Goal: Task Accomplishment & Management: Manage account settings

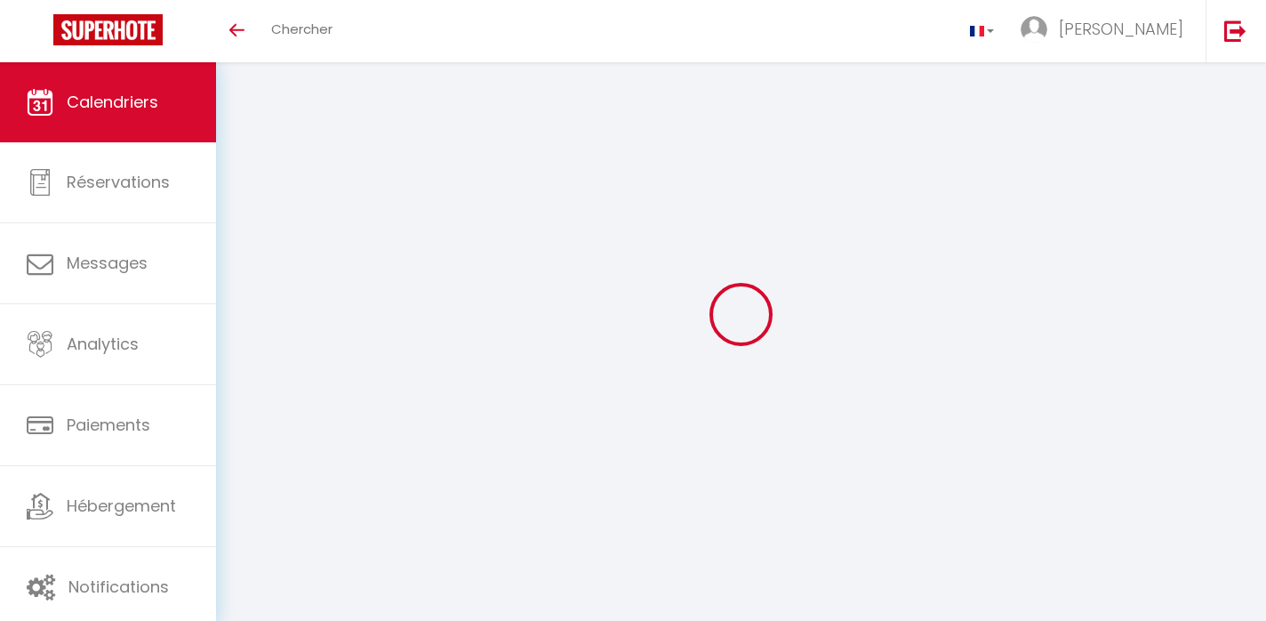
select select
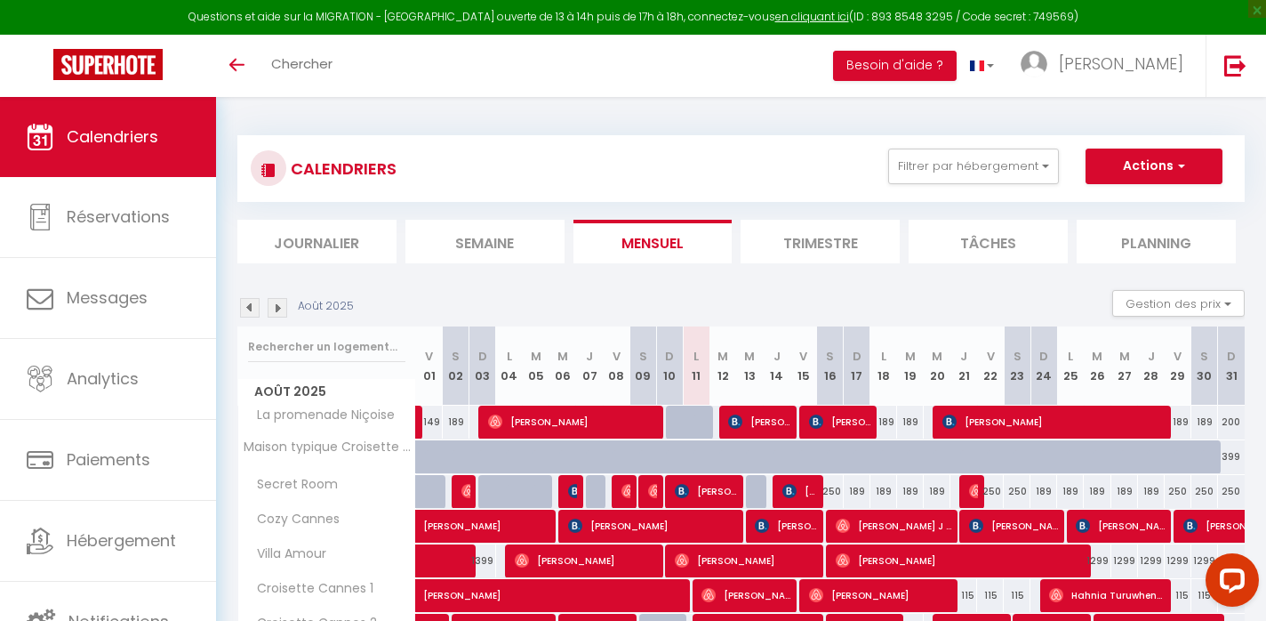
select select
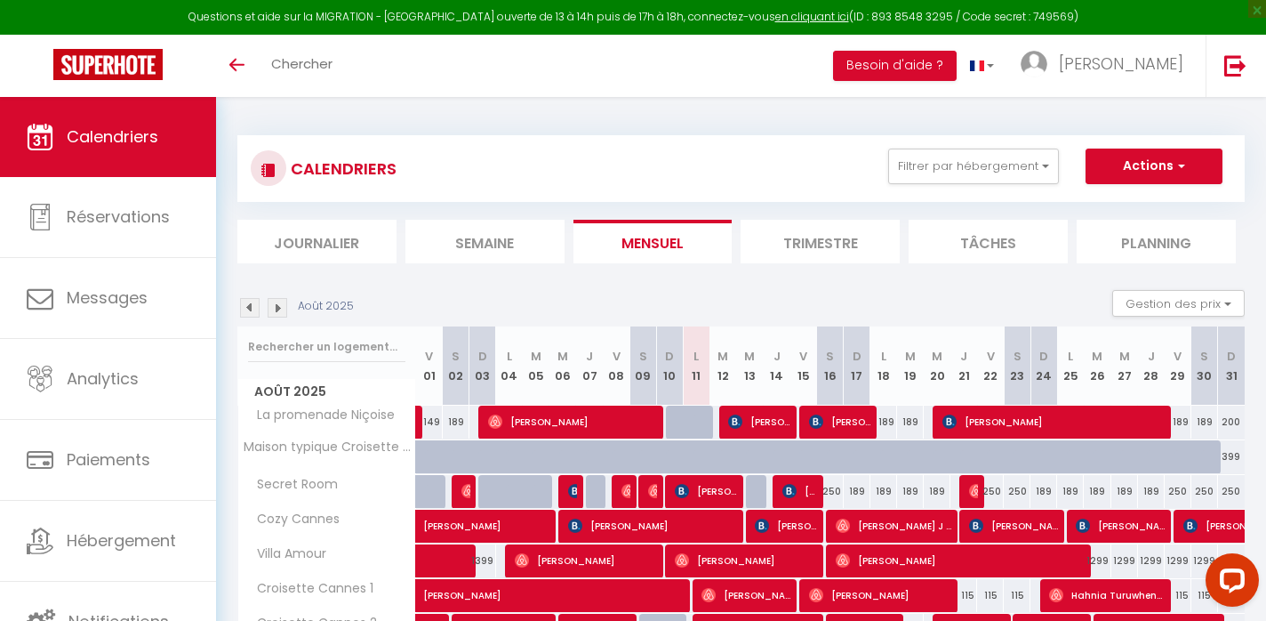
select select
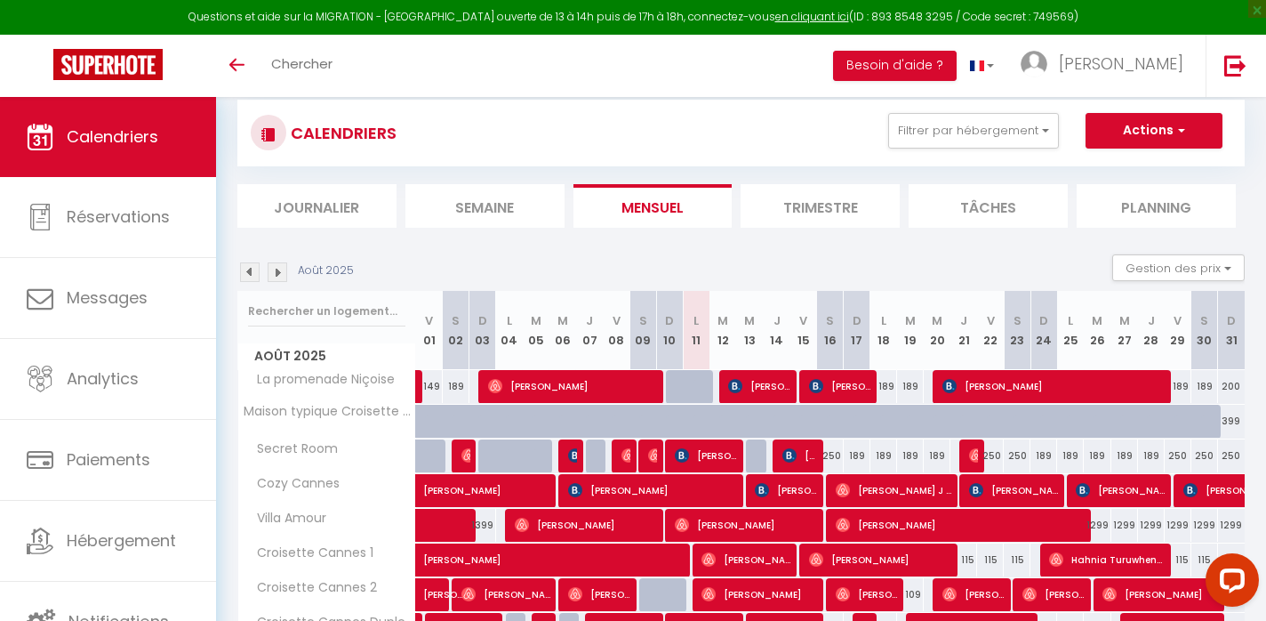
scroll to position [44, 0]
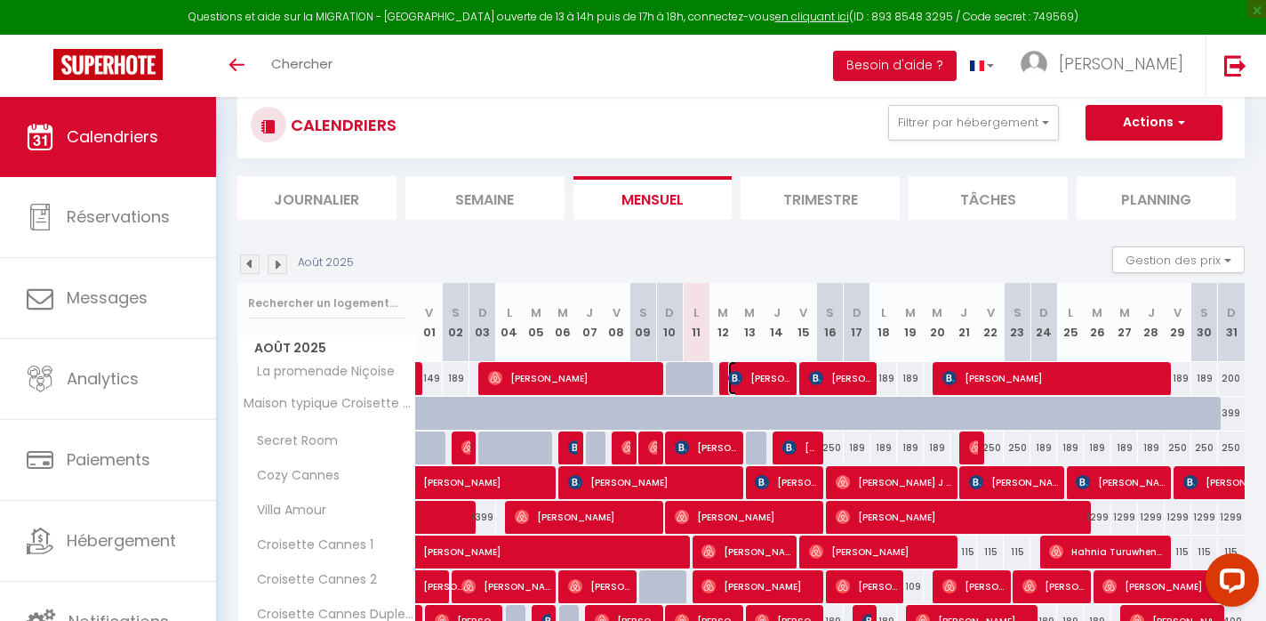
click at [743, 382] on span "[PERSON_NAME]" at bounding box center [759, 378] width 62 height 34
select select "OK"
select select "KO"
select select "0"
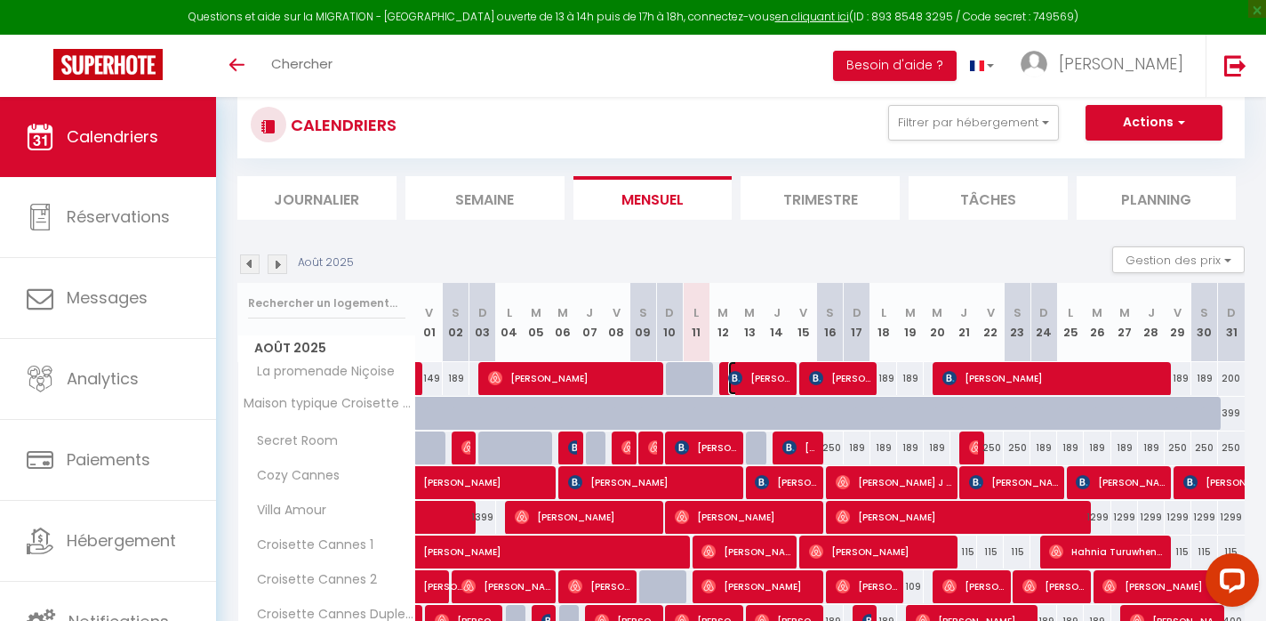
select select "1"
select select
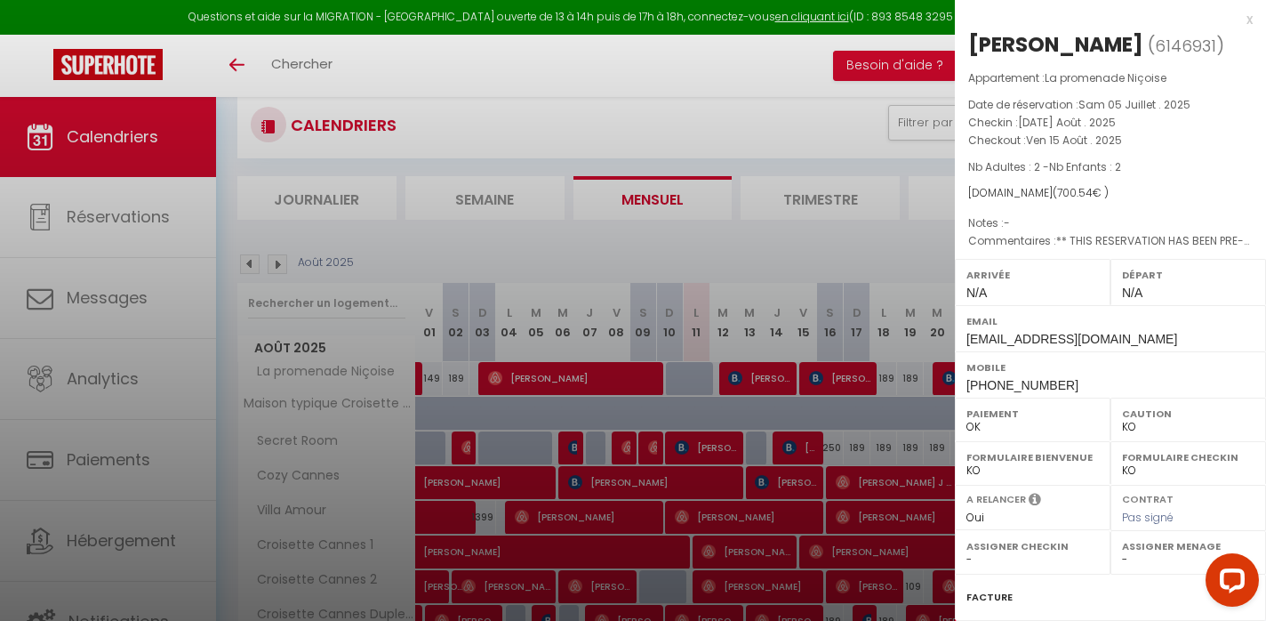
click at [744, 384] on div at bounding box center [633, 310] width 1266 height 621
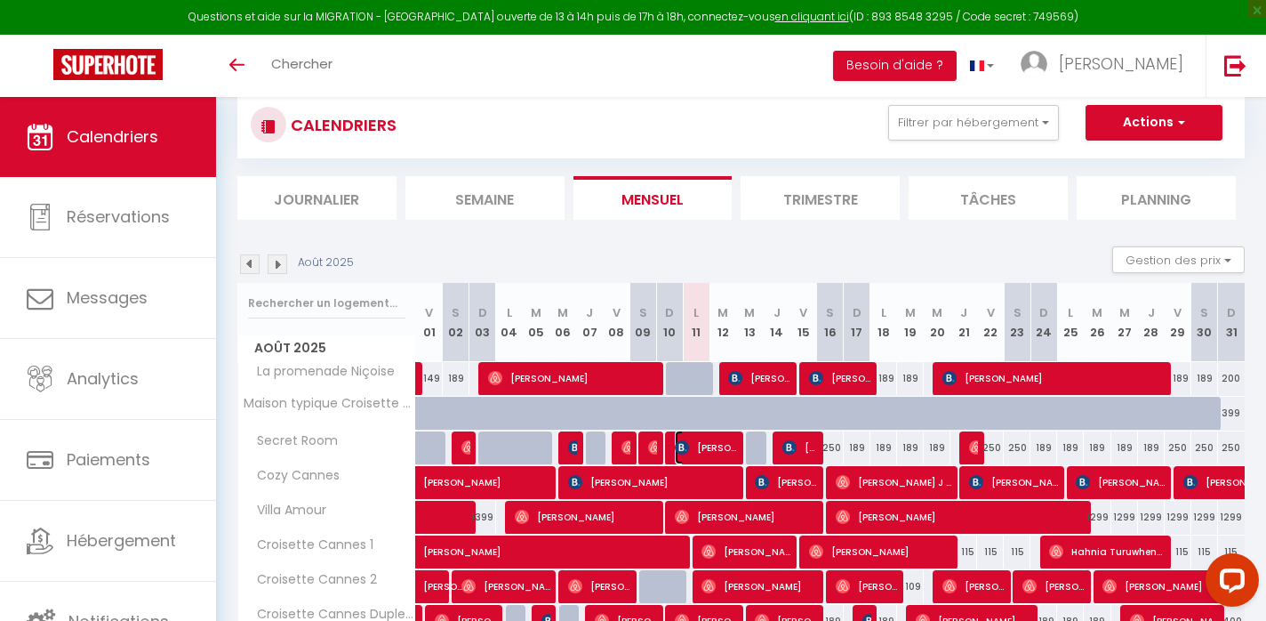
click at [726, 441] on span "[PERSON_NAME]" at bounding box center [706, 447] width 62 height 34
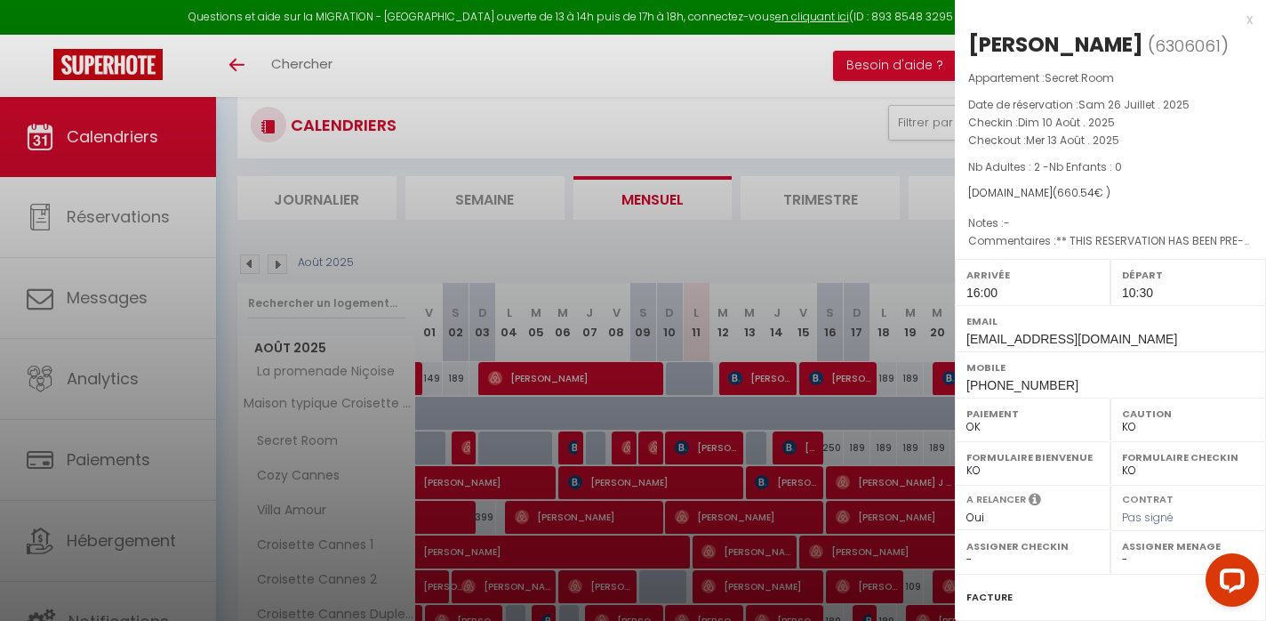
click at [726, 441] on div at bounding box center [633, 310] width 1266 height 621
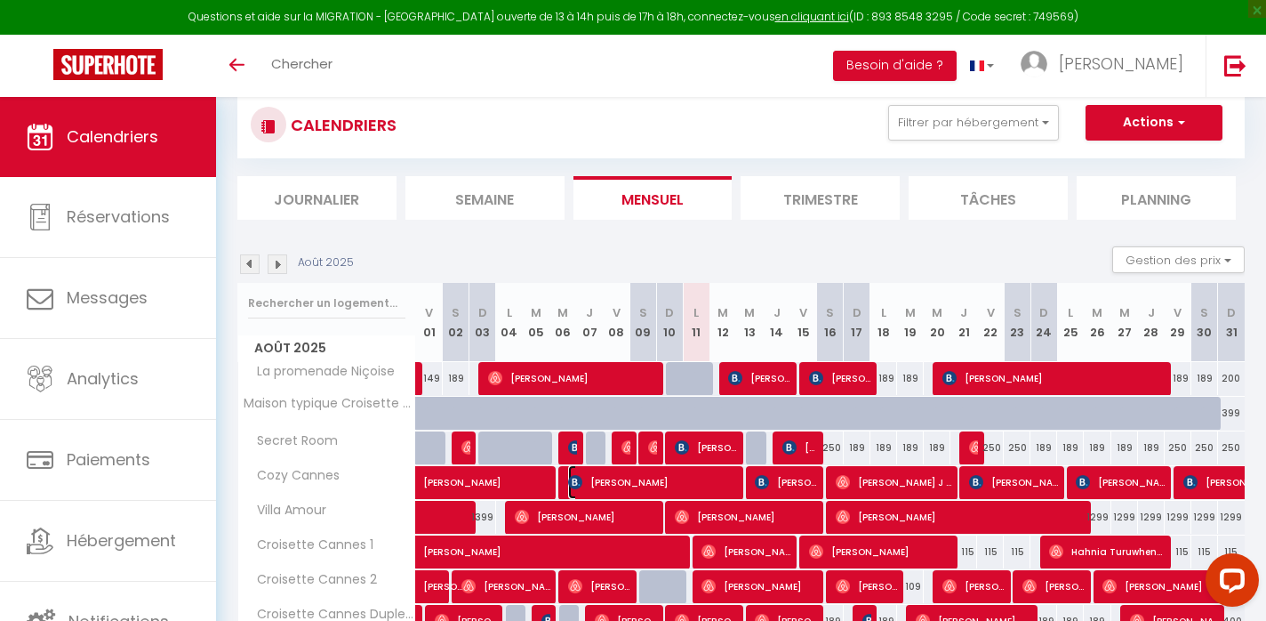
click at [711, 483] on span "[PERSON_NAME]" at bounding box center [652, 482] width 169 height 34
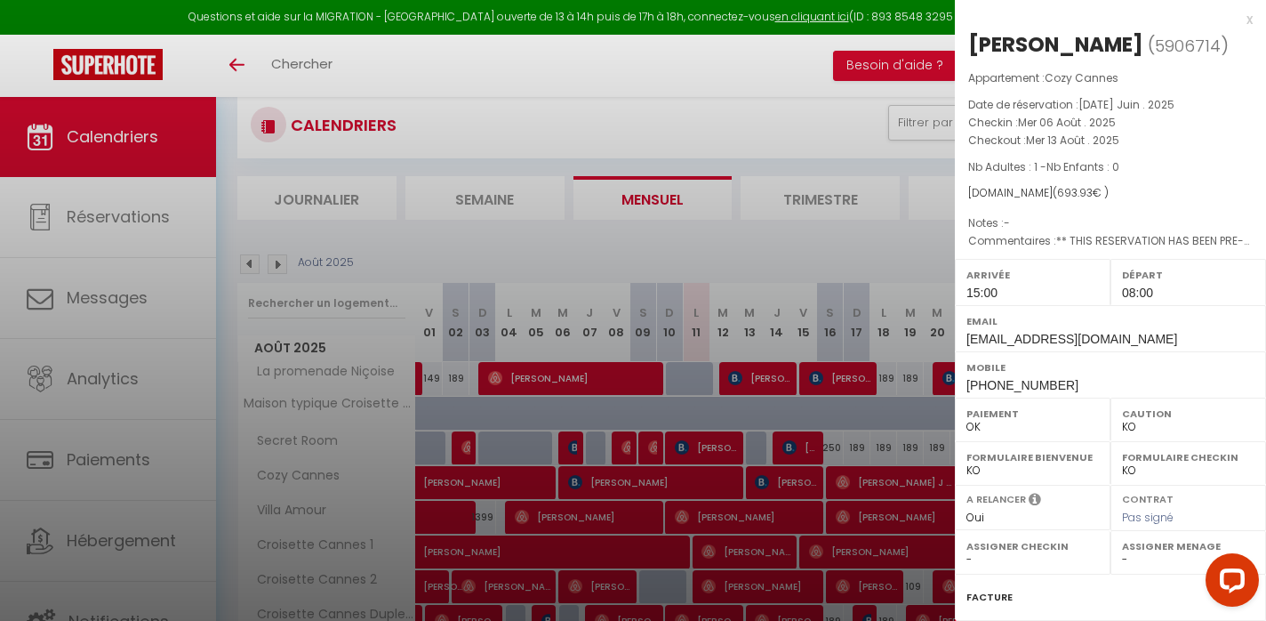
click at [711, 483] on div at bounding box center [633, 310] width 1266 height 621
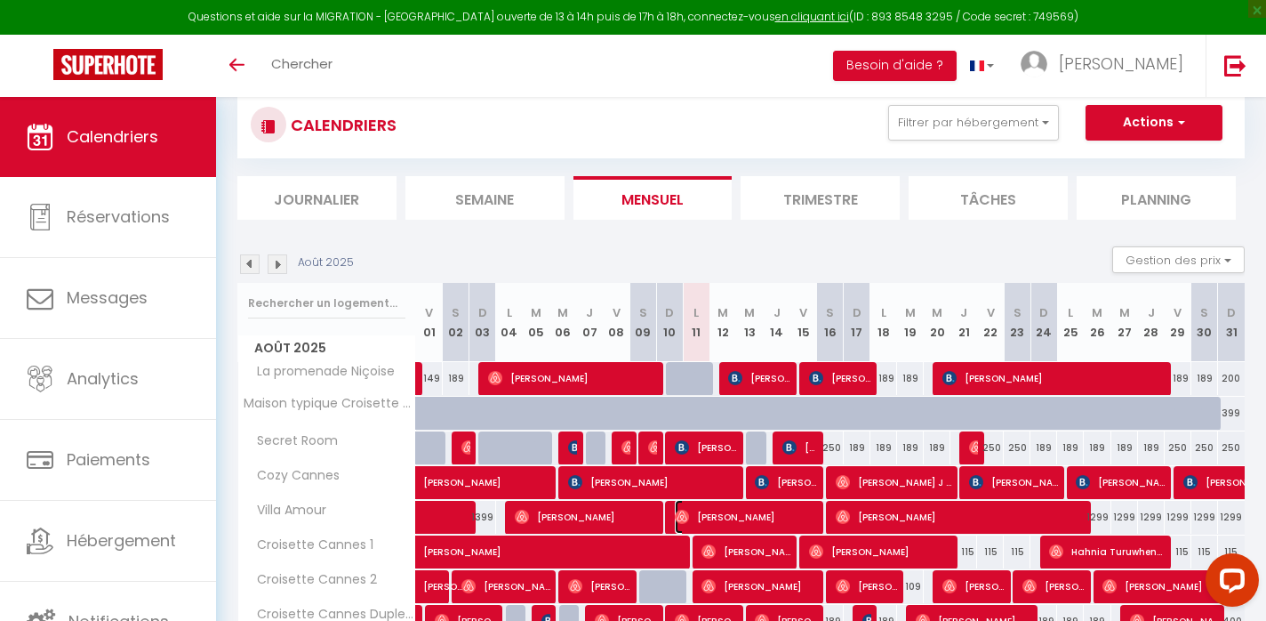
click at [726, 510] on span "[PERSON_NAME]" at bounding box center [746, 517] width 142 height 34
select select "OK"
select select "0"
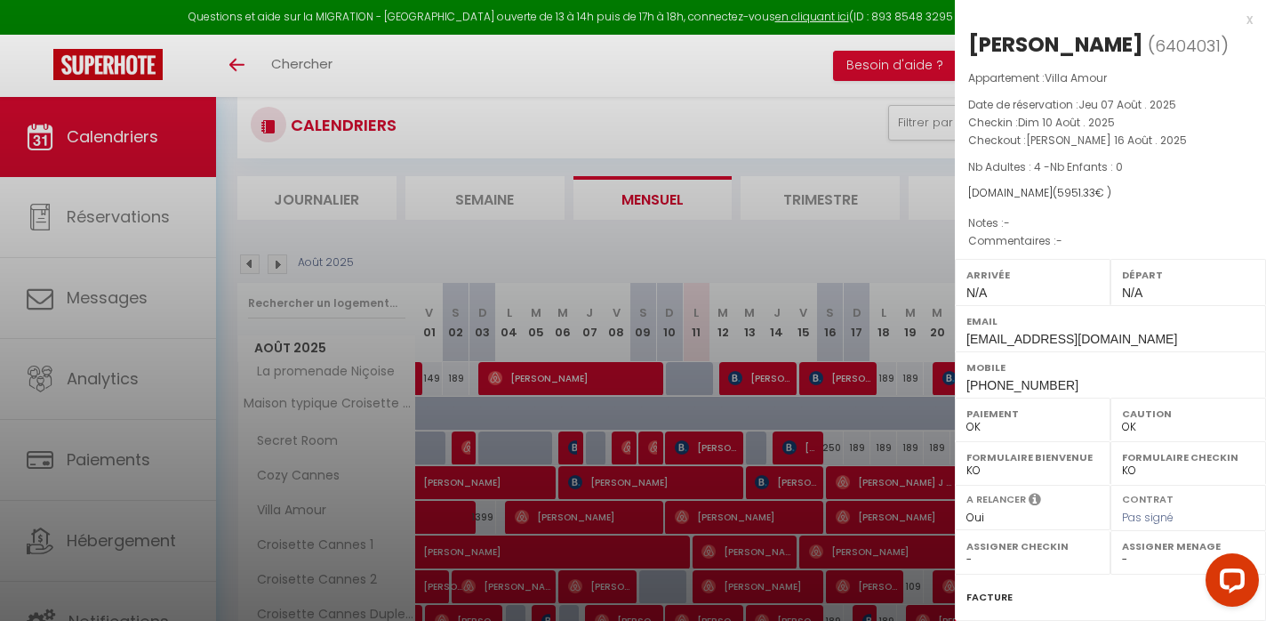
click at [726, 510] on div at bounding box center [633, 310] width 1266 height 621
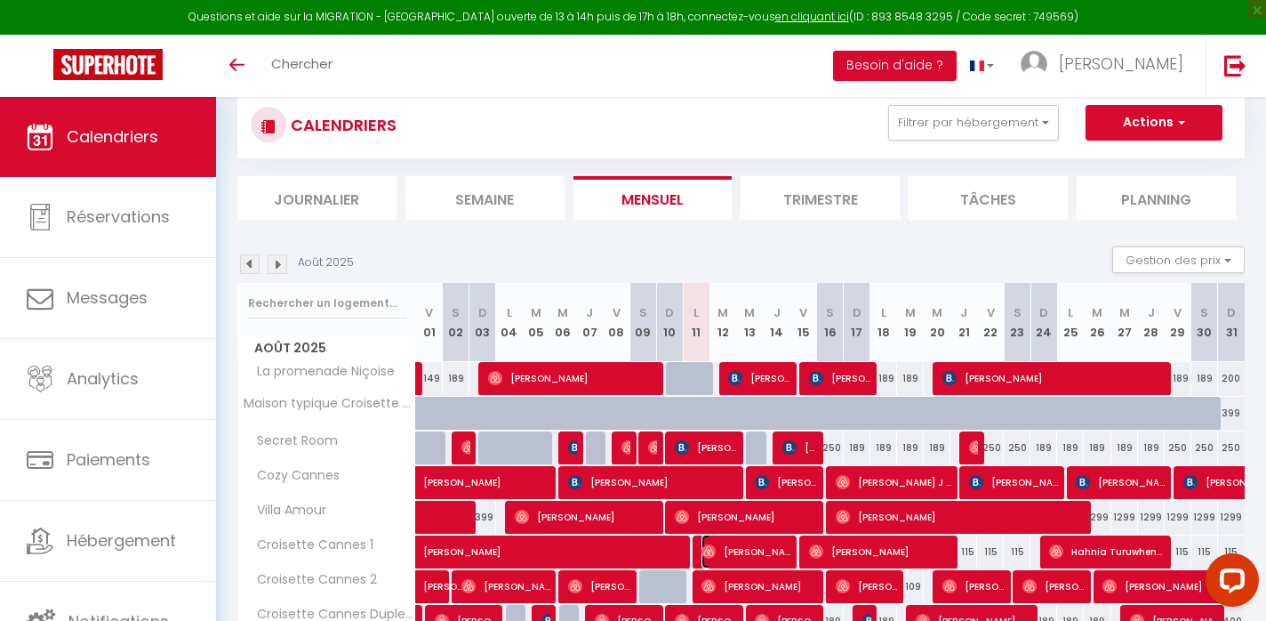
click at [721, 546] on span "[PERSON_NAME]" at bounding box center [746, 551] width 89 height 34
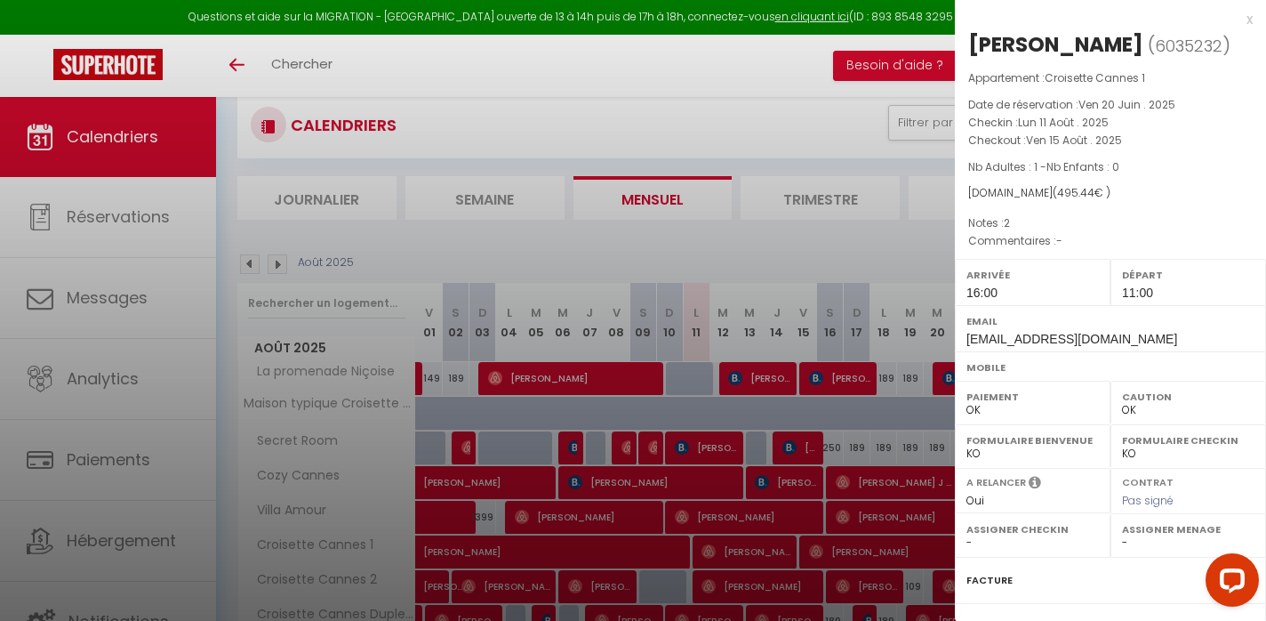
click at [721, 546] on div at bounding box center [633, 310] width 1266 height 621
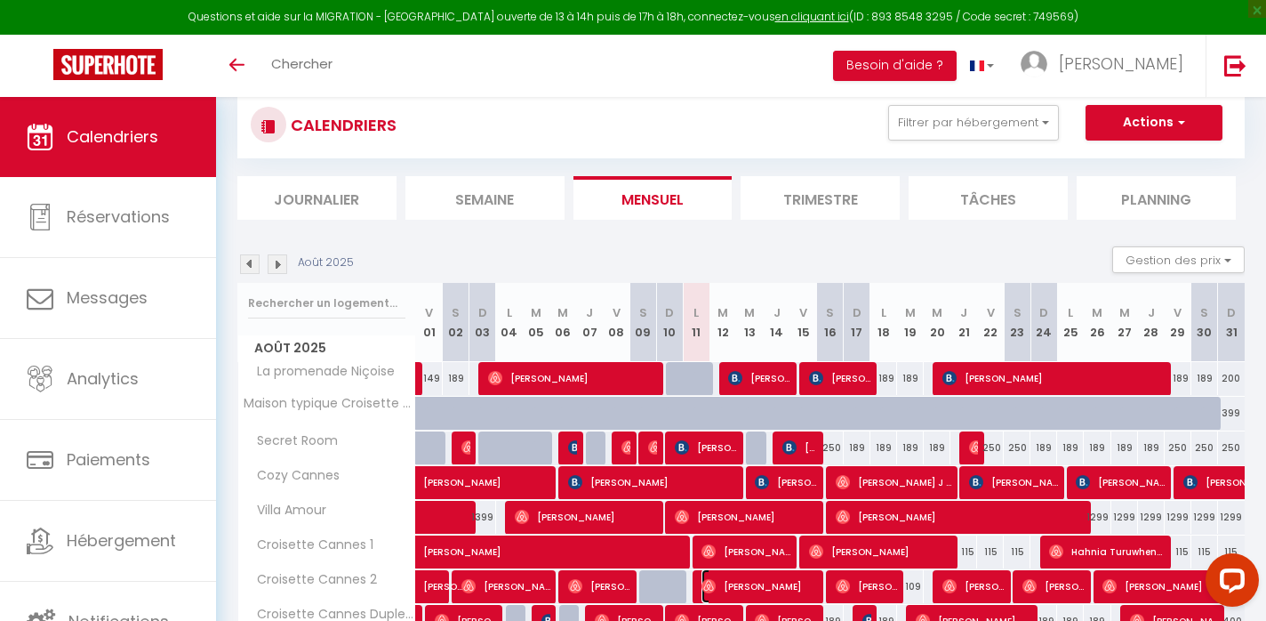
click at [721, 576] on span "[PERSON_NAME]" at bounding box center [760, 586] width 116 height 34
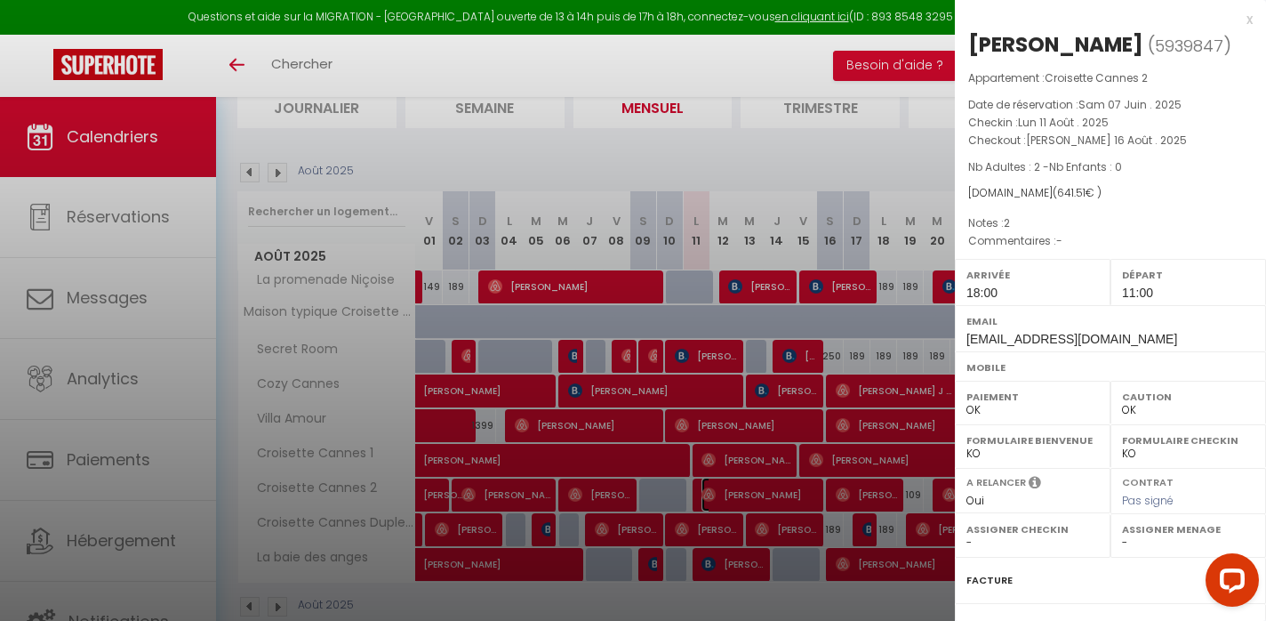
scroll to position [134, 0]
click at [719, 534] on div at bounding box center [633, 310] width 1266 height 621
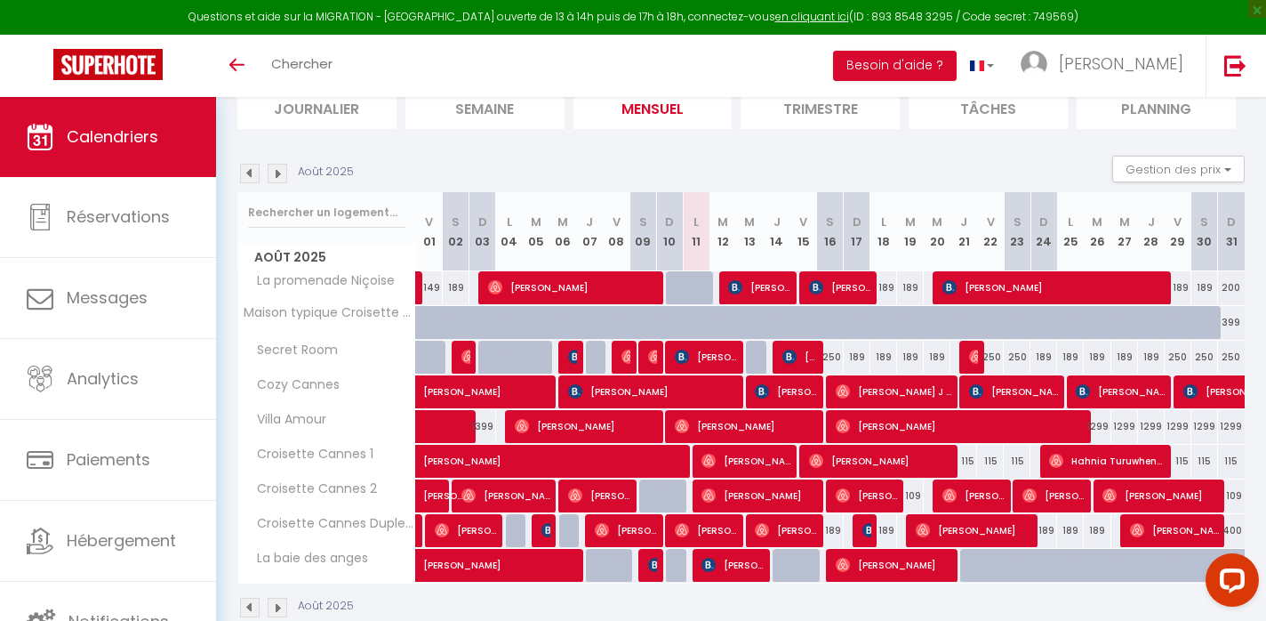
click at [719, 534] on body "Questions et aide sur la MIGRATION - [GEOGRAPHIC_DATA] ouverte de 13 à 14h puis…" at bounding box center [633, 310] width 1266 height 695
click at [720, 529] on span "[PERSON_NAME]" at bounding box center [706, 530] width 62 height 34
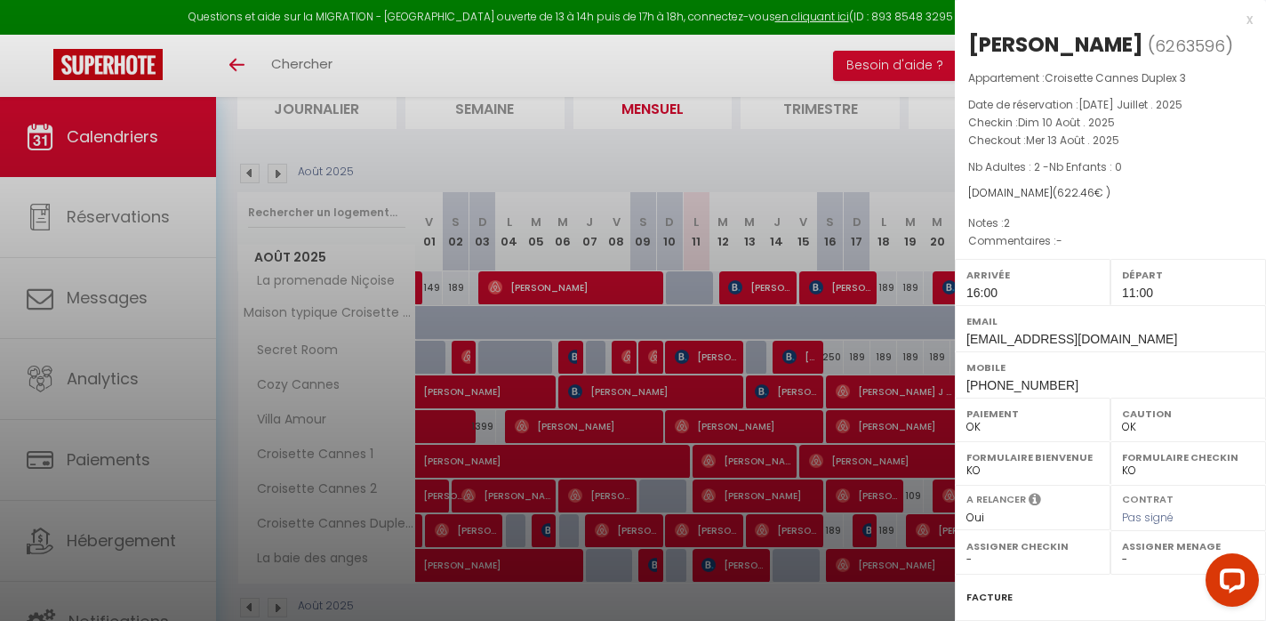
click at [723, 574] on div at bounding box center [633, 310] width 1266 height 621
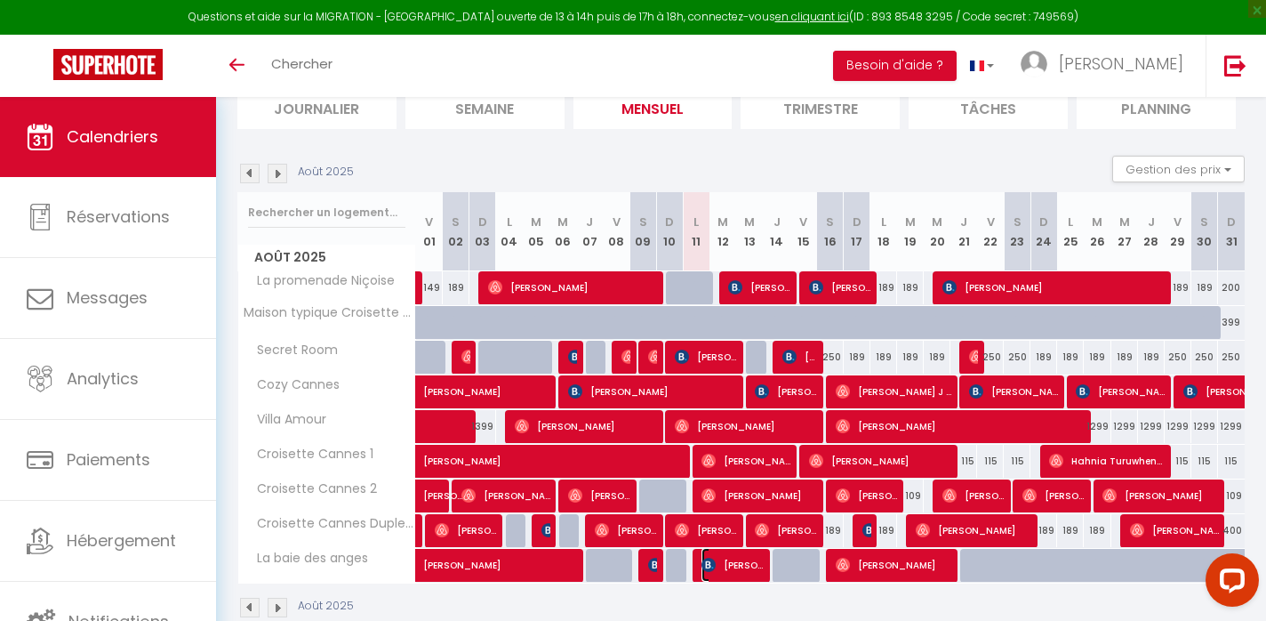
click at [725, 571] on span "[PERSON_NAME]" at bounding box center [733, 565] width 62 height 34
select select "KO"
select select "0"
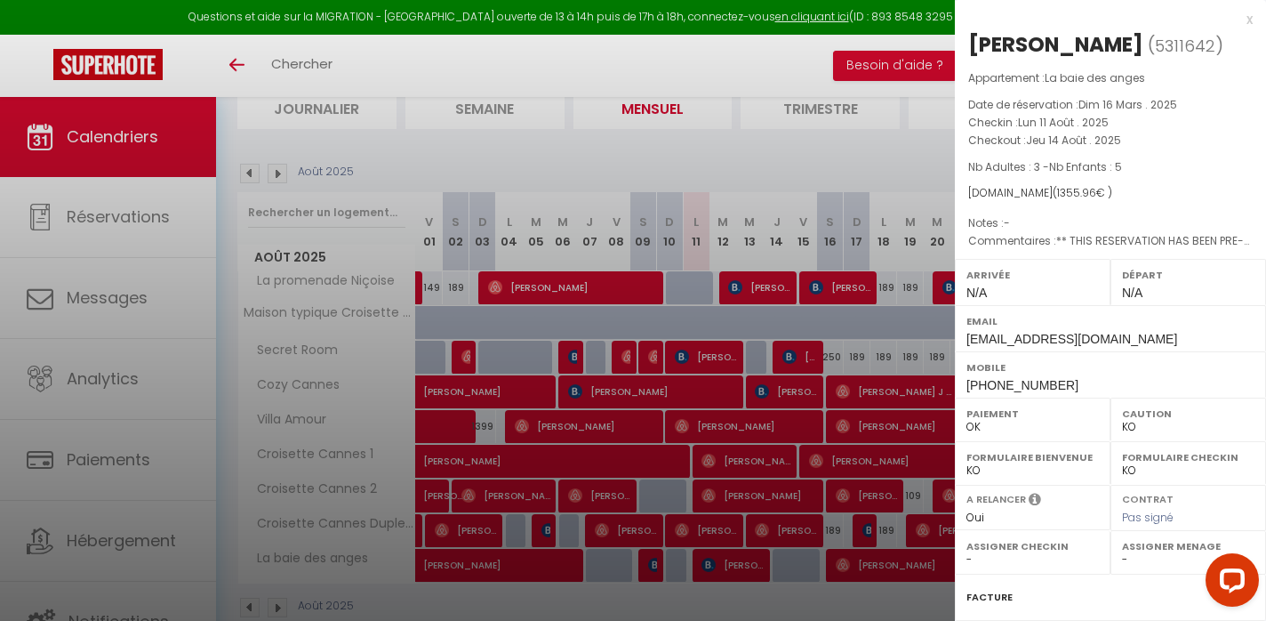
click at [725, 571] on div at bounding box center [633, 310] width 1266 height 621
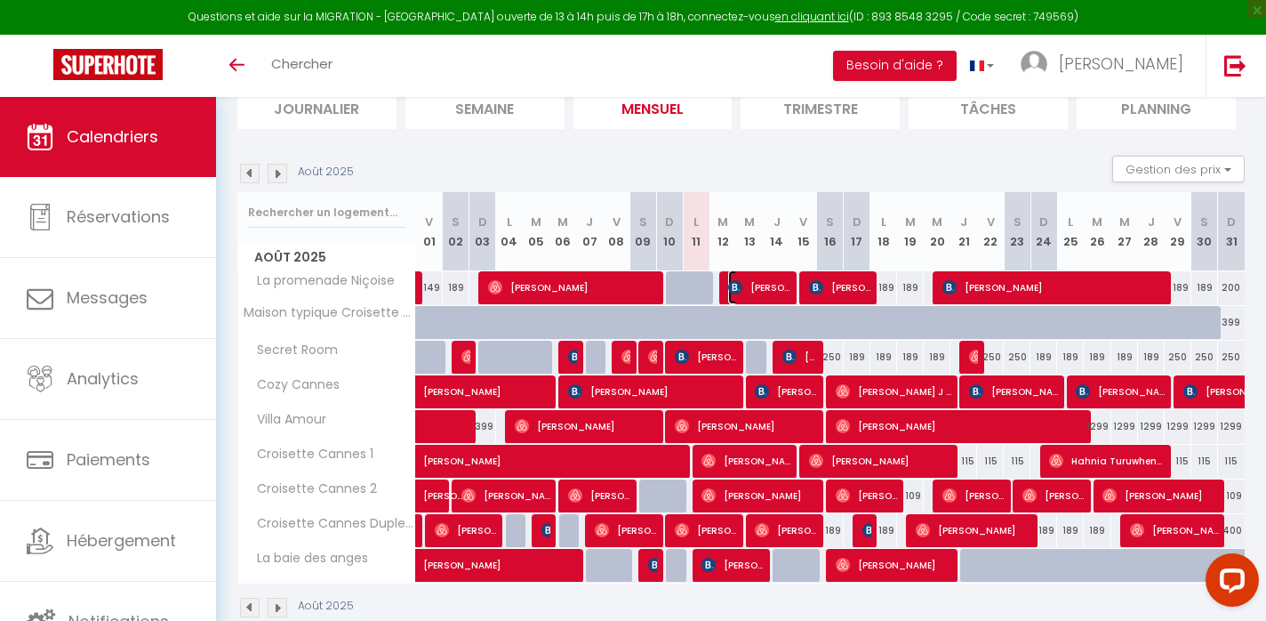
click at [781, 283] on span "[PERSON_NAME]" at bounding box center [759, 287] width 62 height 34
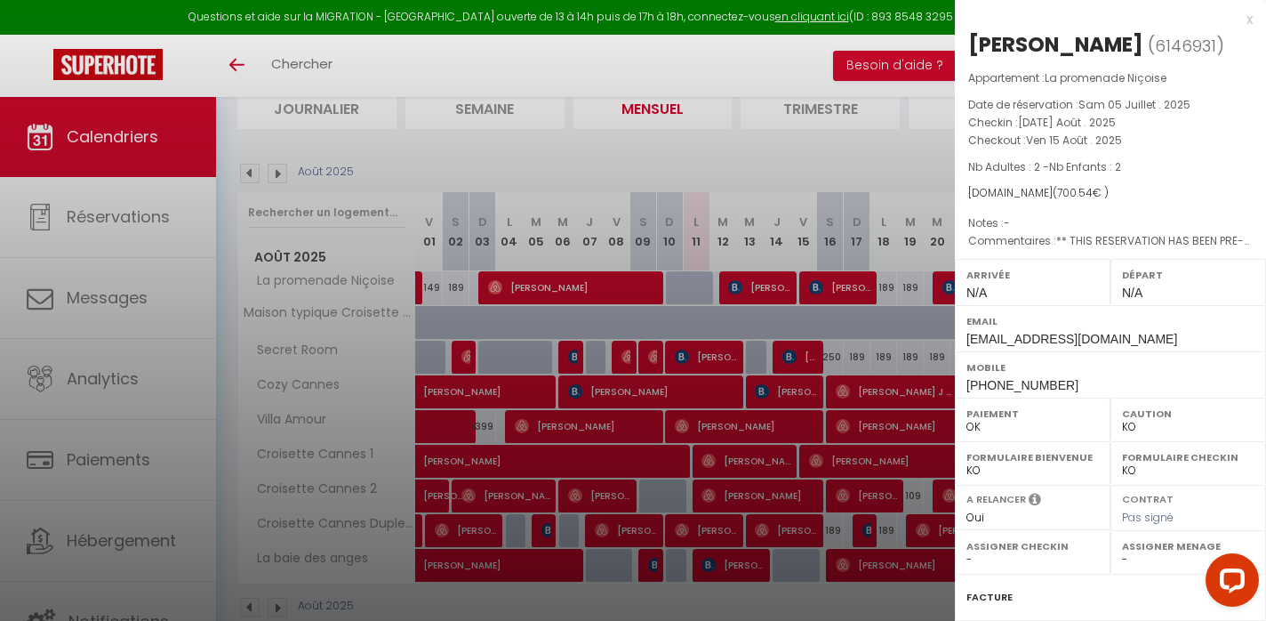
click at [781, 283] on div at bounding box center [633, 310] width 1266 height 621
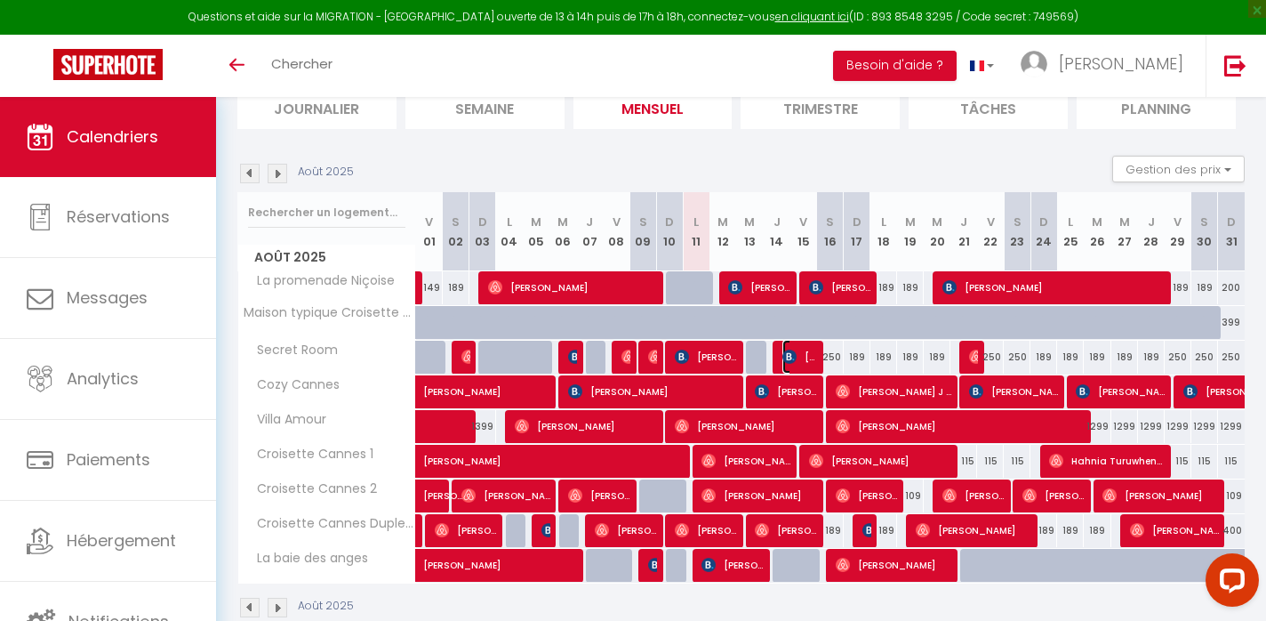
click at [783, 353] on img at bounding box center [790, 356] width 14 height 14
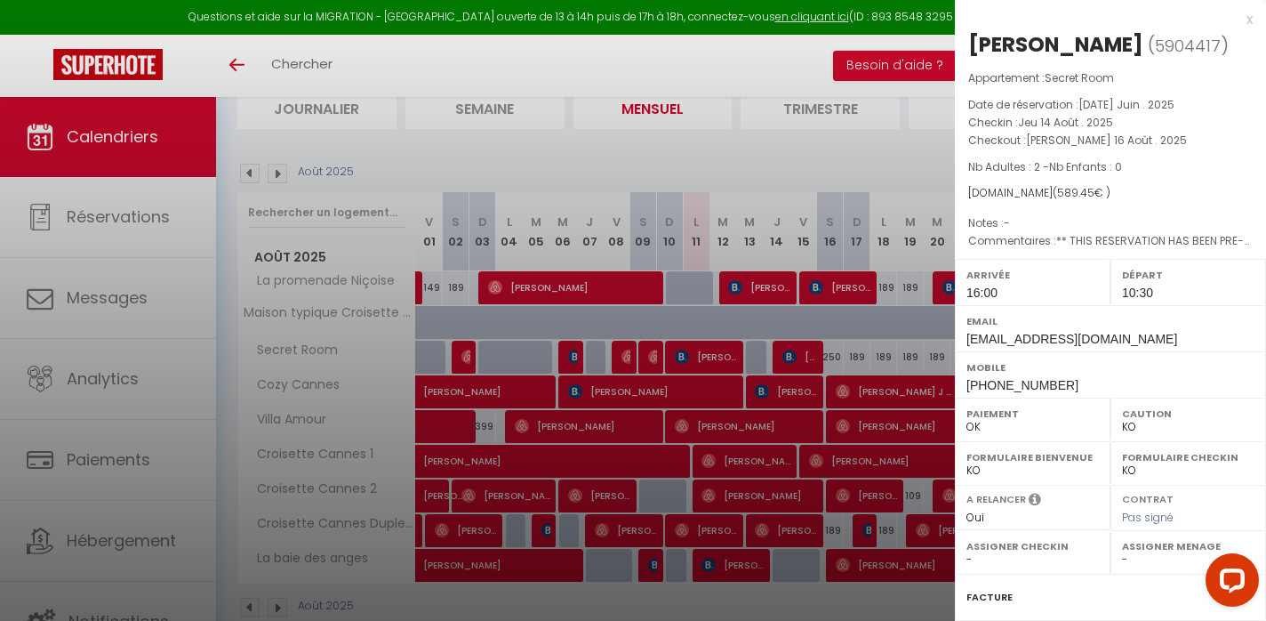
click at [783, 353] on div at bounding box center [633, 310] width 1266 height 621
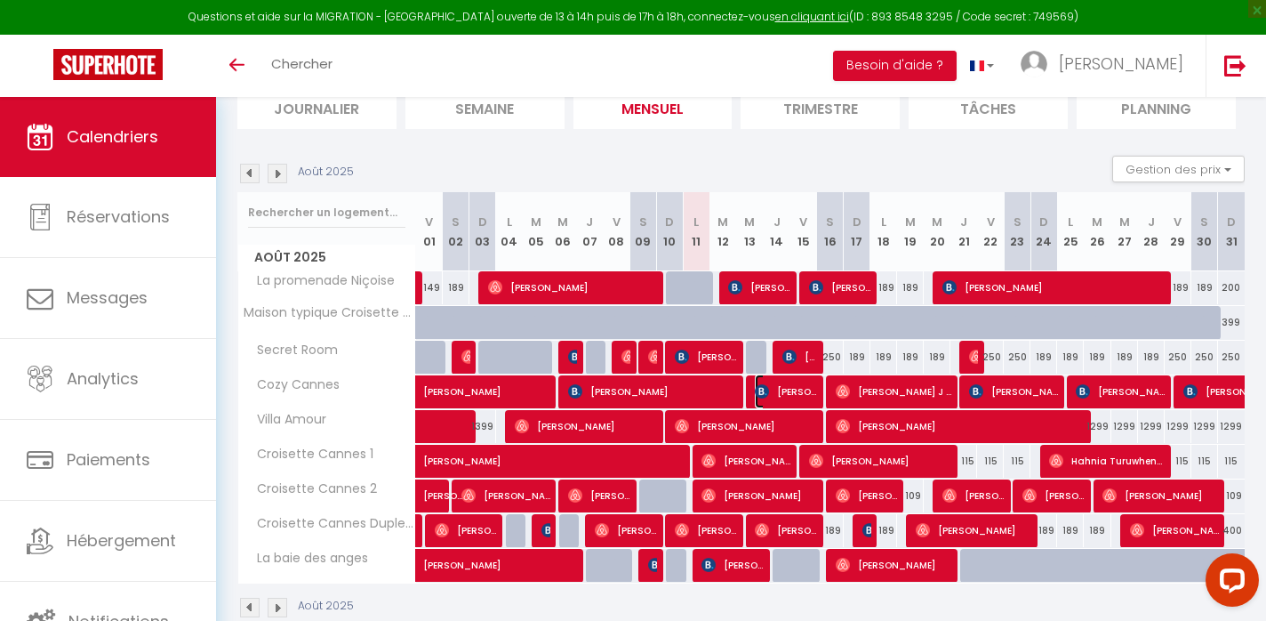
click at [774, 388] on span "[PERSON_NAME]" at bounding box center [786, 391] width 62 height 34
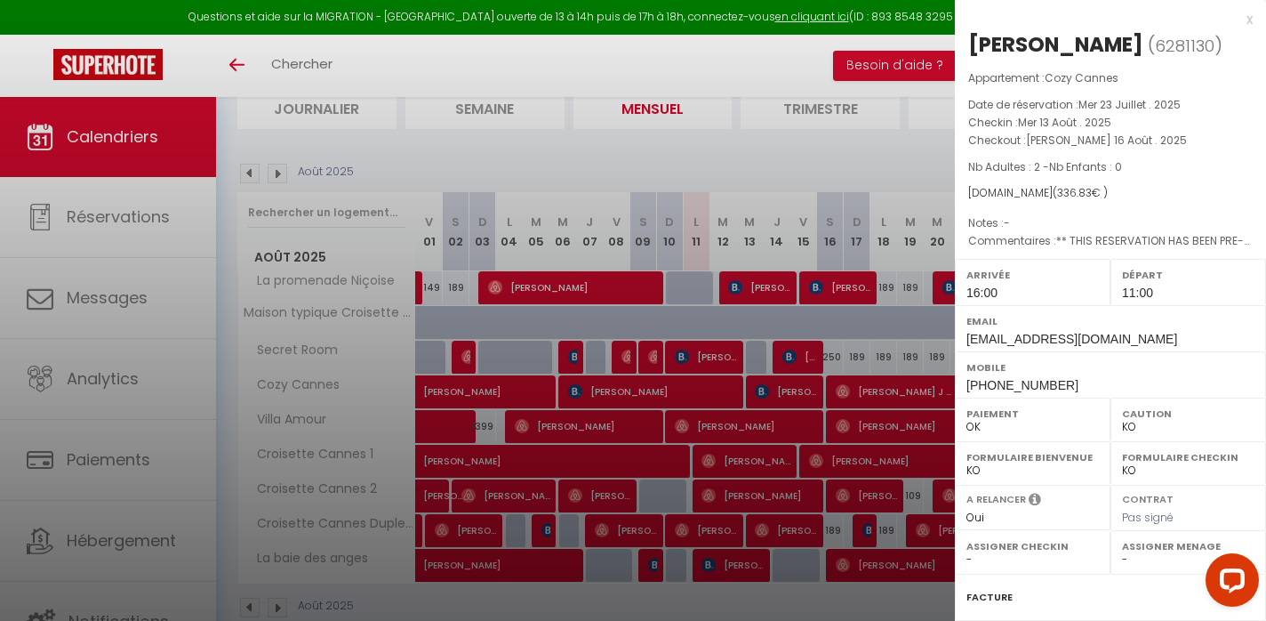
click at [753, 390] on div at bounding box center [633, 310] width 1266 height 621
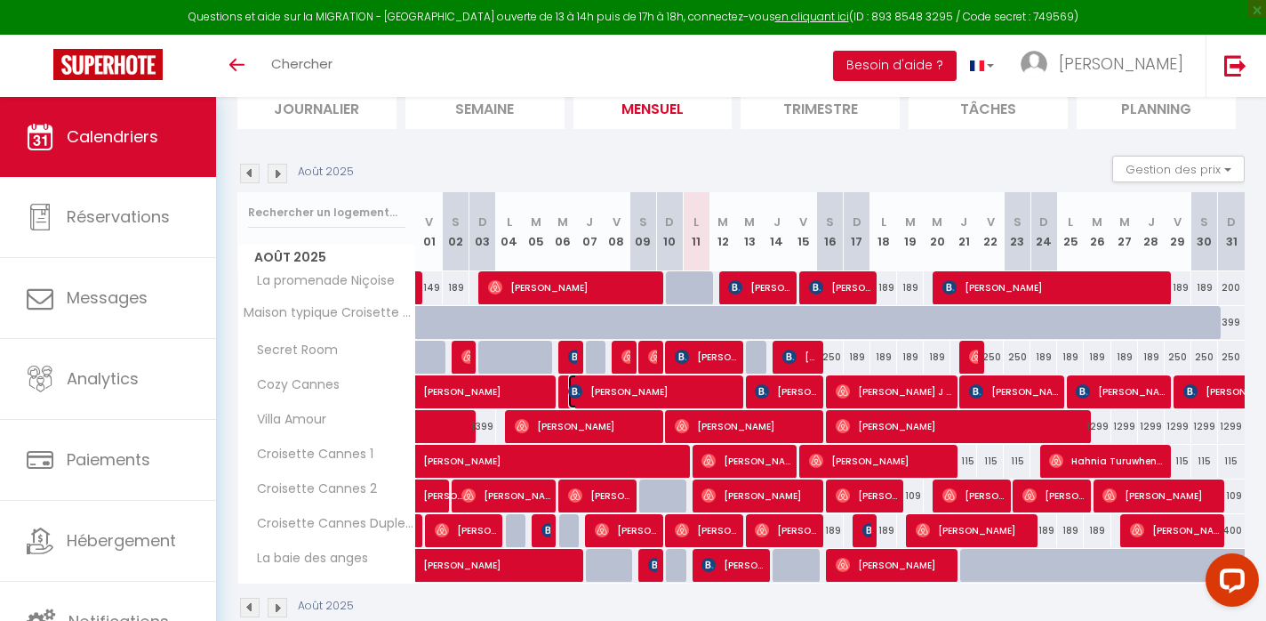
click at [727, 391] on span "[PERSON_NAME]" at bounding box center [652, 391] width 169 height 34
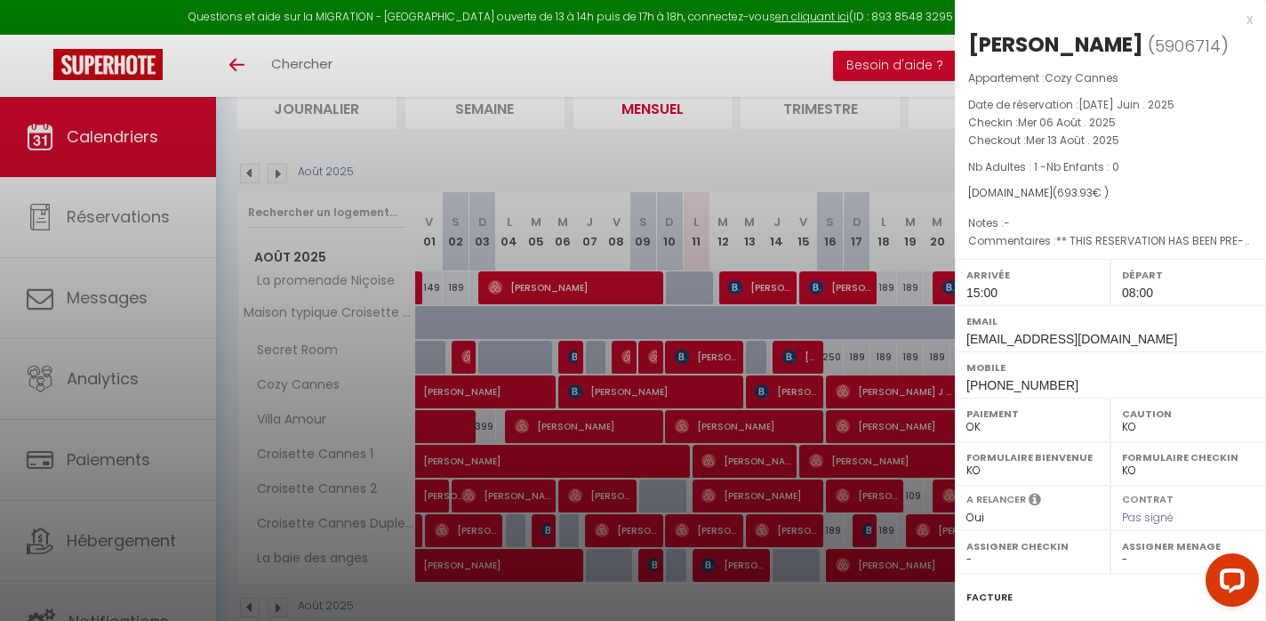
click at [727, 391] on div at bounding box center [633, 310] width 1266 height 621
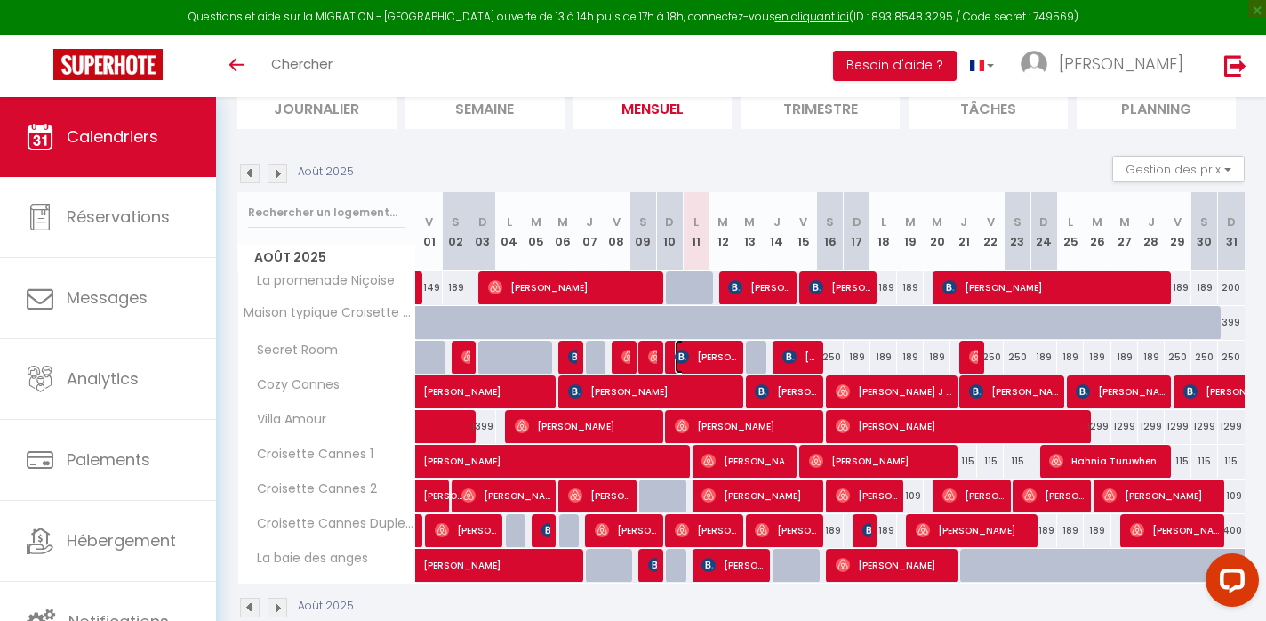
click at [724, 361] on span "[PERSON_NAME]" at bounding box center [706, 357] width 62 height 34
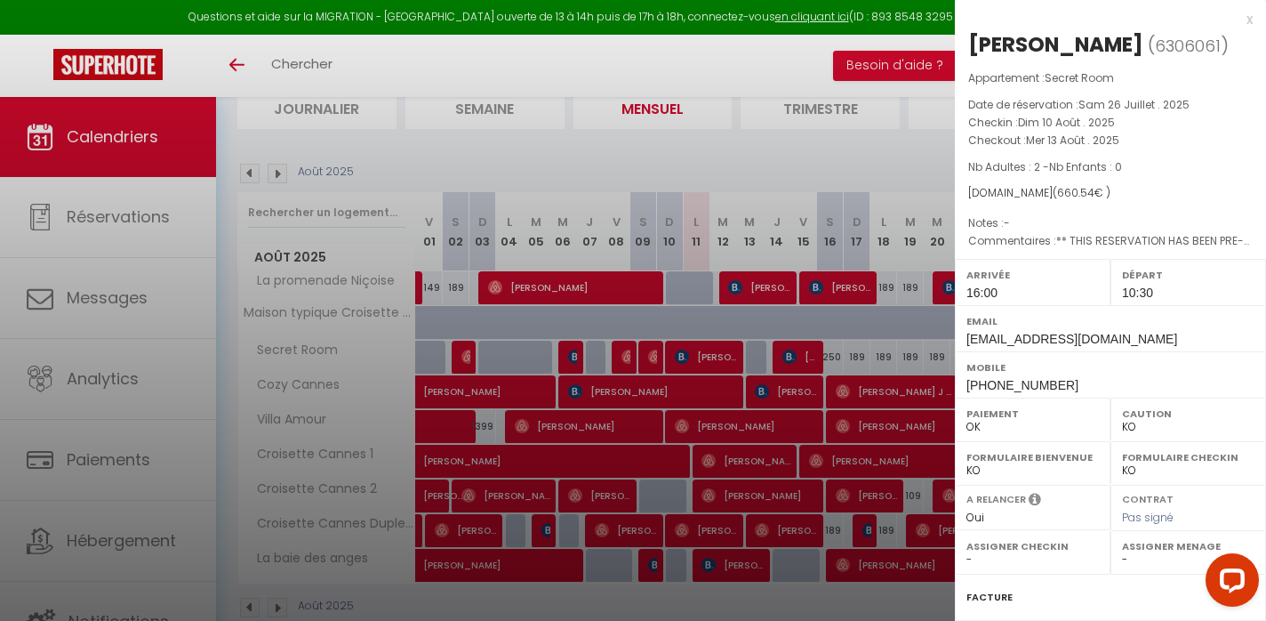
click at [724, 361] on div at bounding box center [633, 310] width 1266 height 621
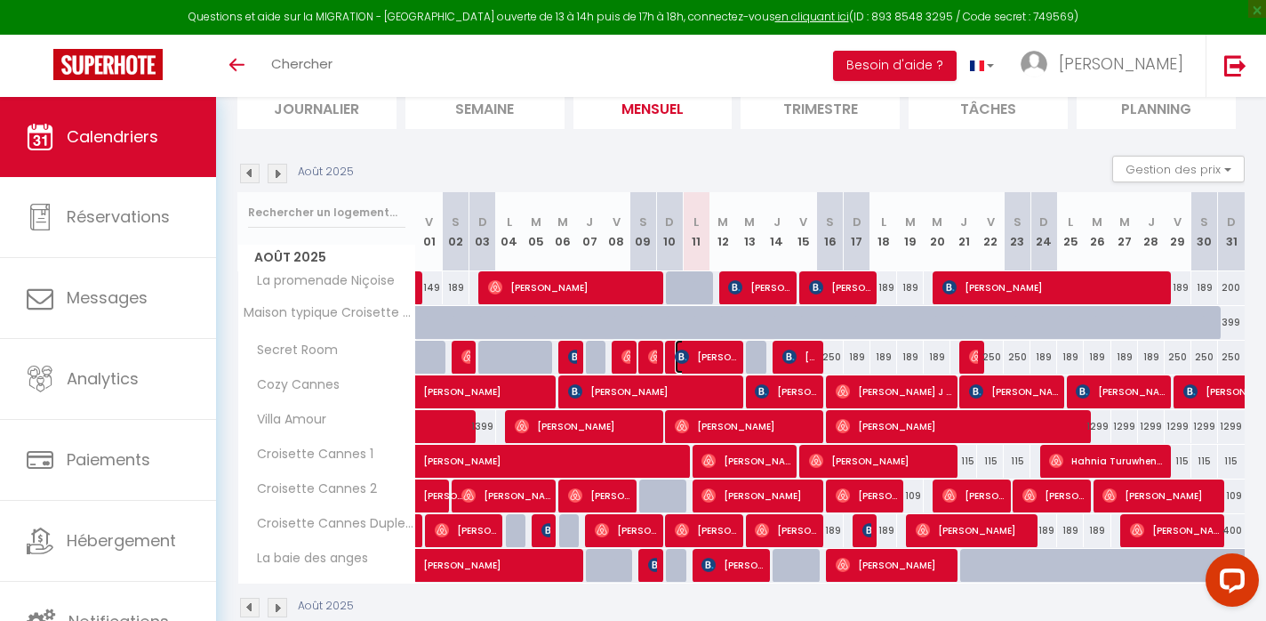
click at [727, 358] on span "[PERSON_NAME]" at bounding box center [706, 357] width 62 height 34
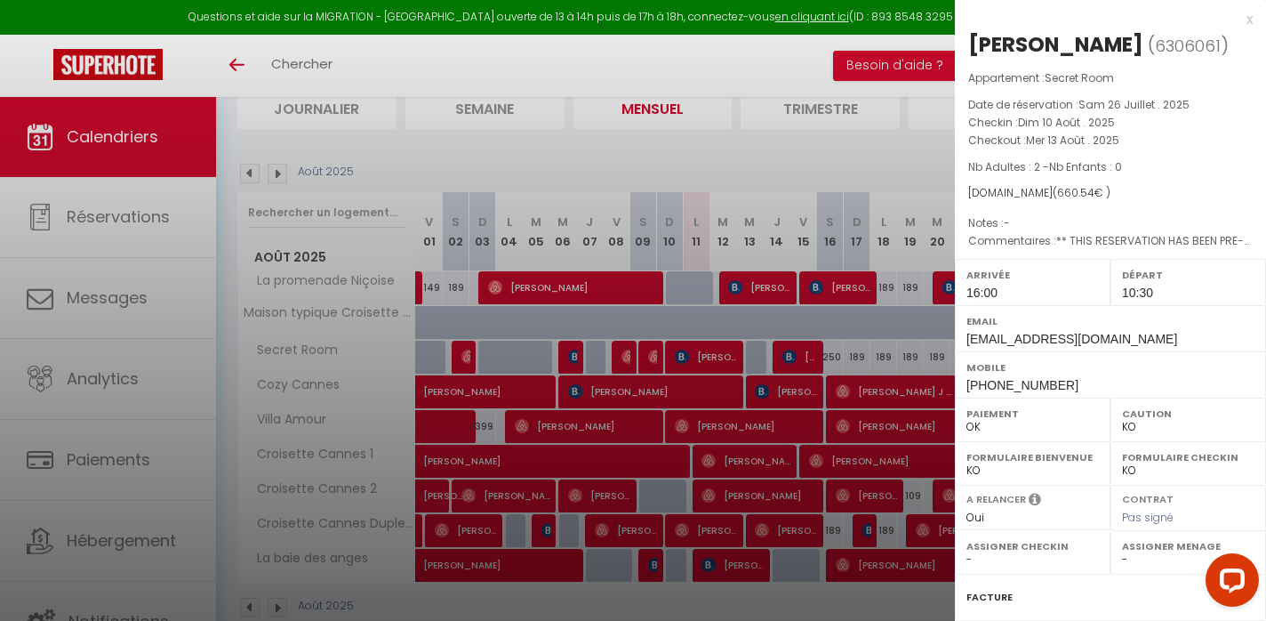
click at [727, 358] on div at bounding box center [633, 310] width 1266 height 621
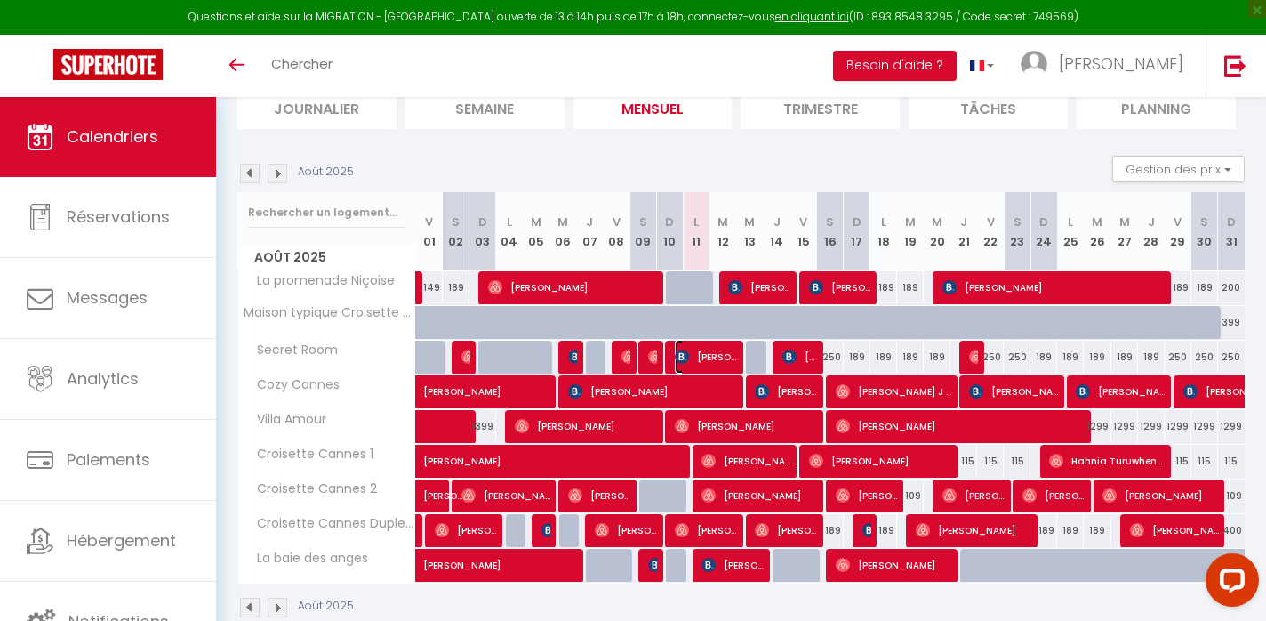
click at [727, 358] on span "[PERSON_NAME]" at bounding box center [706, 357] width 62 height 34
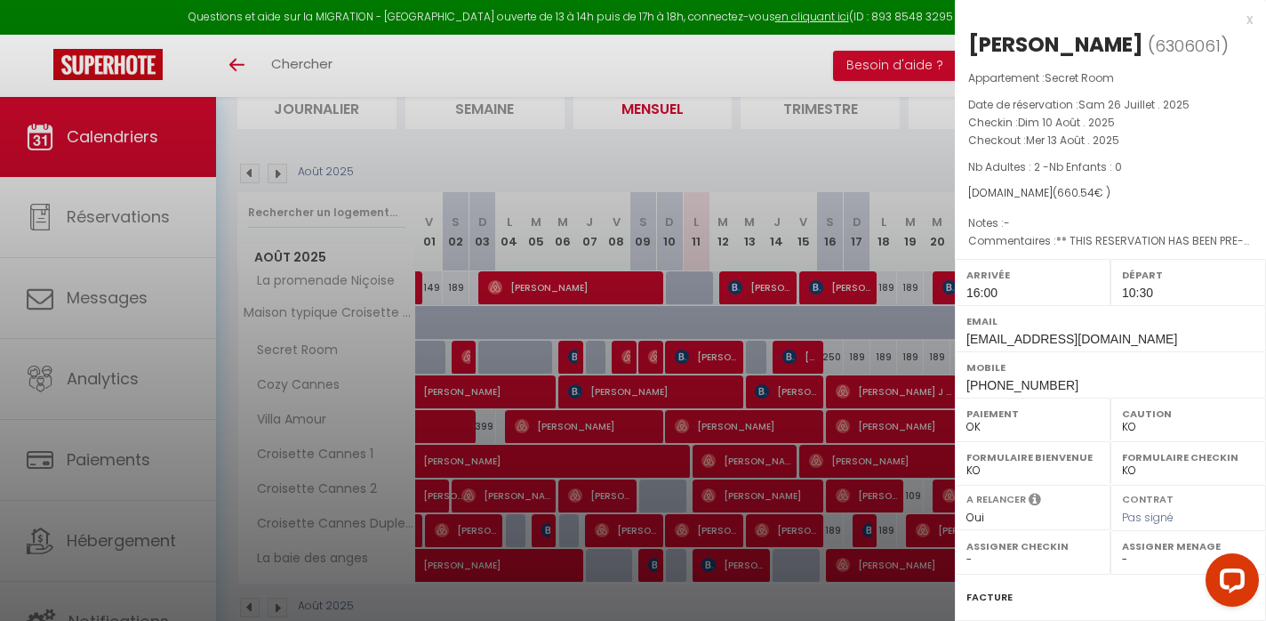
click at [727, 358] on div at bounding box center [633, 310] width 1266 height 621
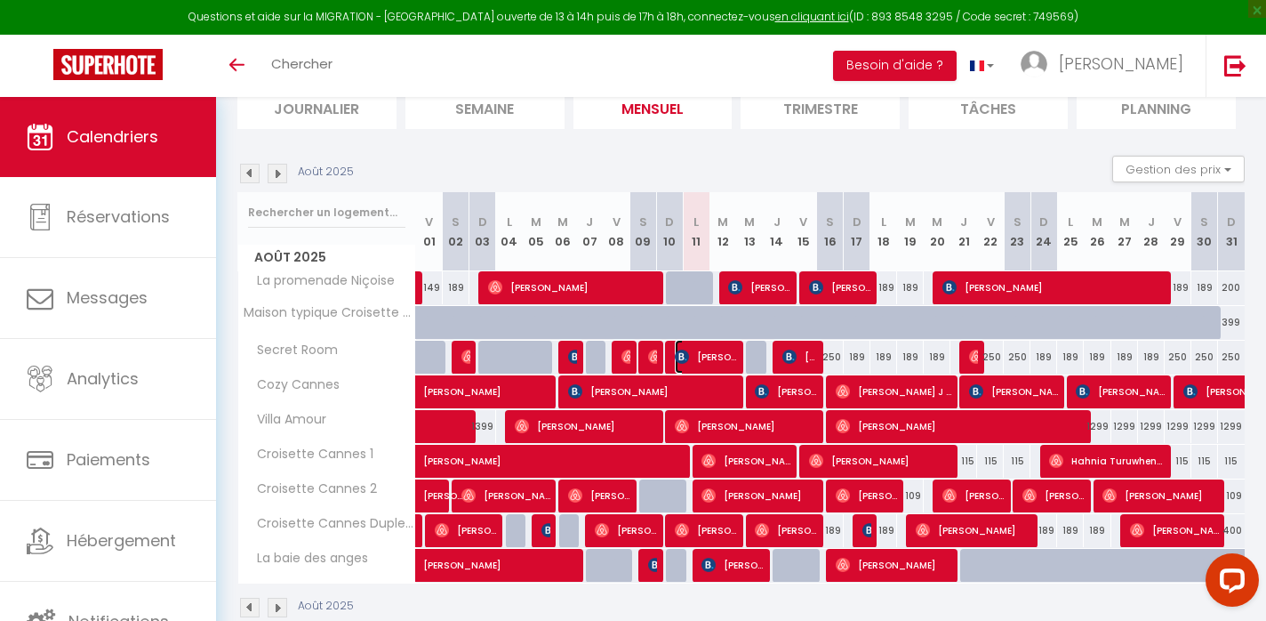
click at [716, 354] on span "[PERSON_NAME]" at bounding box center [706, 357] width 62 height 34
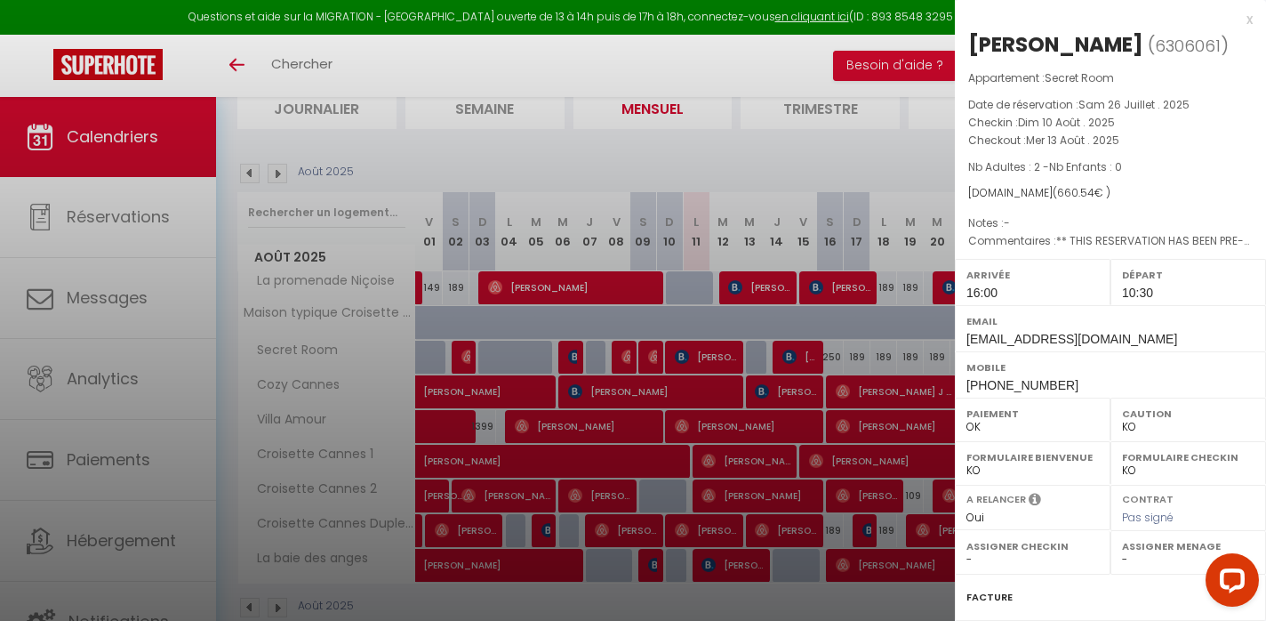
click at [719, 362] on div at bounding box center [633, 310] width 1266 height 621
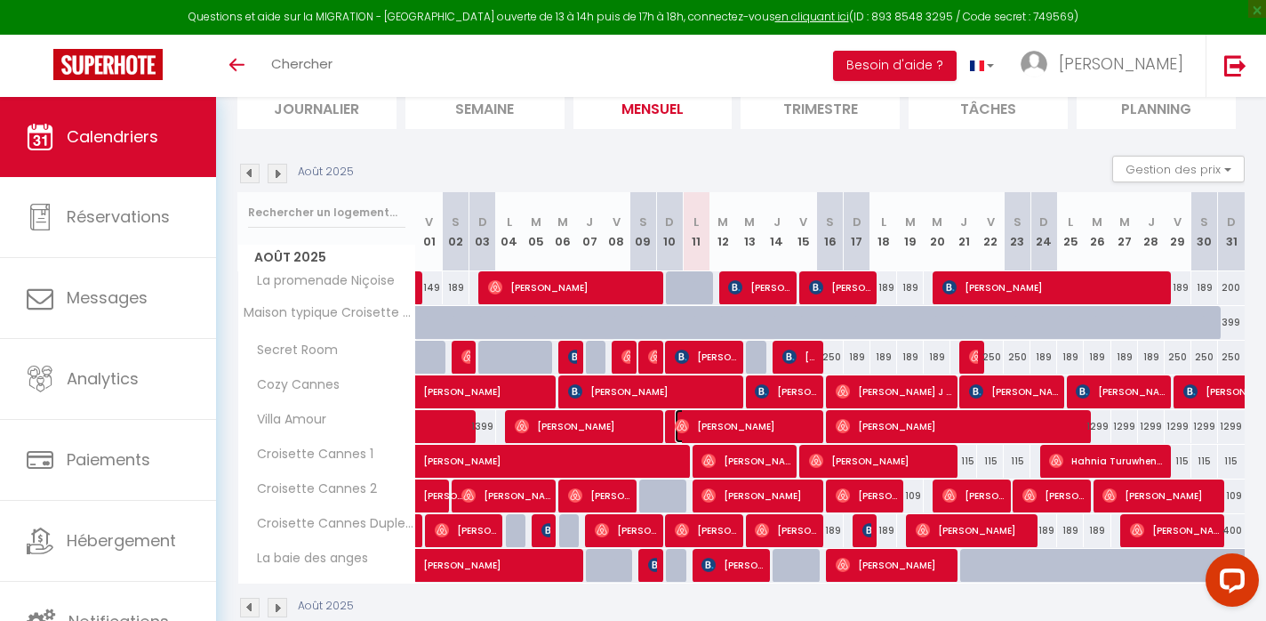
click at [722, 421] on span "[PERSON_NAME]" at bounding box center [746, 426] width 142 height 34
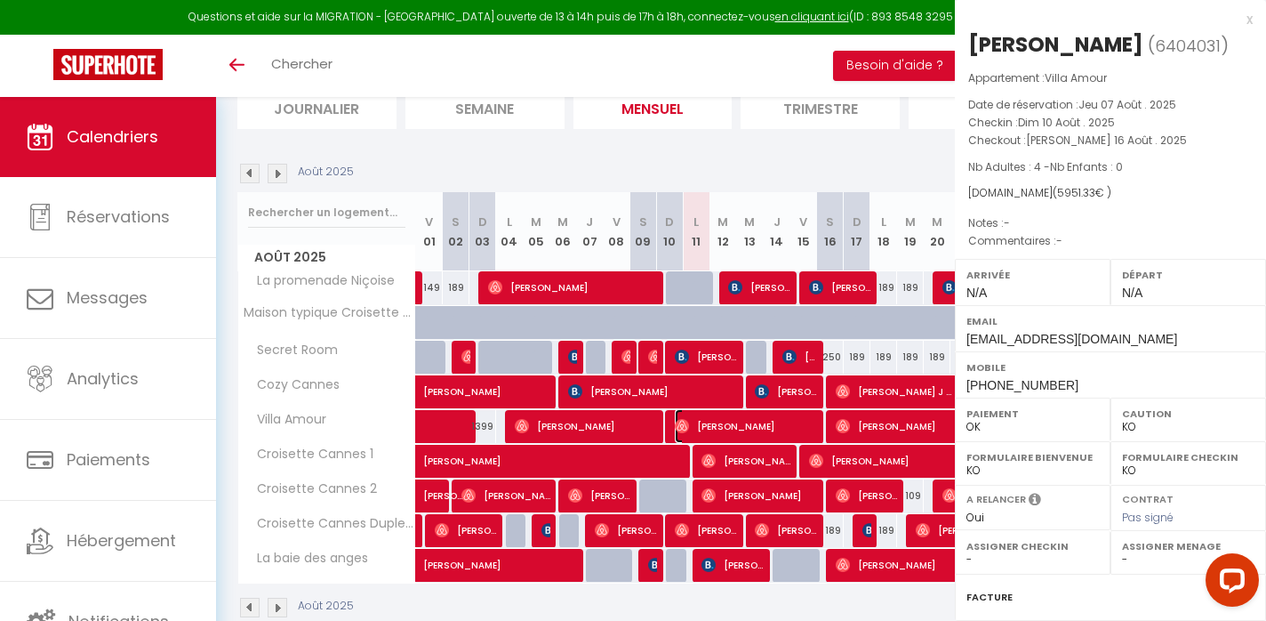
select select "OK"
select select "0"
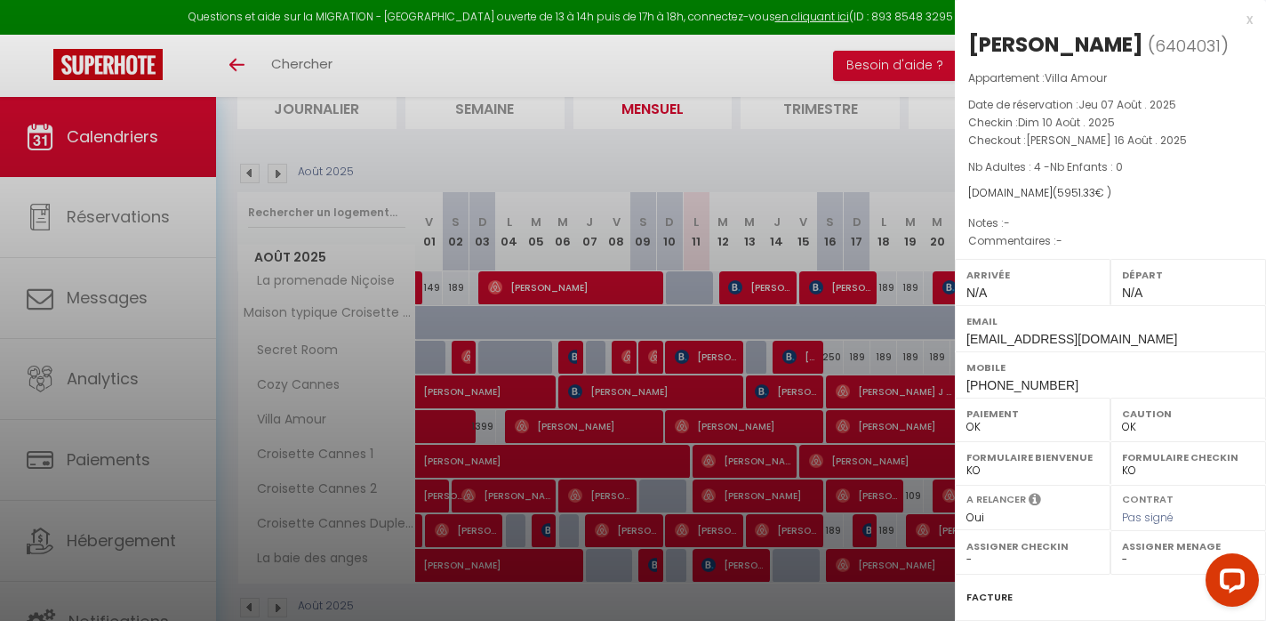
click at [722, 421] on div at bounding box center [633, 310] width 1266 height 621
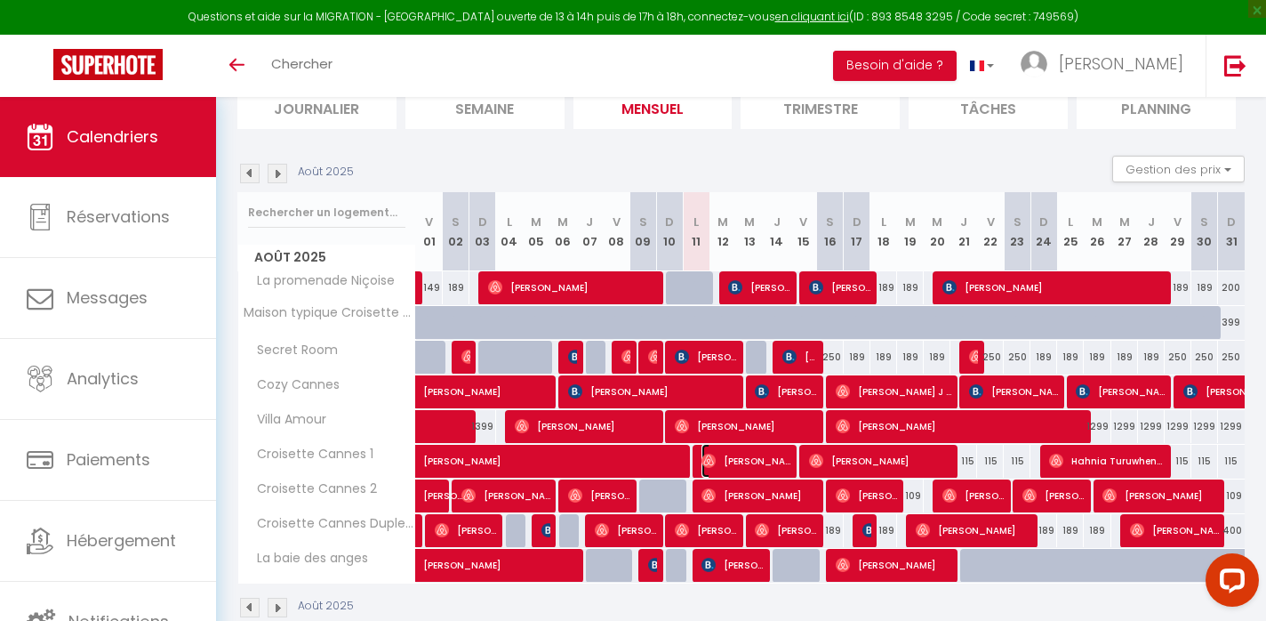
click at [716, 454] on span "[PERSON_NAME]" at bounding box center [746, 461] width 89 height 34
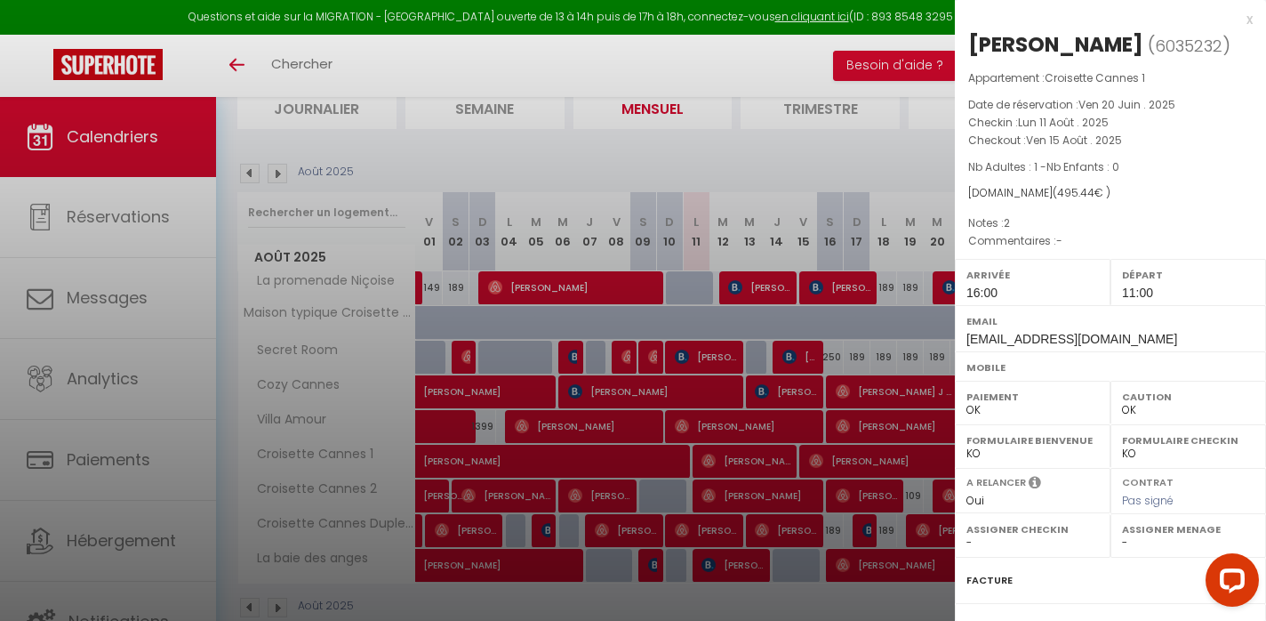
click at [716, 454] on div at bounding box center [633, 310] width 1266 height 621
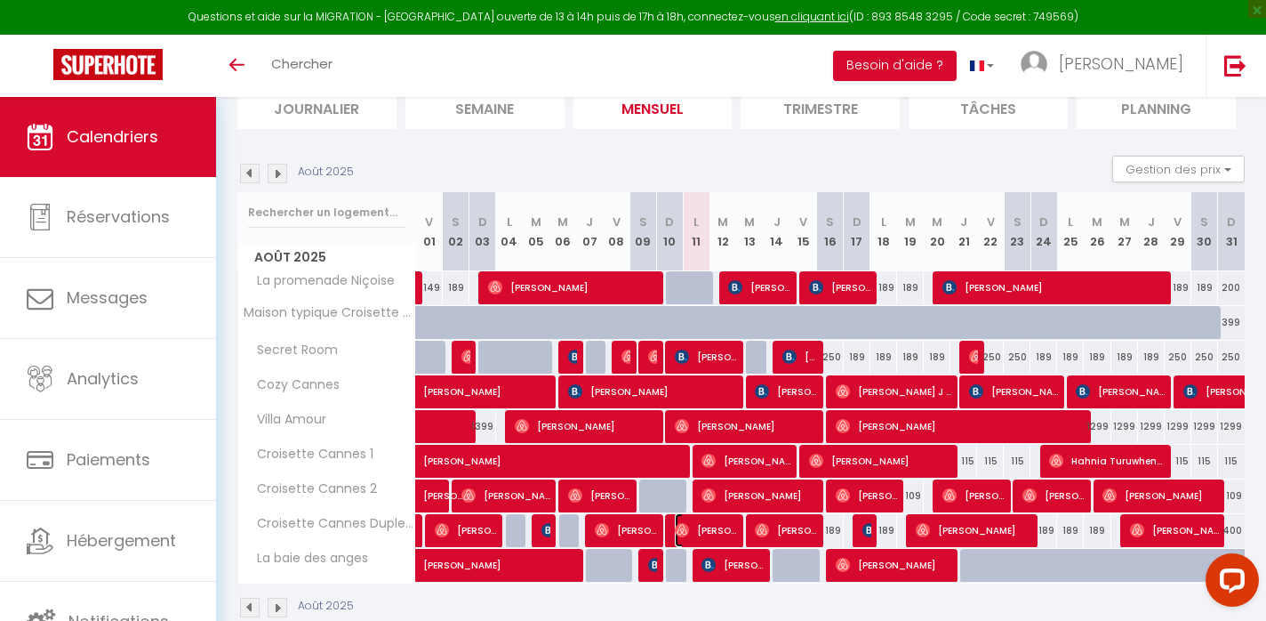
click at [698, 530] on span "[PERSON_NAME]" at bounding box center [706, 530] width 62 height 34
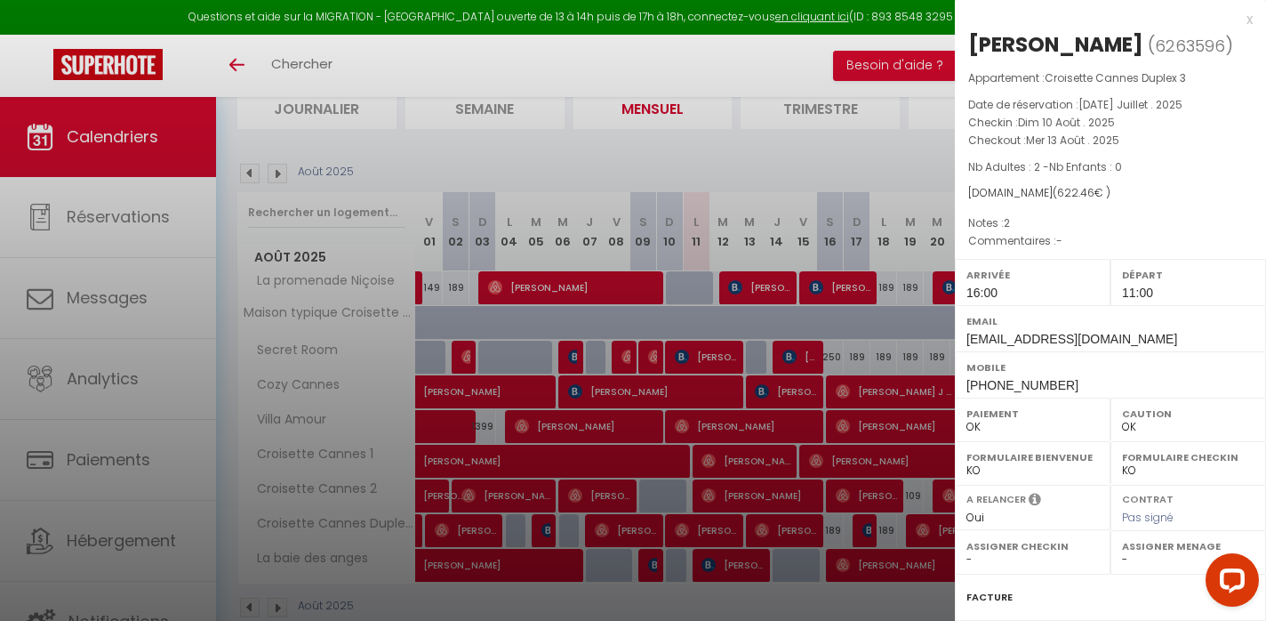
click at [698, 530] on div at bounding box center [633, 310] width 1266 height 621
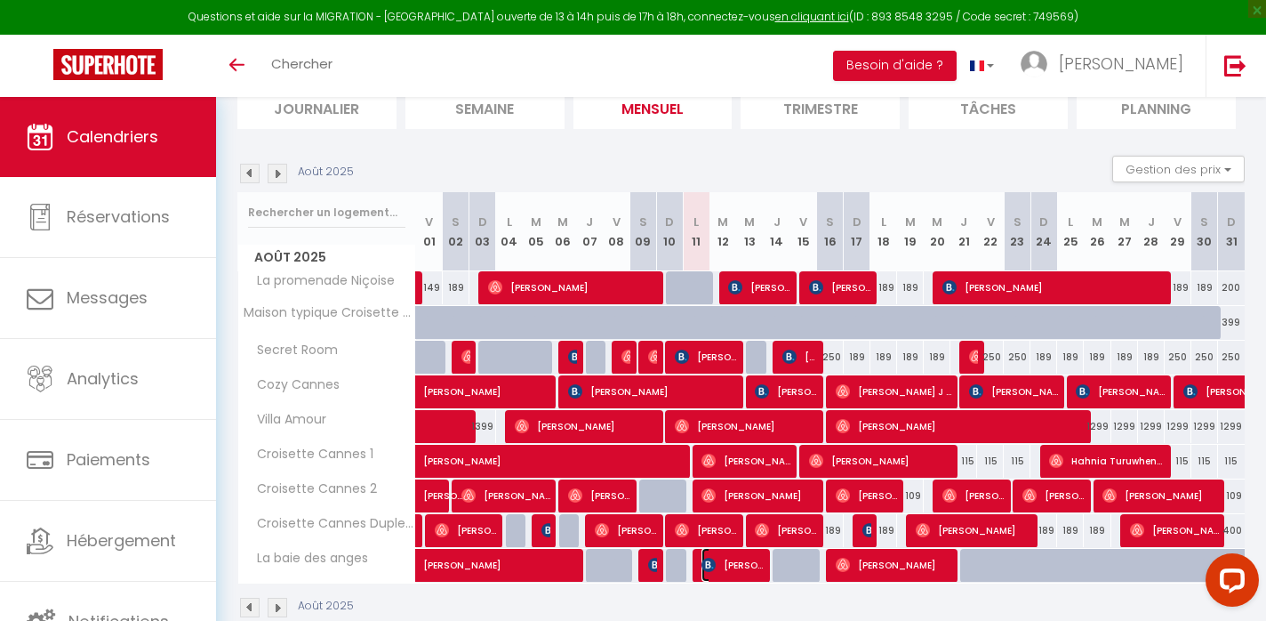
click at [710, 555] on span "[PERSON_NAME]" at bounding box center [733, 565] width 62 height 34
select select "KO"
select select "0"
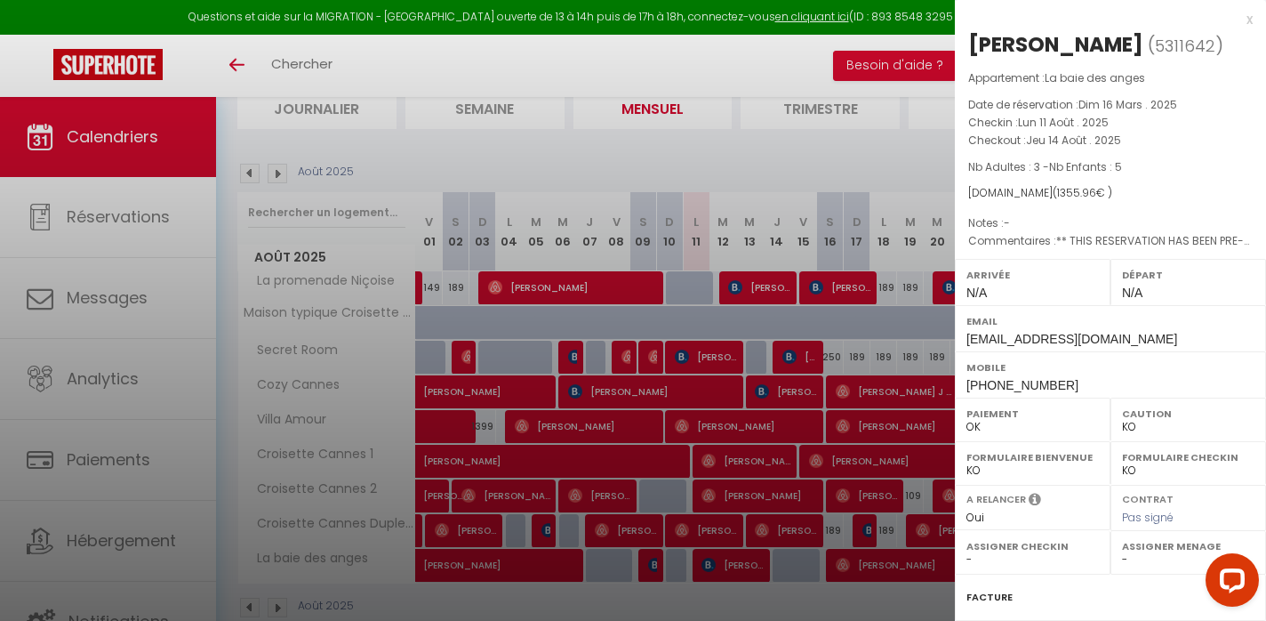
click at [710, 555] on div at bounding box center [633, 310] width 1266 height 621
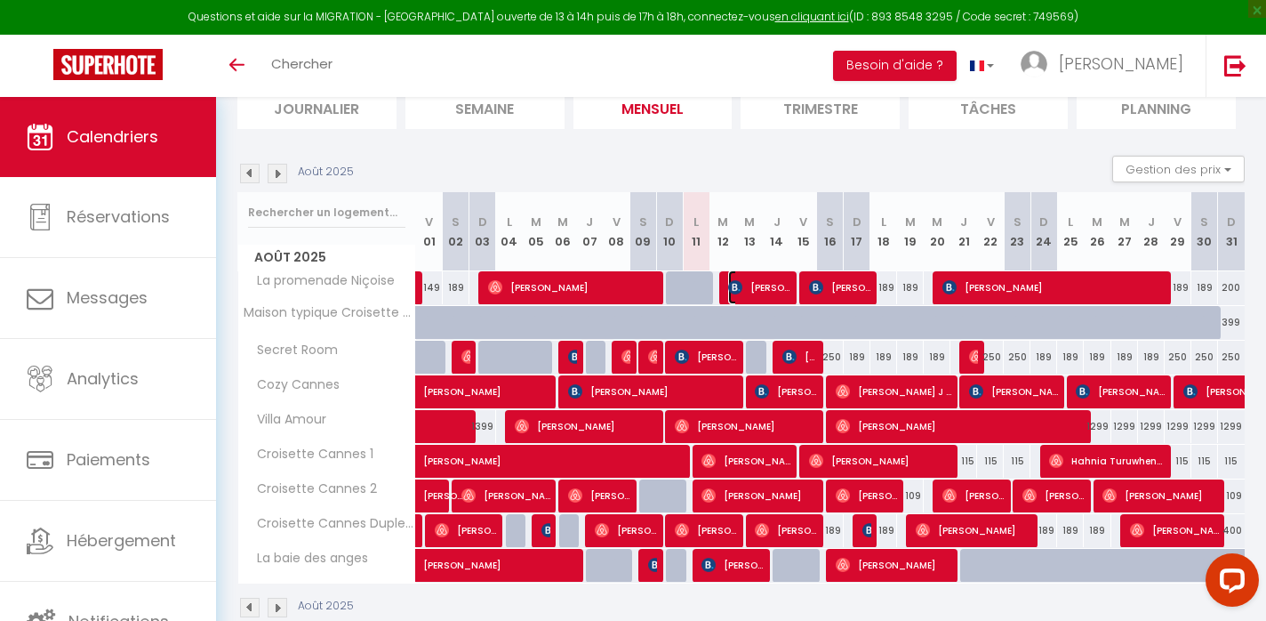
click at [756, 282] on span "[PERSON_NAME]" at bounding box center [759, 287] width 62 height 34
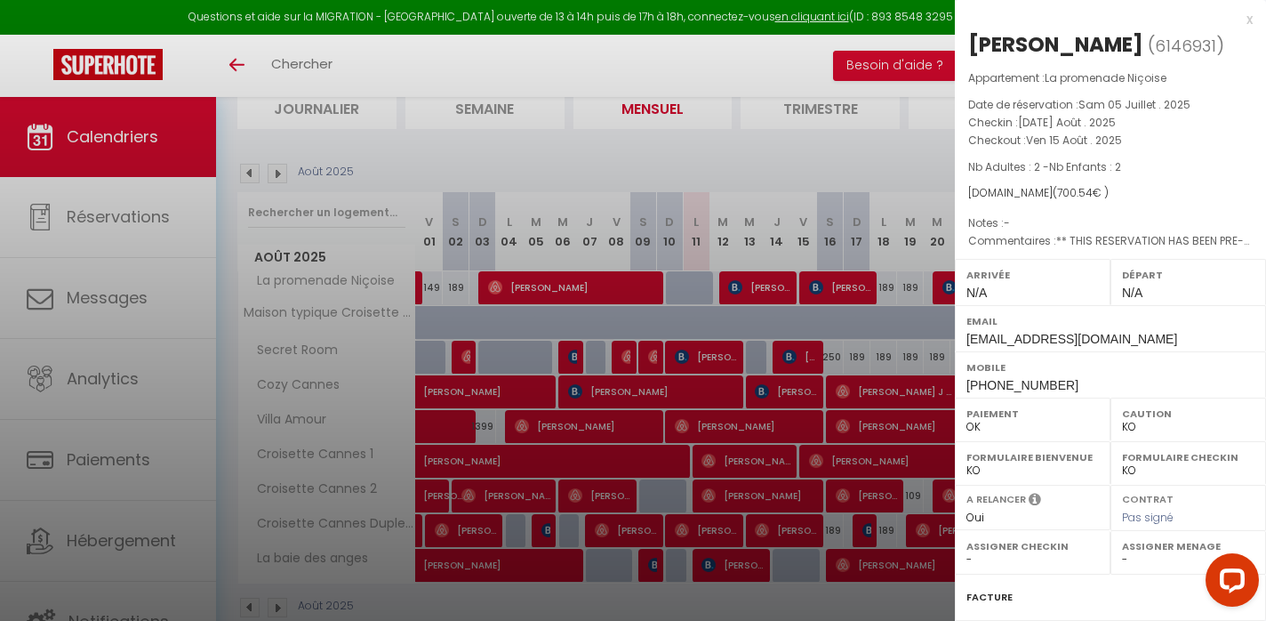
click at [786, 355] on div at bounding box center [633, 310] width 1266 height 621
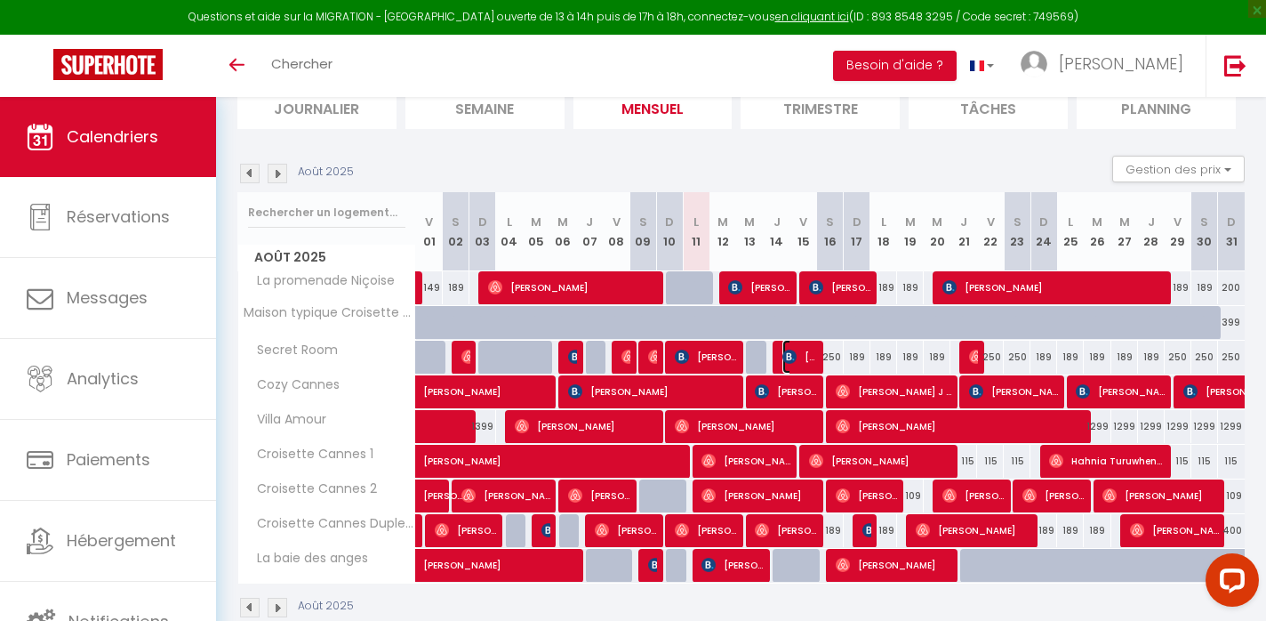
click at [786, 355] on img at bounding box center [790, 356] width 14 height 14
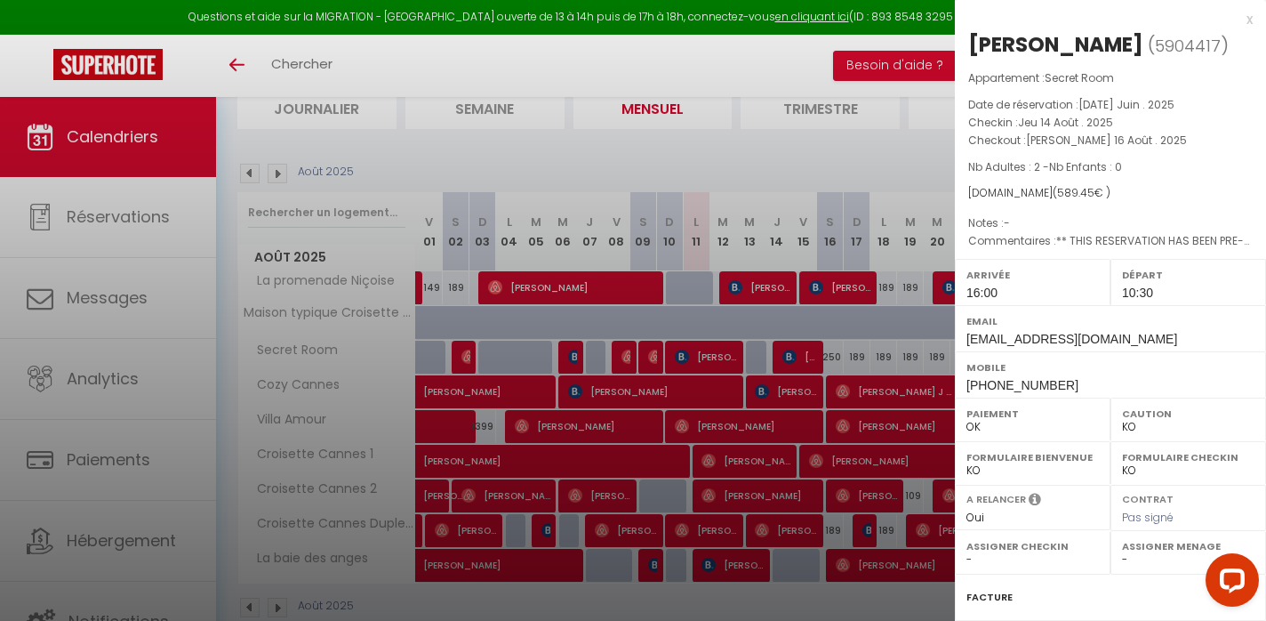
click at [780, 382] on div at bounding box center [633, 310] width 1266 height 621
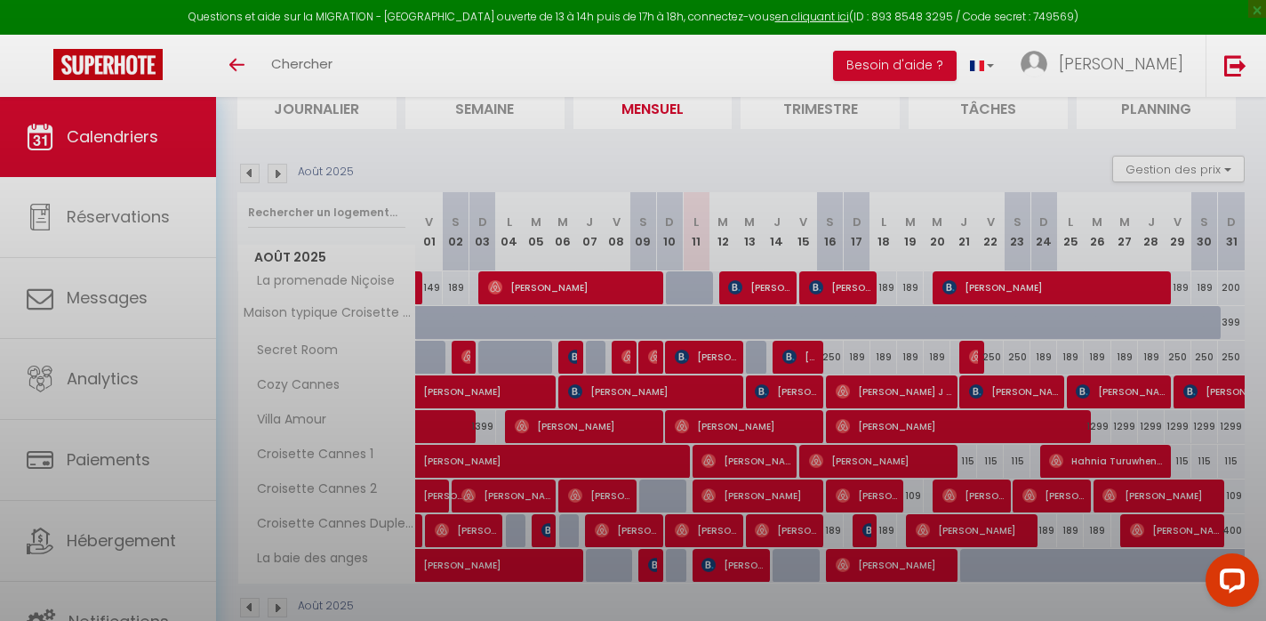
click at [780, 382] on div at bounding box center [633, 310] width 1266 height 621
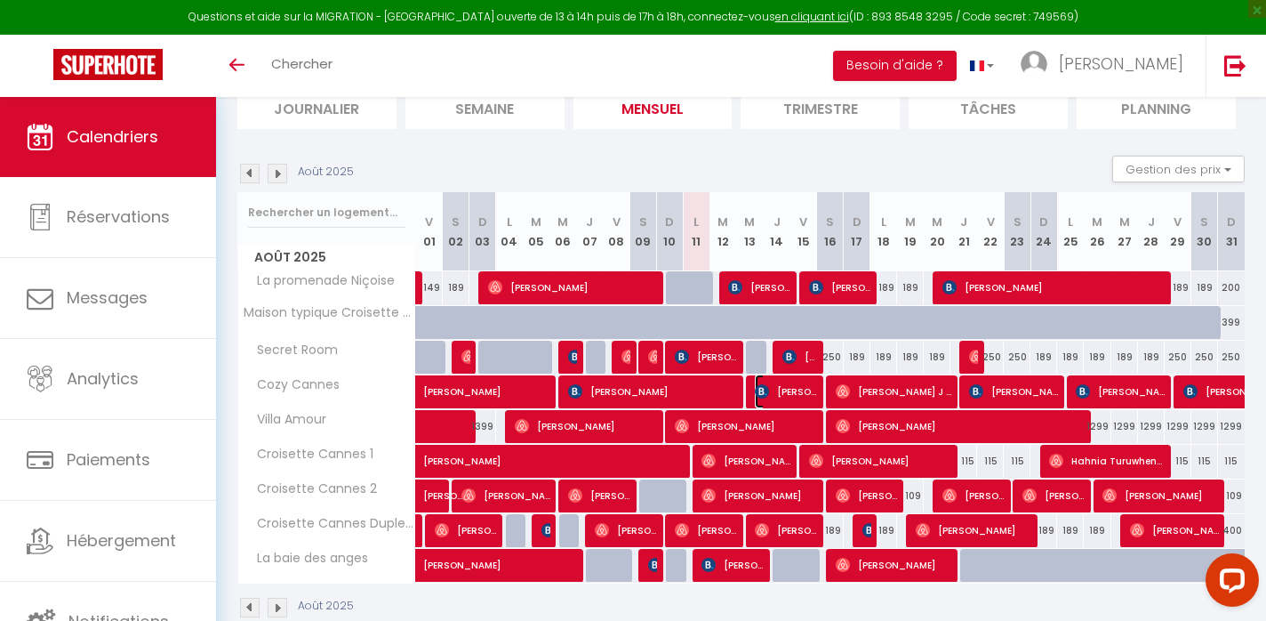
click at [776, 386] on span "[PERSON_NAME]" at bounding box center [786, 391] width 62 height 34
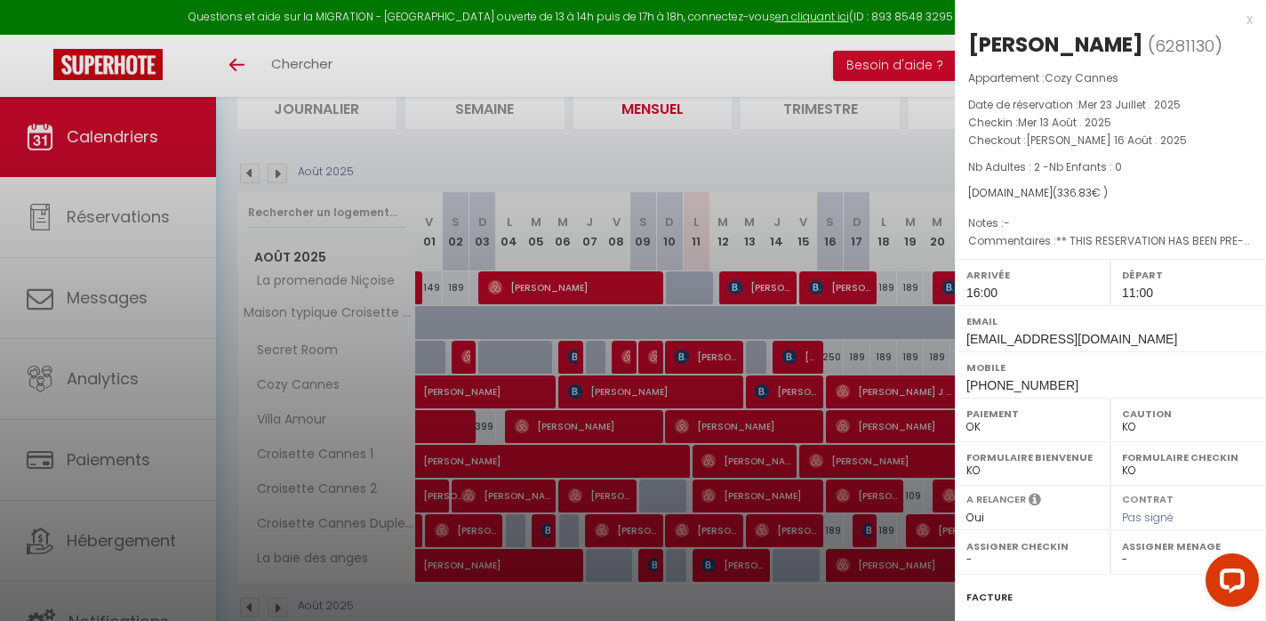
click at [751, 421] on div at bounding box center [633, 310] width 1266 height 621
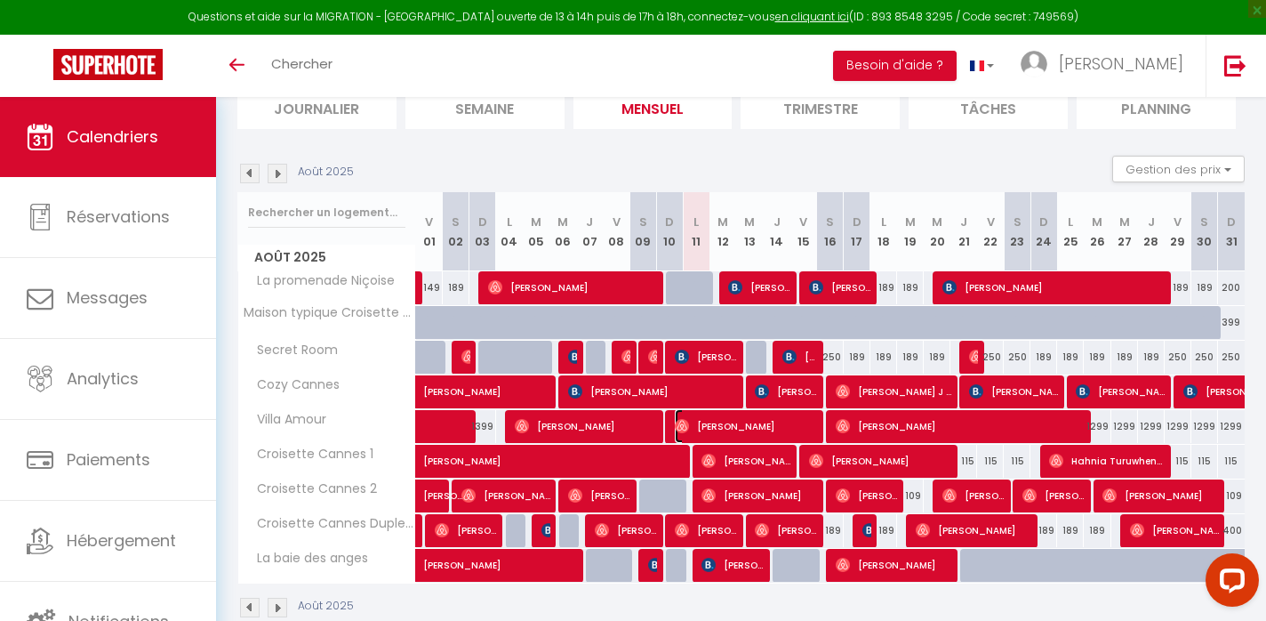
click at [751, 421] on span "[PERSON_NAME]" at bounding box center [746, 426] width 142 height 34
select select "OK"
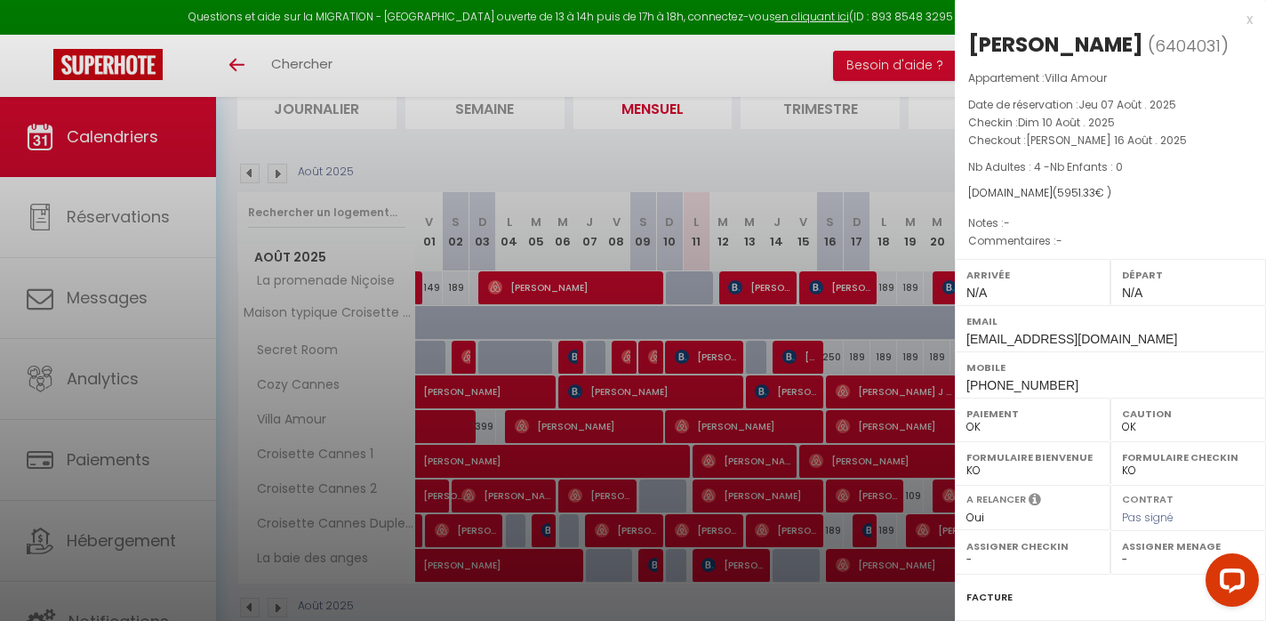
click at [740, 460] on div at bounding box center [633, 310] width 1266 height 621
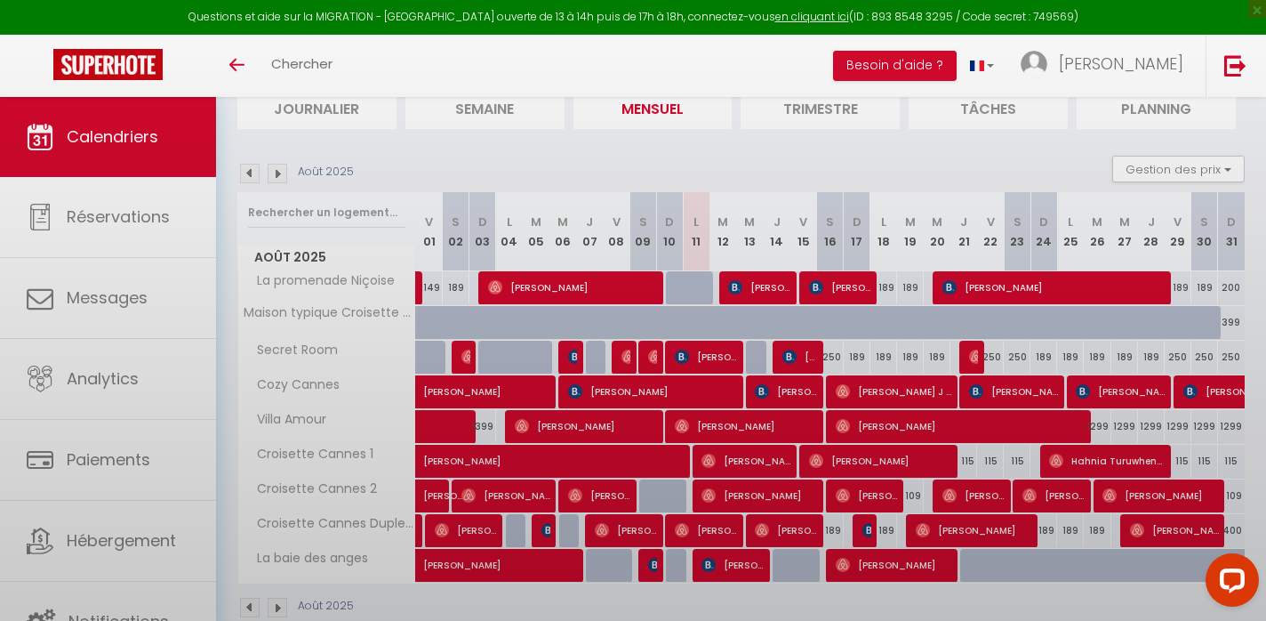
click at [740, 460] on body "Questions et aide sur la MIGRATION - [GEOGRAPHIC_DATA] ouverte de 13 à 14h puis…" at bounding box center [633, 310] width 1266 height 695
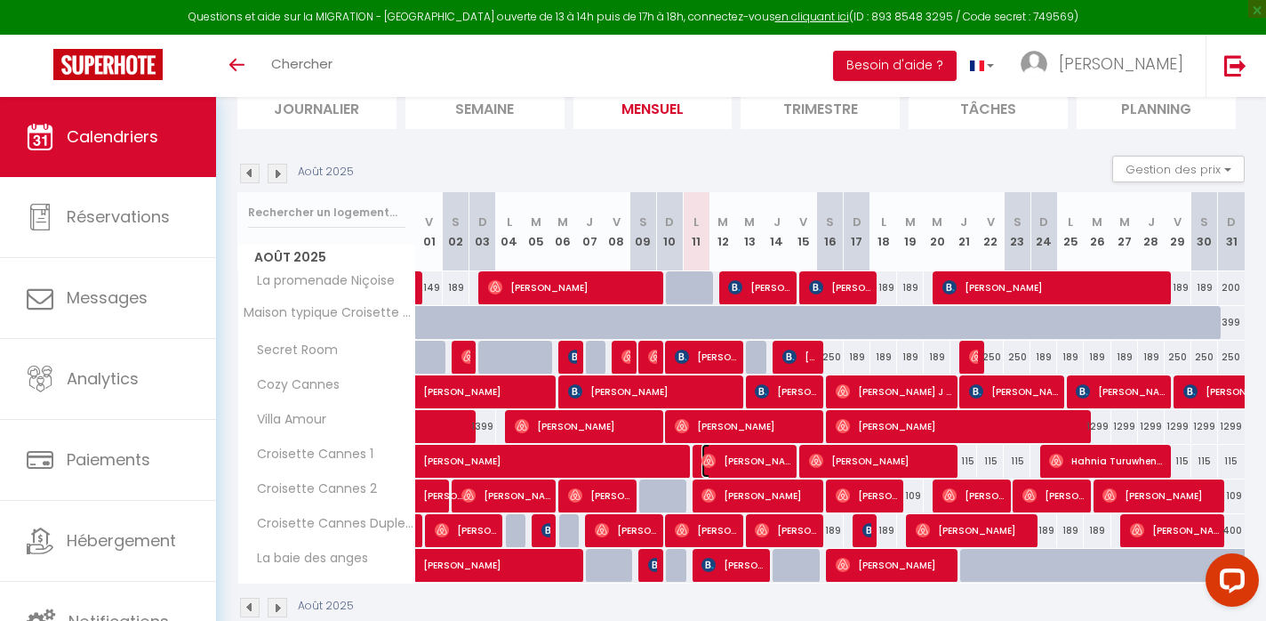
click at [743, 454] on span "[PERSON_NAME]" at bounding box center [746, 461] width 89 height 34
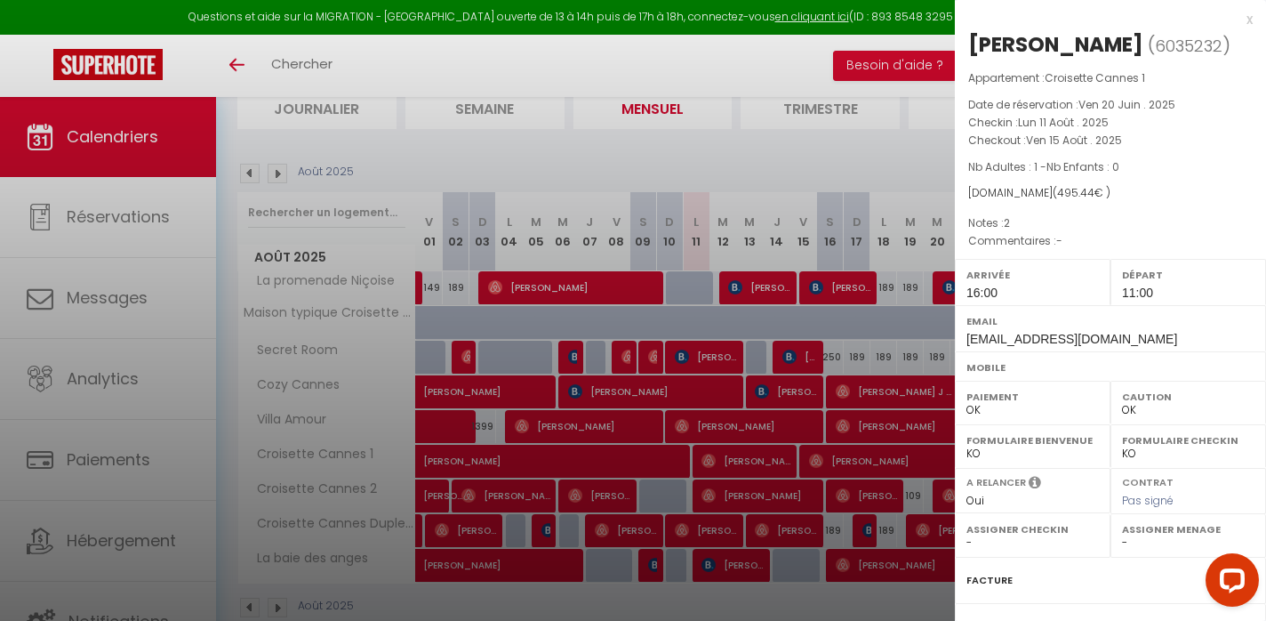
click at [734, 482] on div at bounding box center [633, 310] width 1266 height 621
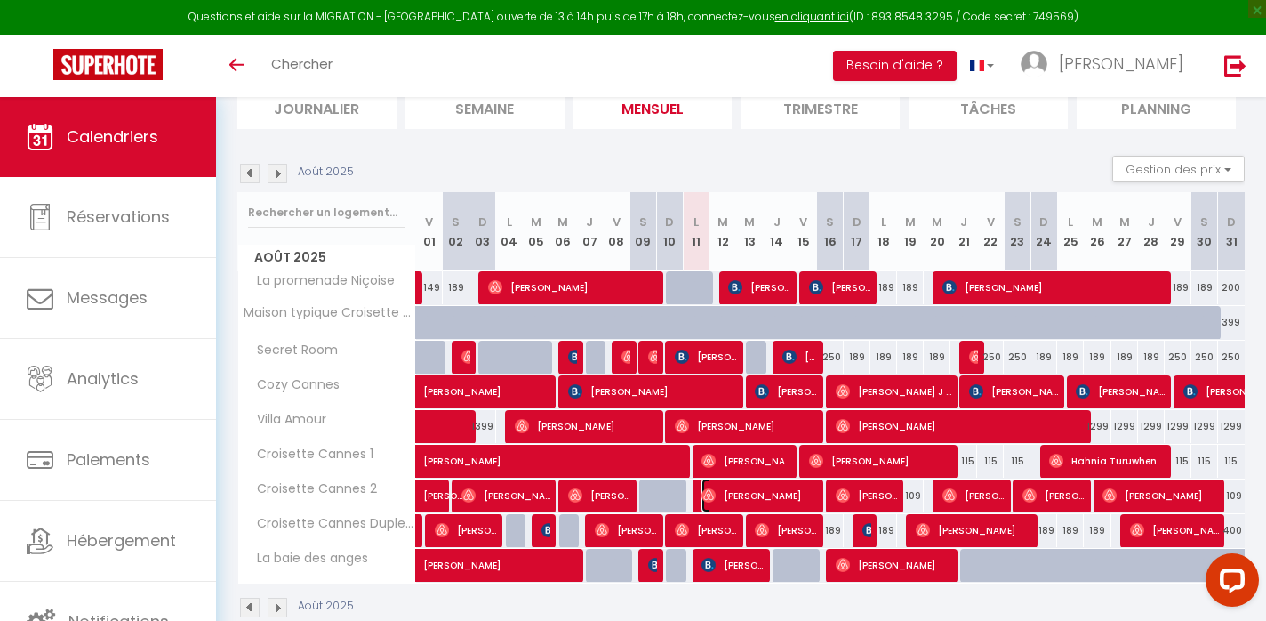
click at [734, 486] on span "[PERSON_NAME]" at bounding box center [760, 495] width 116 height 34
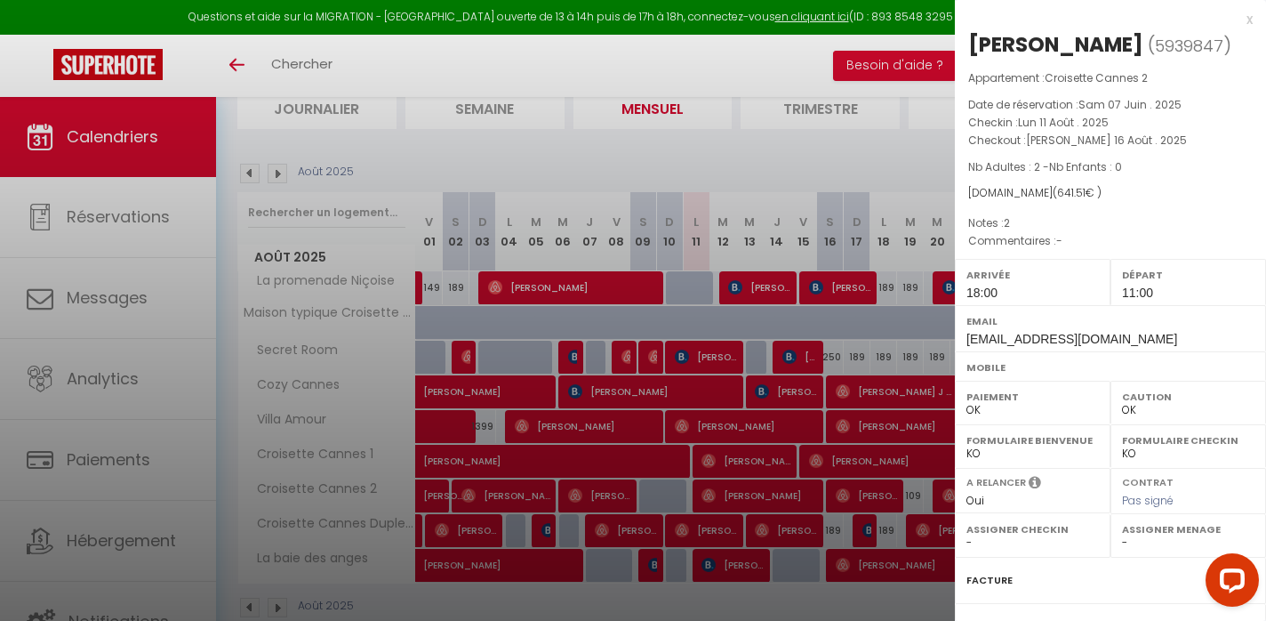
click at [734, 486] on div at bounding box center [633, 310] width 1266 height 621
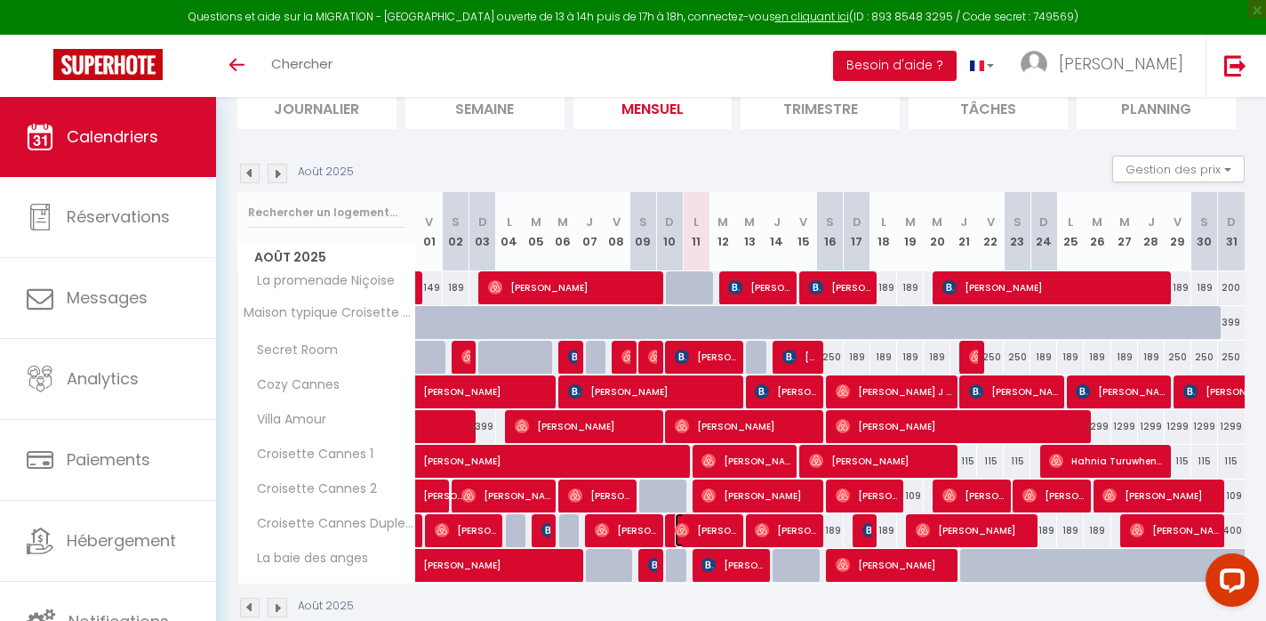
click at [714, 531] on span "[PERSON_NAME]" at bounding box center [706, 530] width 62 height 34
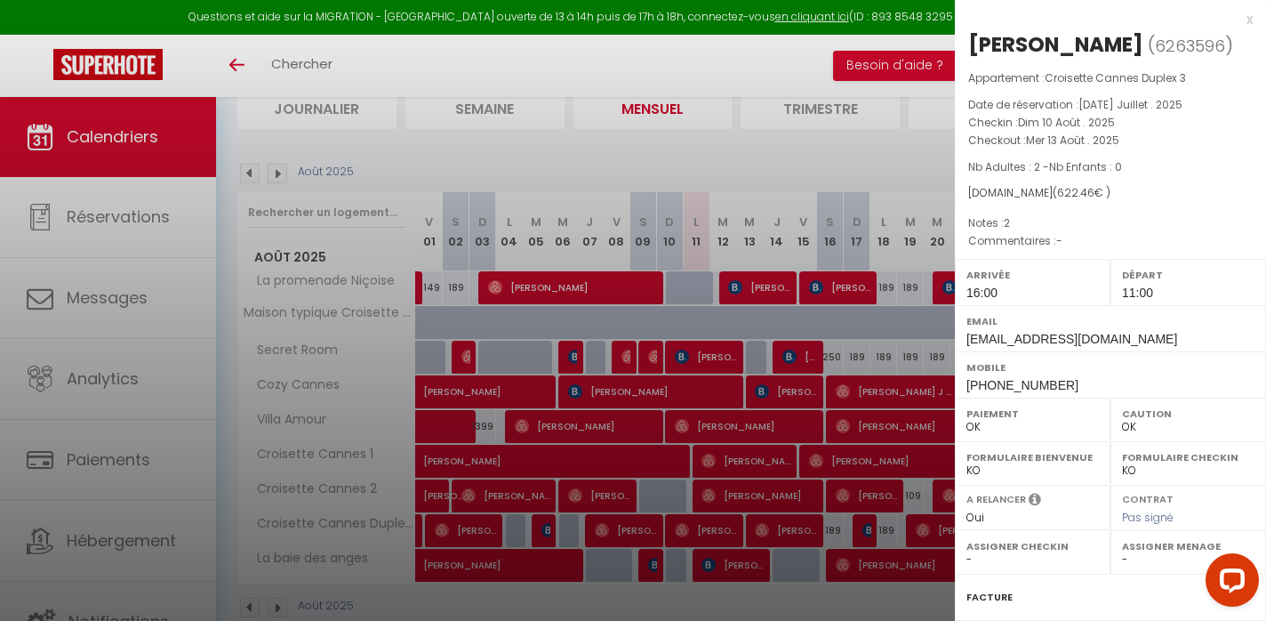
click at [714, 531] on div at bounding box center [633, 310] width 1266 height 621
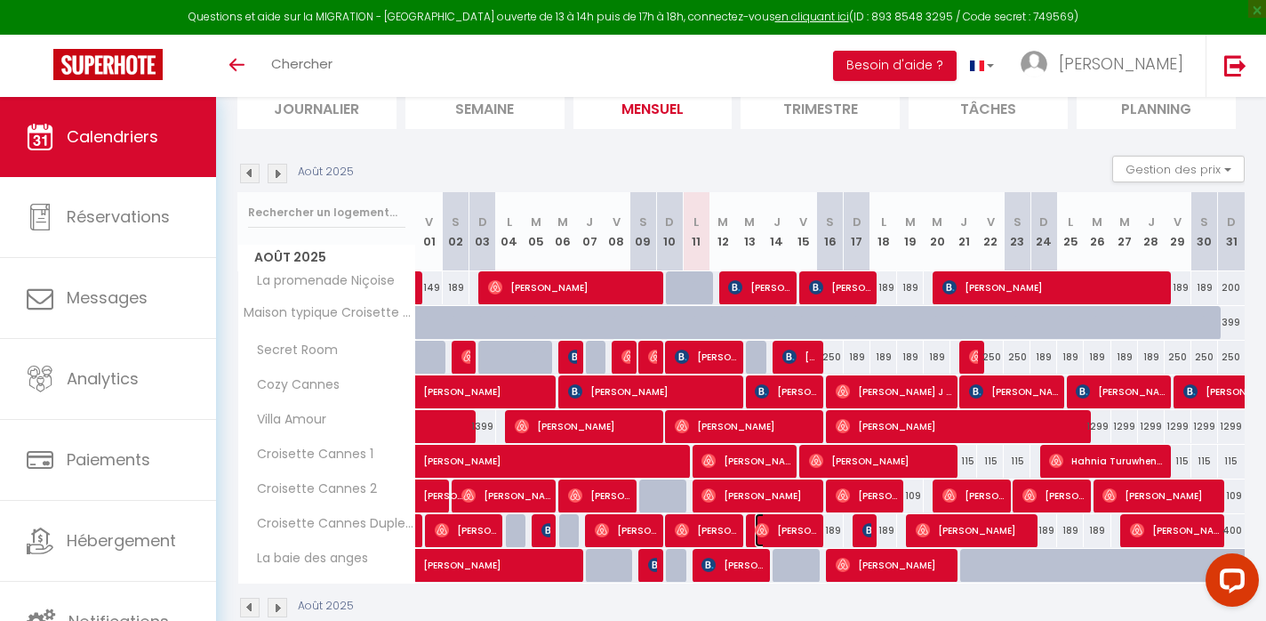
click at [758, 528] on img at bounding box center [762, 530] width 14 height 14
select select "0"
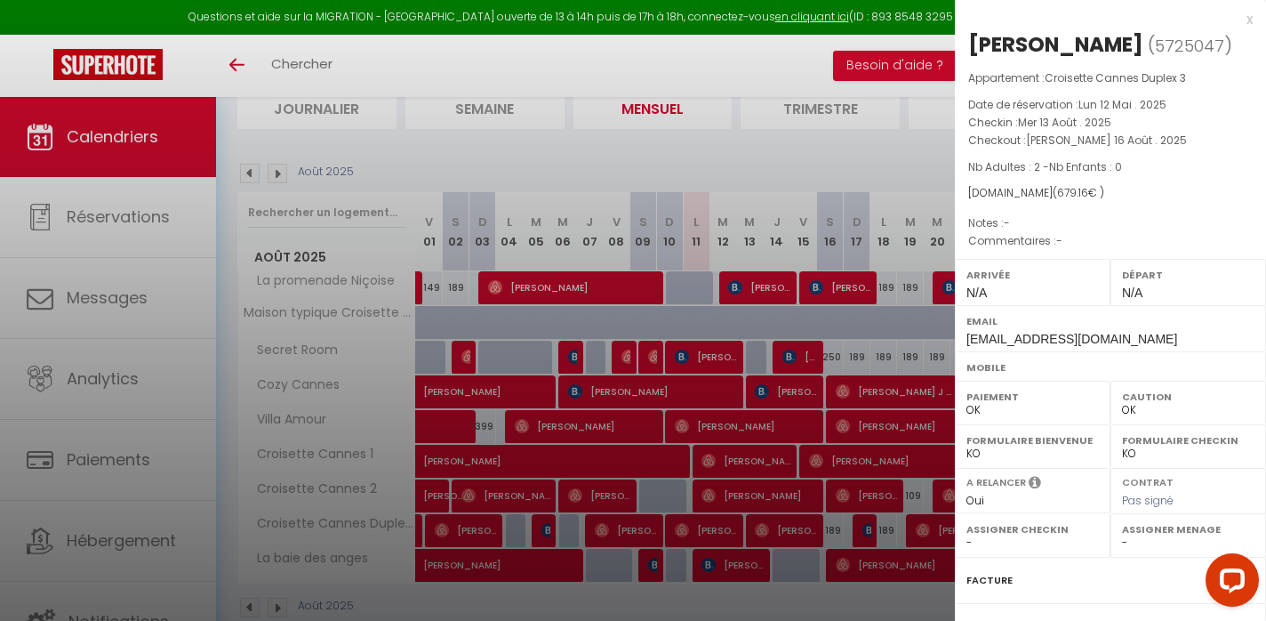
click at [758, 528] on div at bounding box center [633, 310] width 1266 height 621
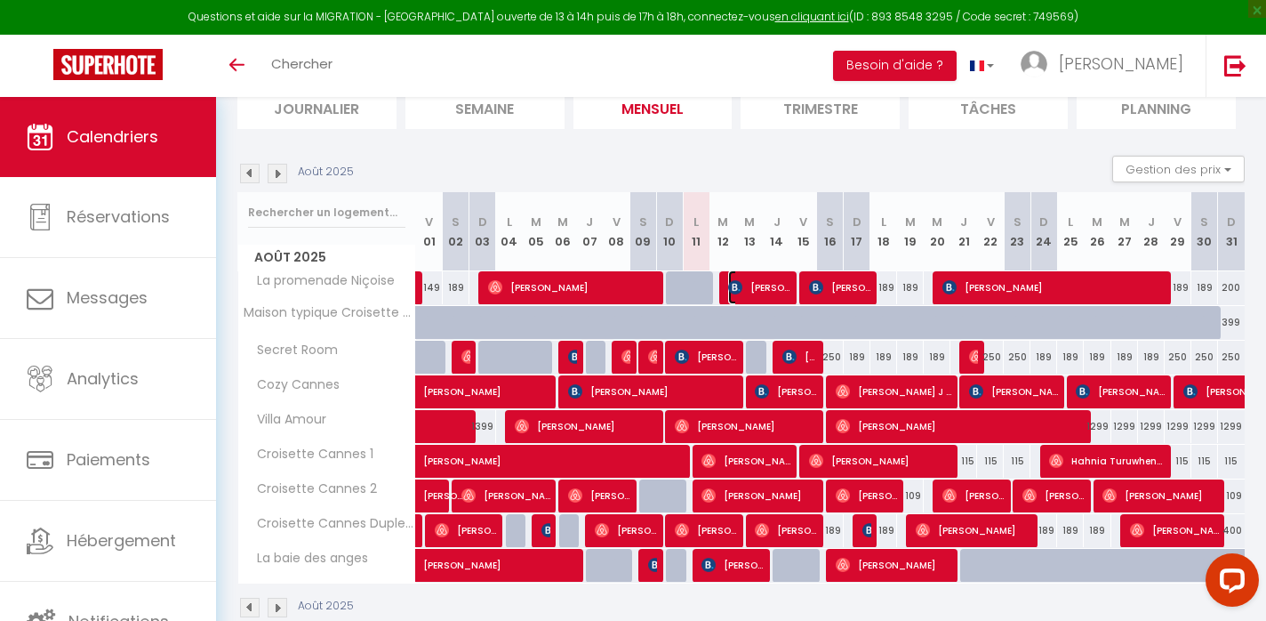
click at [767, 295] on span "[PERSON_NAME]" at bounding box center [759, 287] width 62 height 34
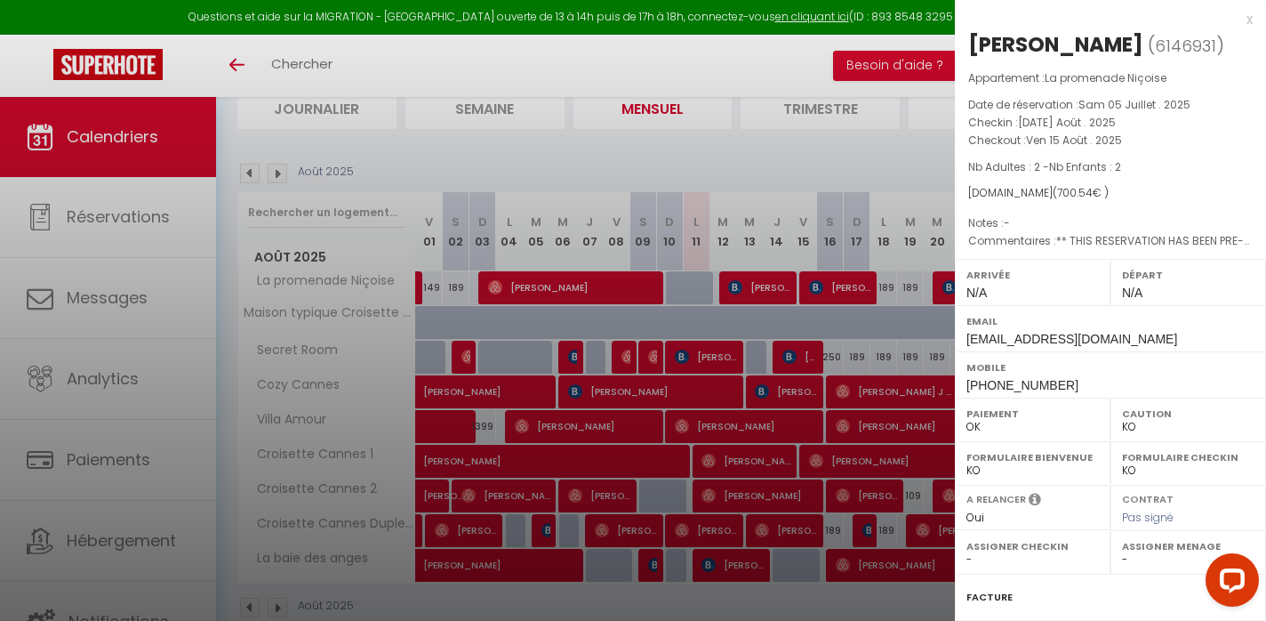
click at [767, 295] on div at bounding box center [633, 310] width 1266 height 621
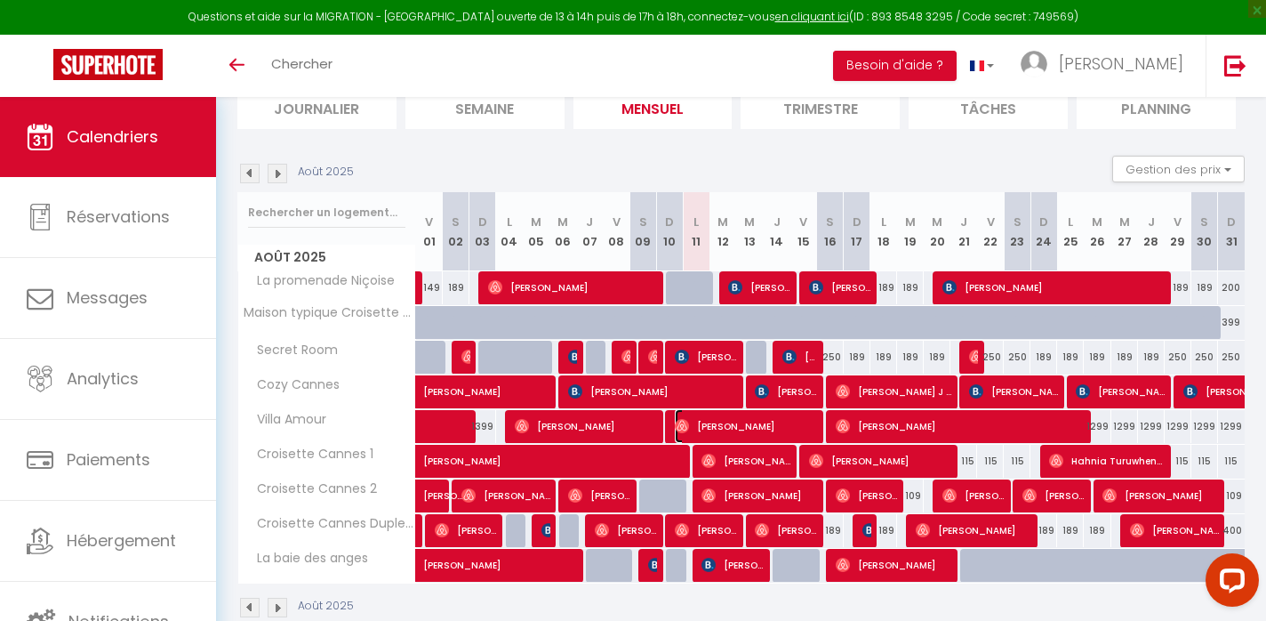
click at [766, 426] on span "[PERSON_NAME]" at bounding box center [746, 426] width 142 height 34
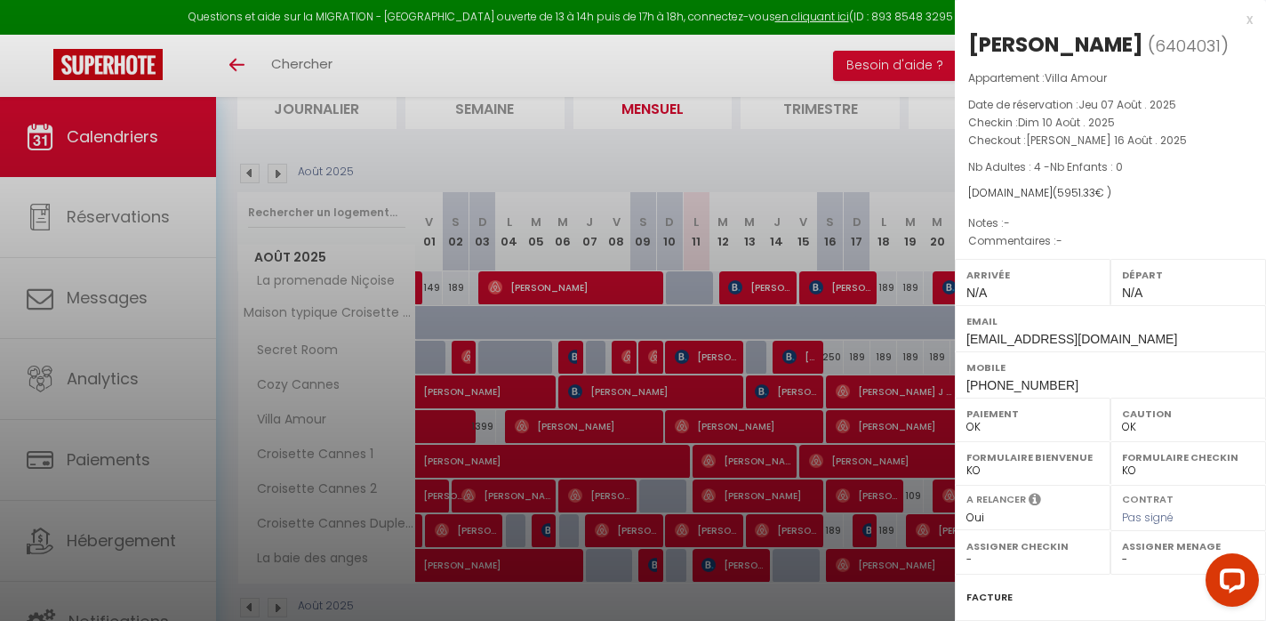
click at [766, 426] on div at bounding box center [633, 310] width 1266 height 621
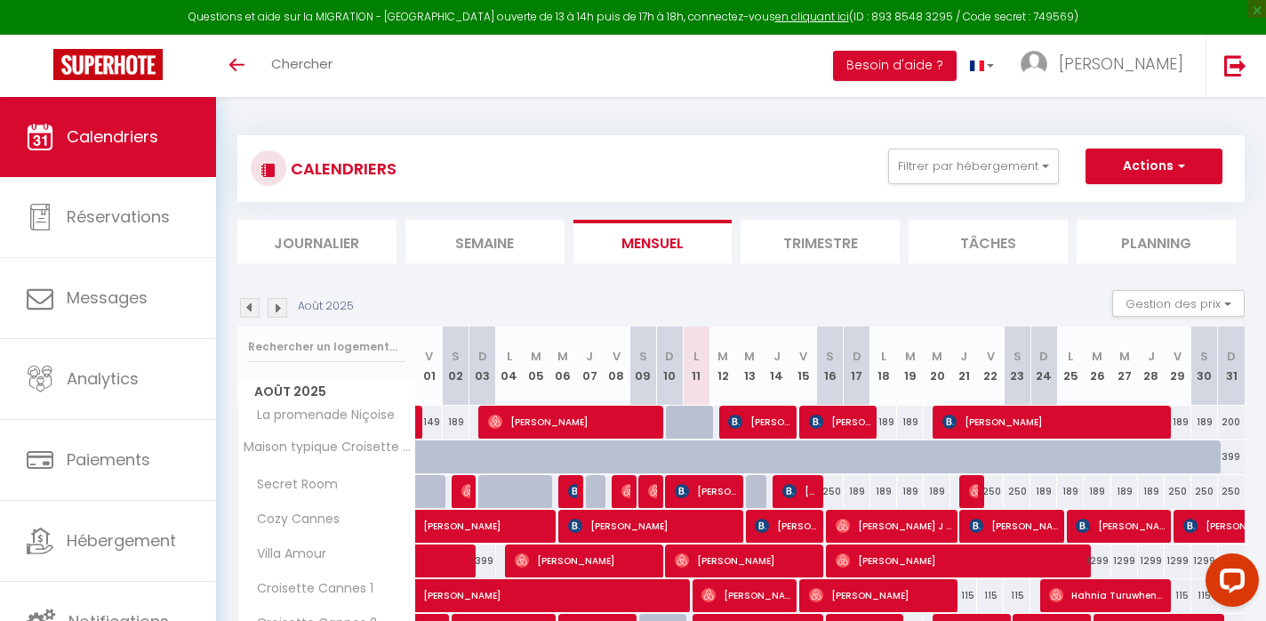
scroll to position [170, 0]
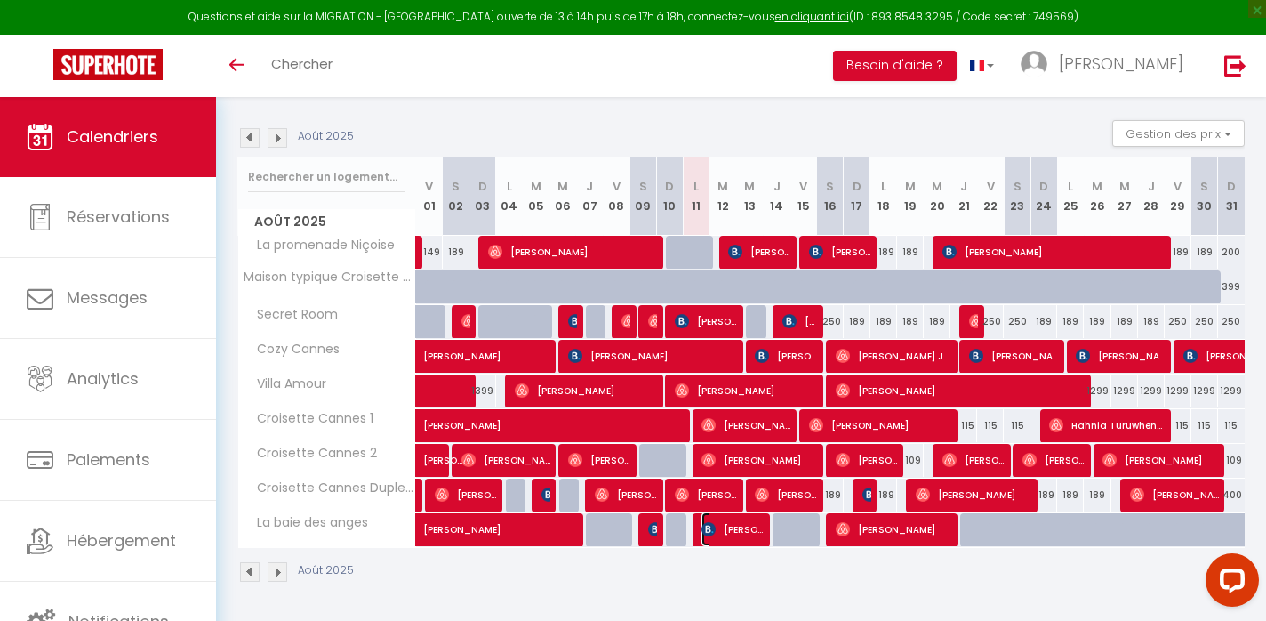
click at [745, 536] on span "[PERSON_NAME]" at bounding box center [733, 529] width 62 height 34
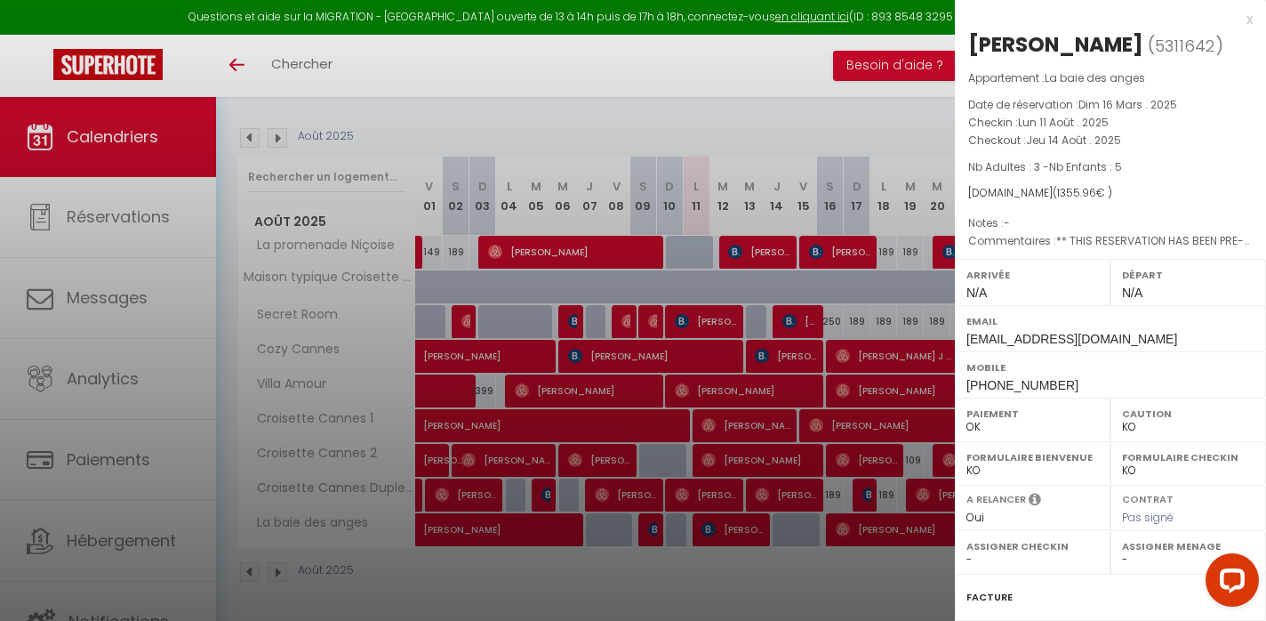
click at [745, 535] on div at bounding box center [633, 310] width 1266 height 621
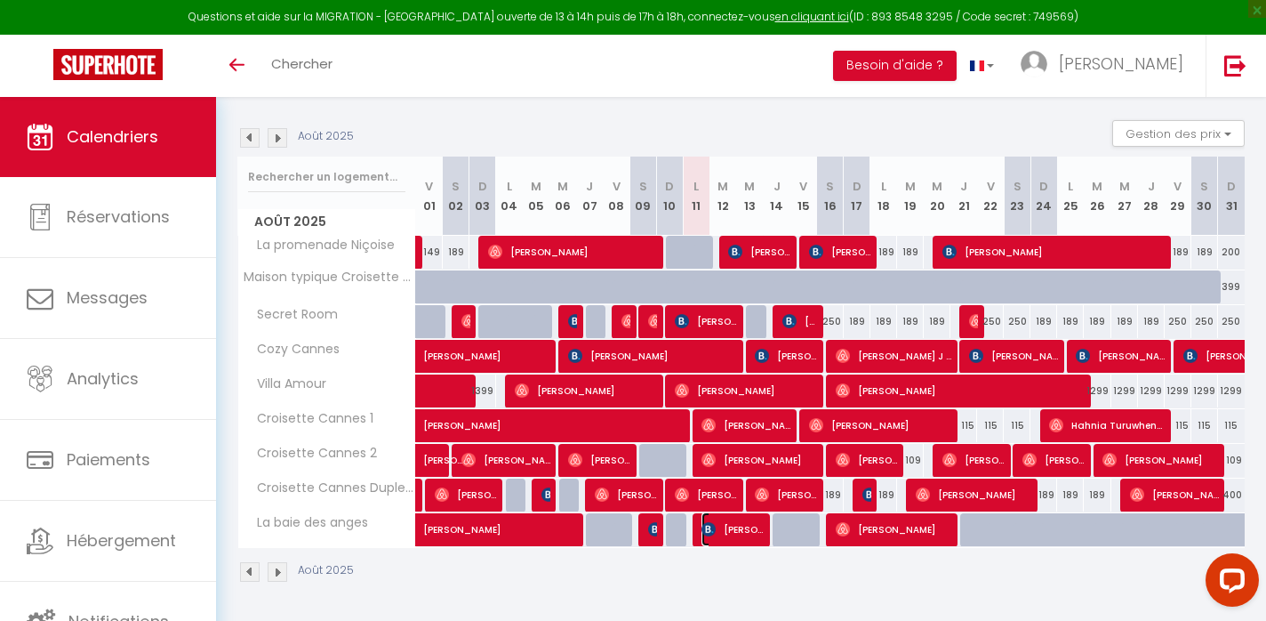
click at [745, 535] on span "[PERSON_NAME]" at bounding box center [733, 529] width 62 height 34
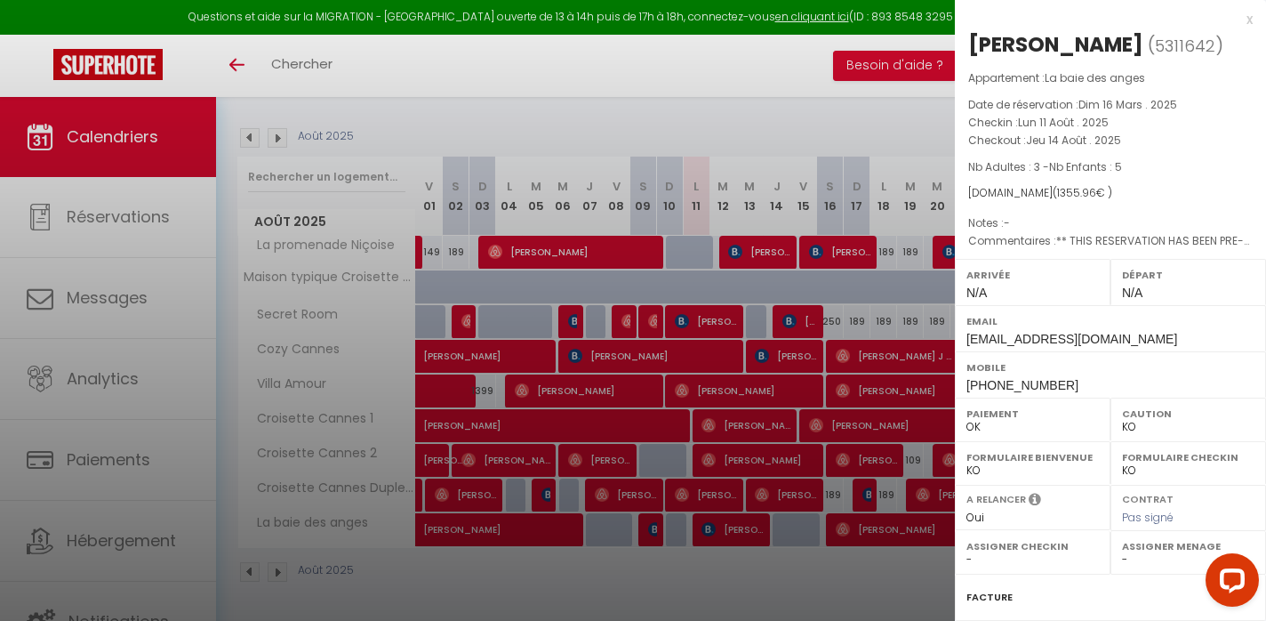
click at [745, 535] on div at bounding box center [633, 310] width 1266 height 621
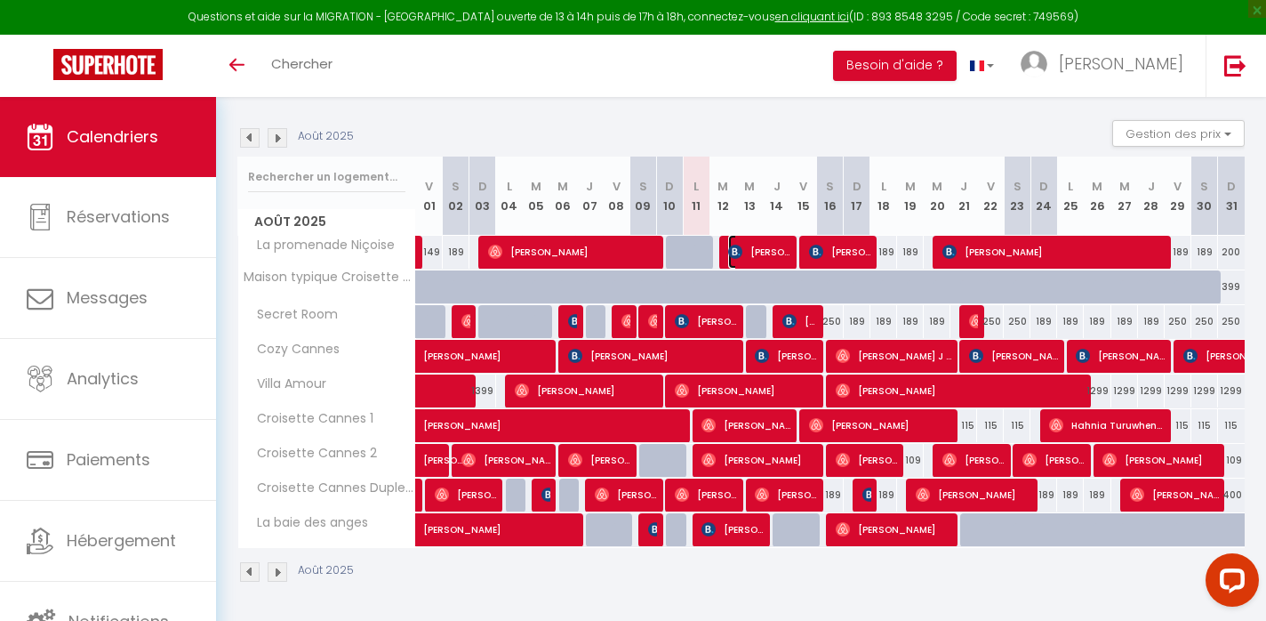
click at [785, 249] on span "[PERSON_NAME]" at bounding box center [759, 252] width 62 height 34
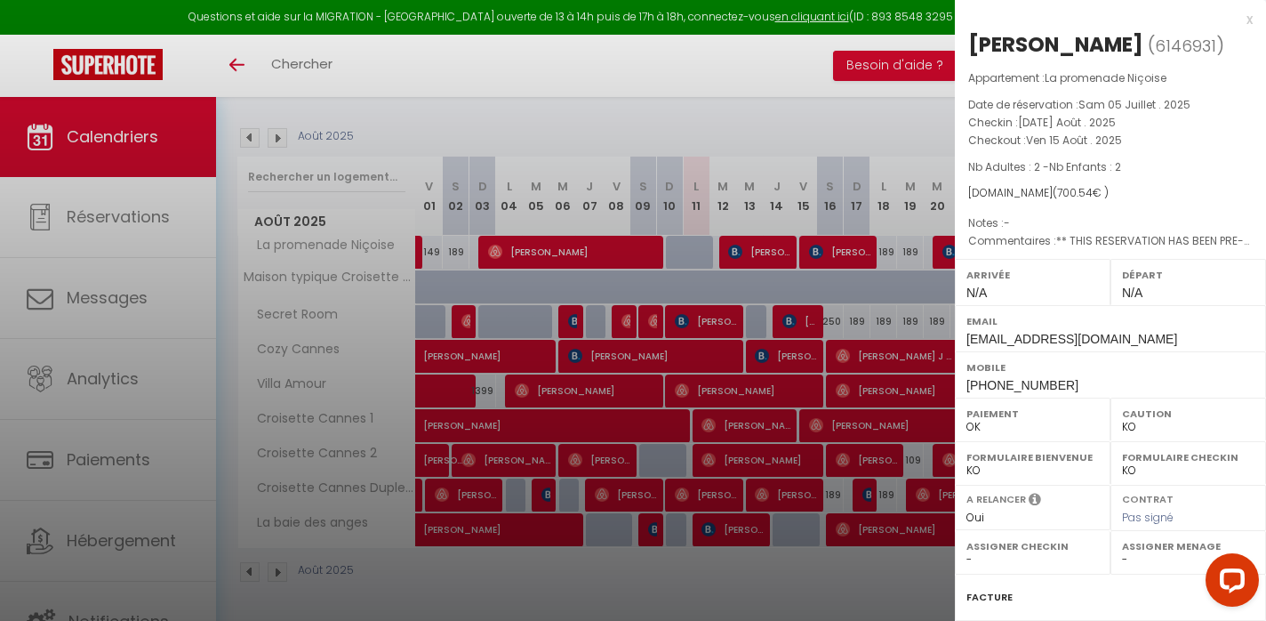
click at [785, 250] on div at bounding box center [633, 310] width 1266 height 621
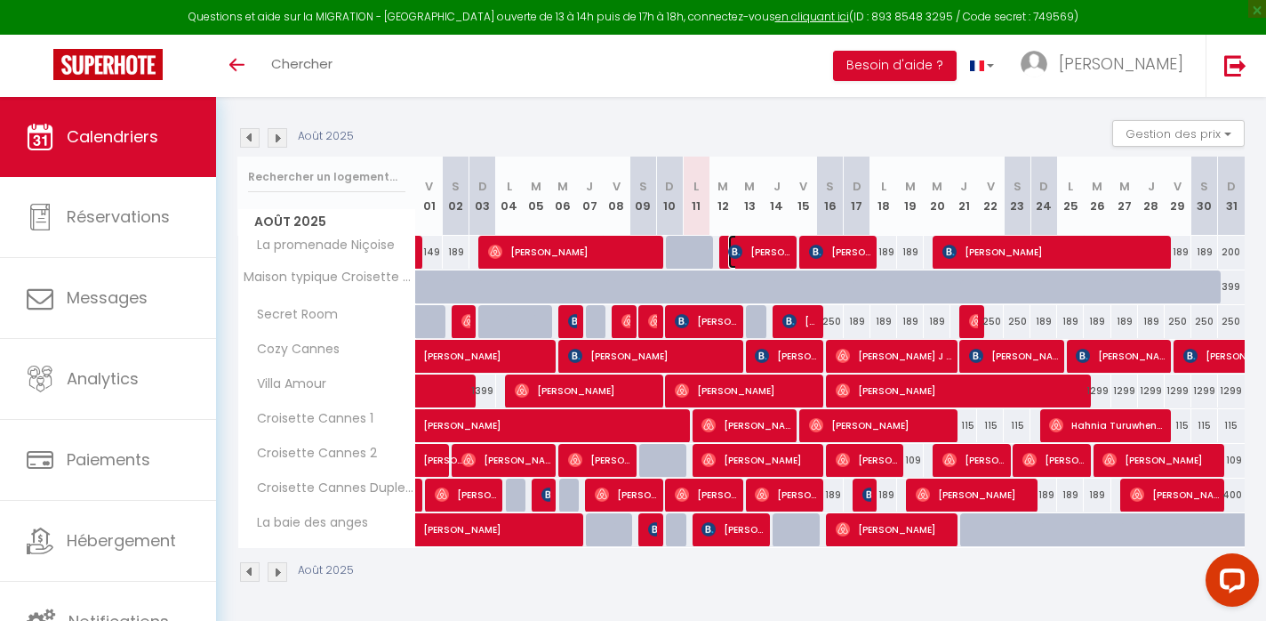
click at [781, 256] on span "[PERSON_NAME]" at bounding box center [759, 252] width 62 height 34
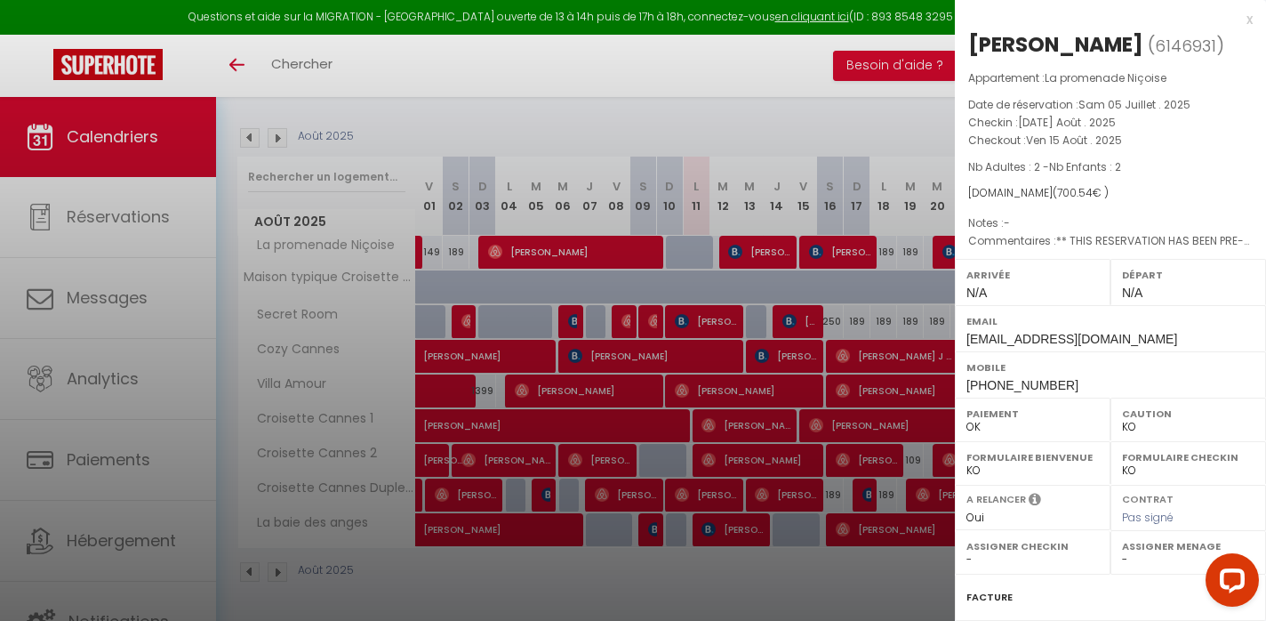
click at [781, 256] on div at bounding box center [633, 310] width 1266 height 621
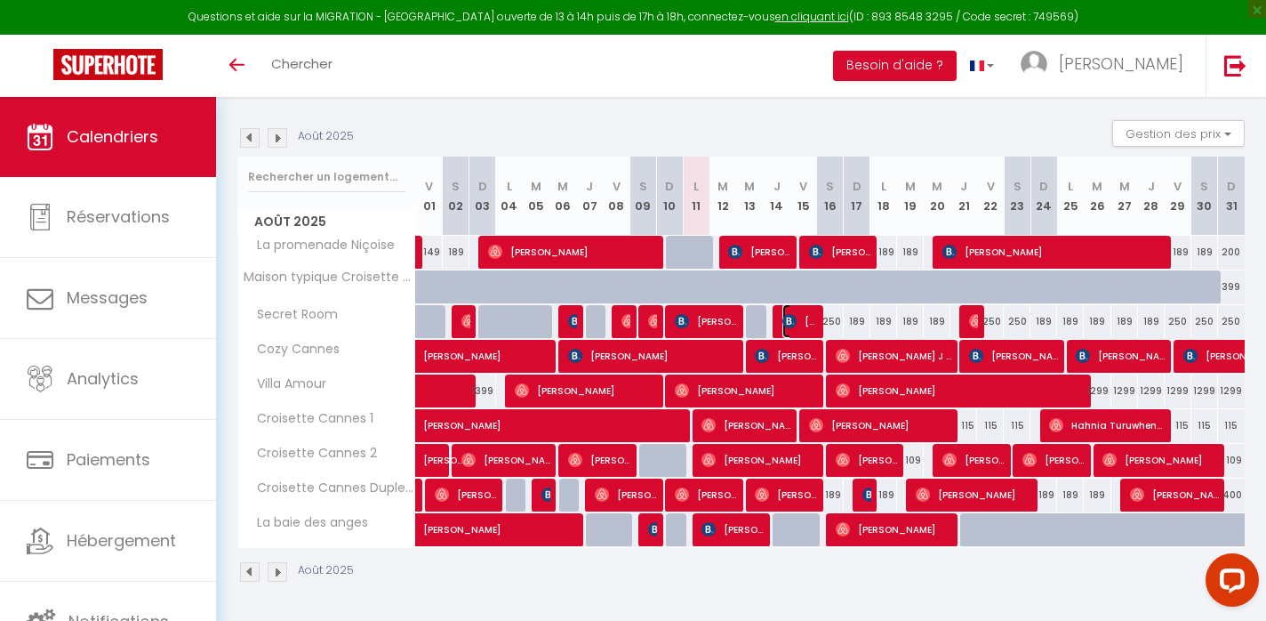
click at [798, 324] on span "[PERSON_NAME]" at bounding box center [801, 321] width 36 height 34
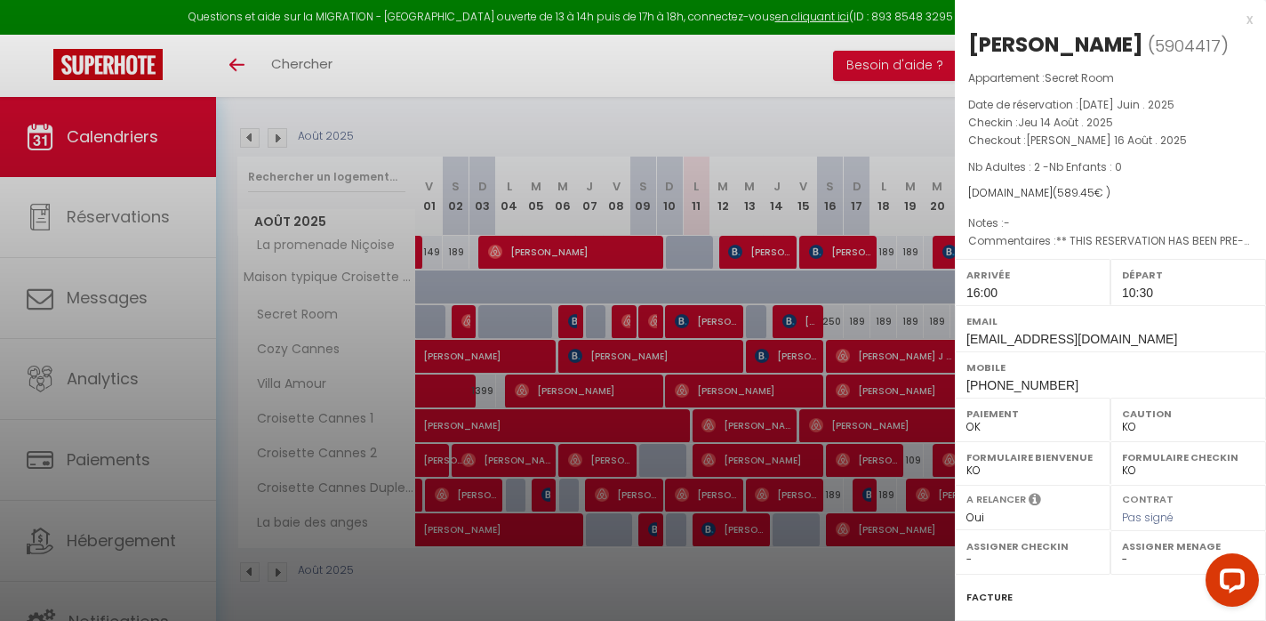
click at [798, 324] on div at bounding box center [633, 310] width 1266 height 621
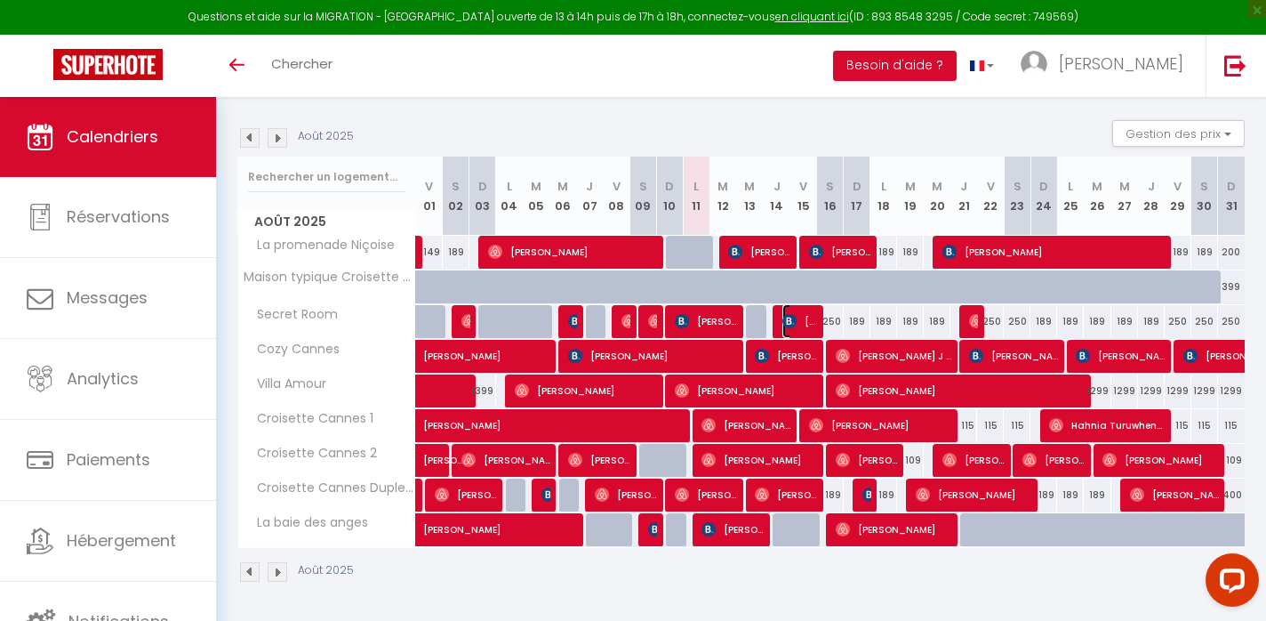
click at [798, 324] on span "[PERSON_NAME]" at bounding box center [801, 321] width 36 height 34
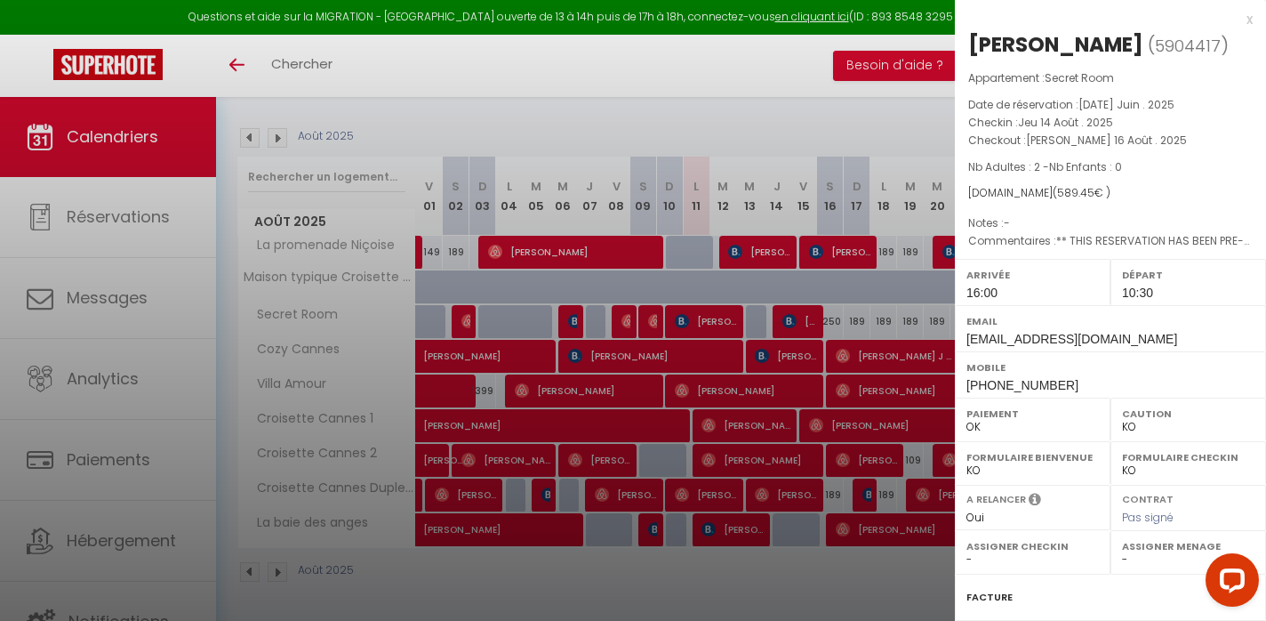
click at [793, 347] on div at bounding box center [633, 310] width 1266 height 621
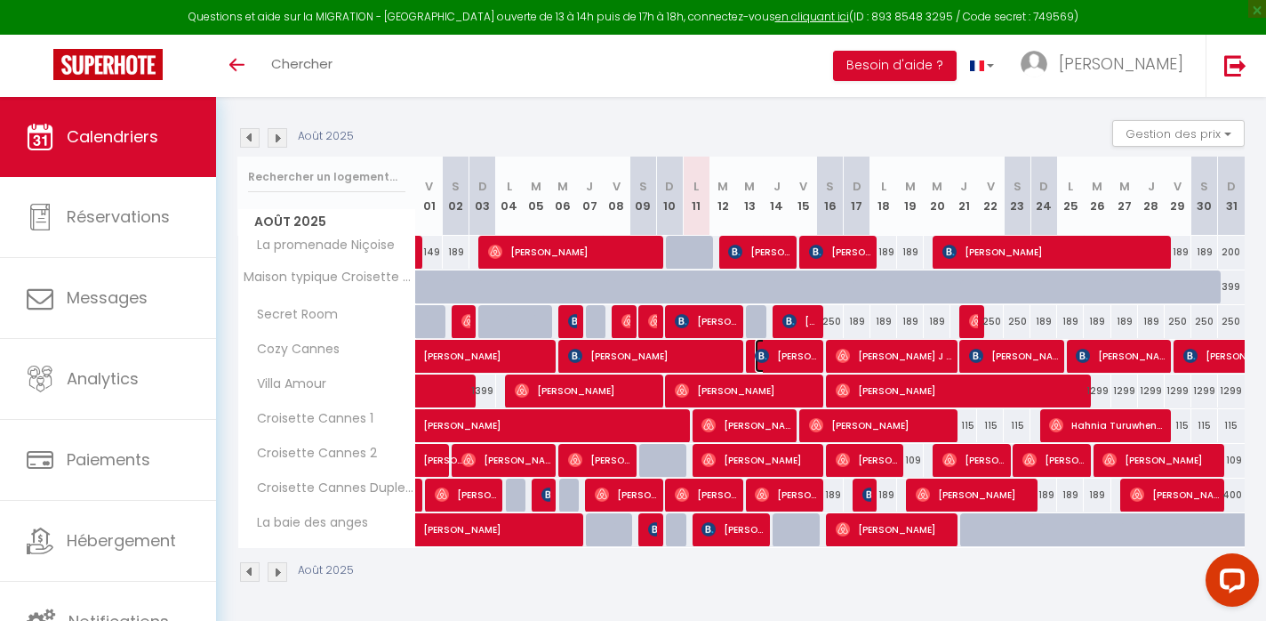
click at [793, 349] on span "[PERSON_NAME]" at bounding box center [786, 356] width 62 height 34
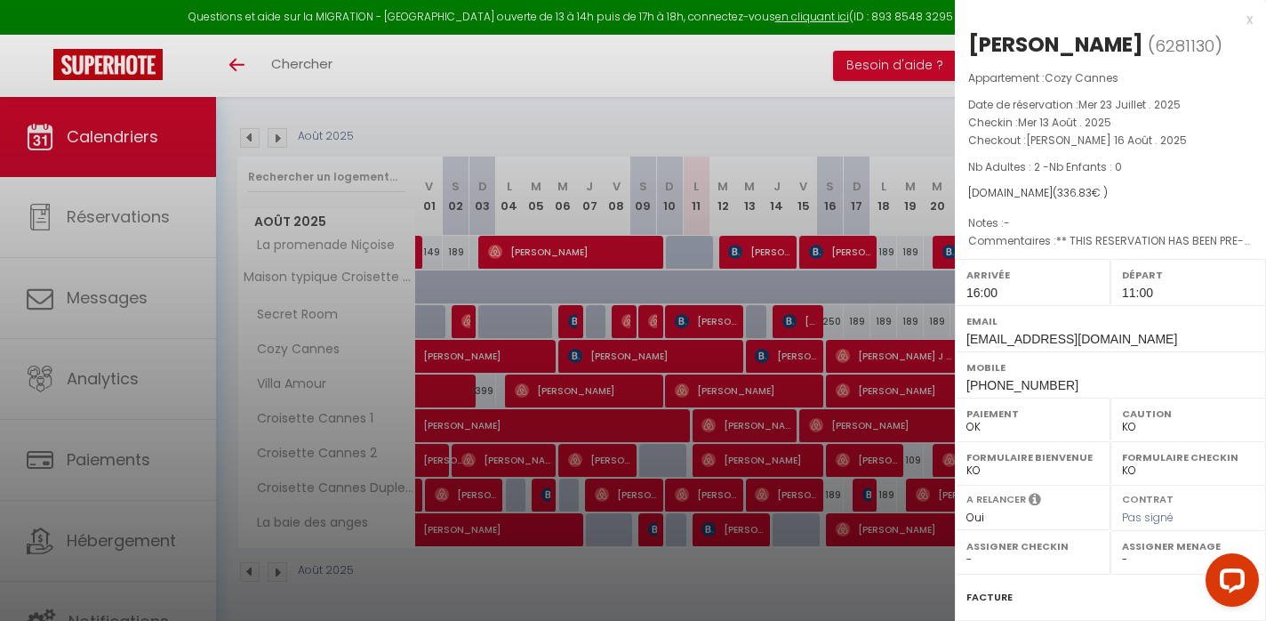
click at [793, 349] on div at bounding box center [633, 310] width 1266 height 621
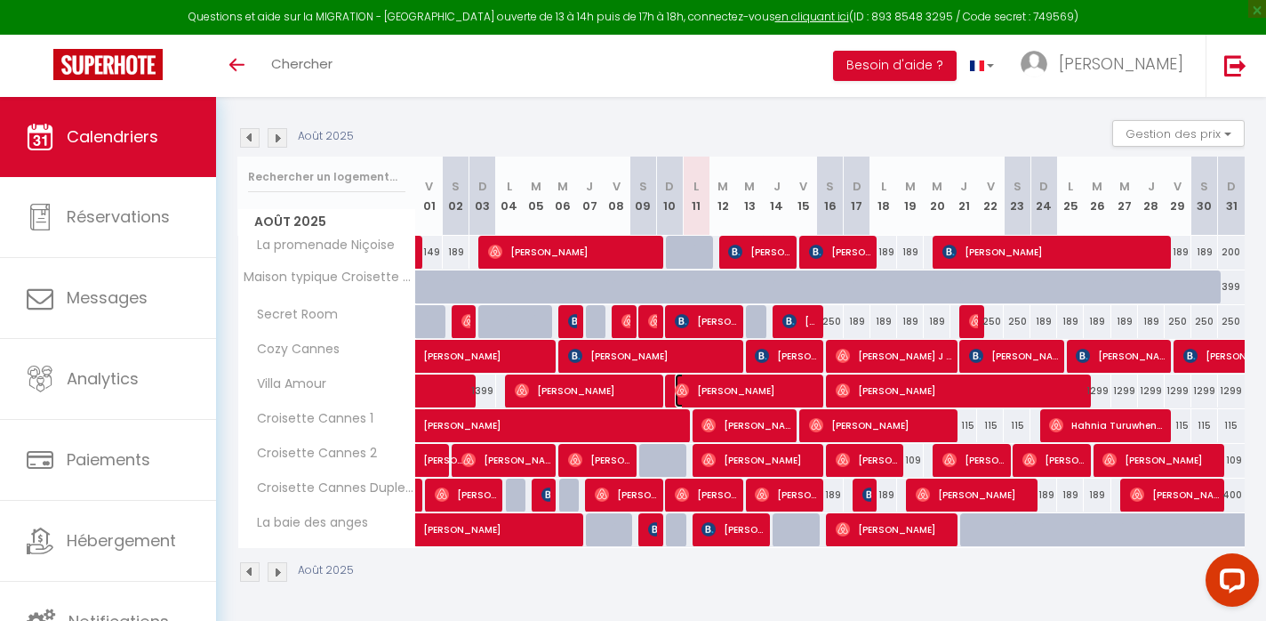
click at [783, 380] on span "[PERSON_NAME]" at bounding box center [746, 390] width 142 height 34
select select "OK"
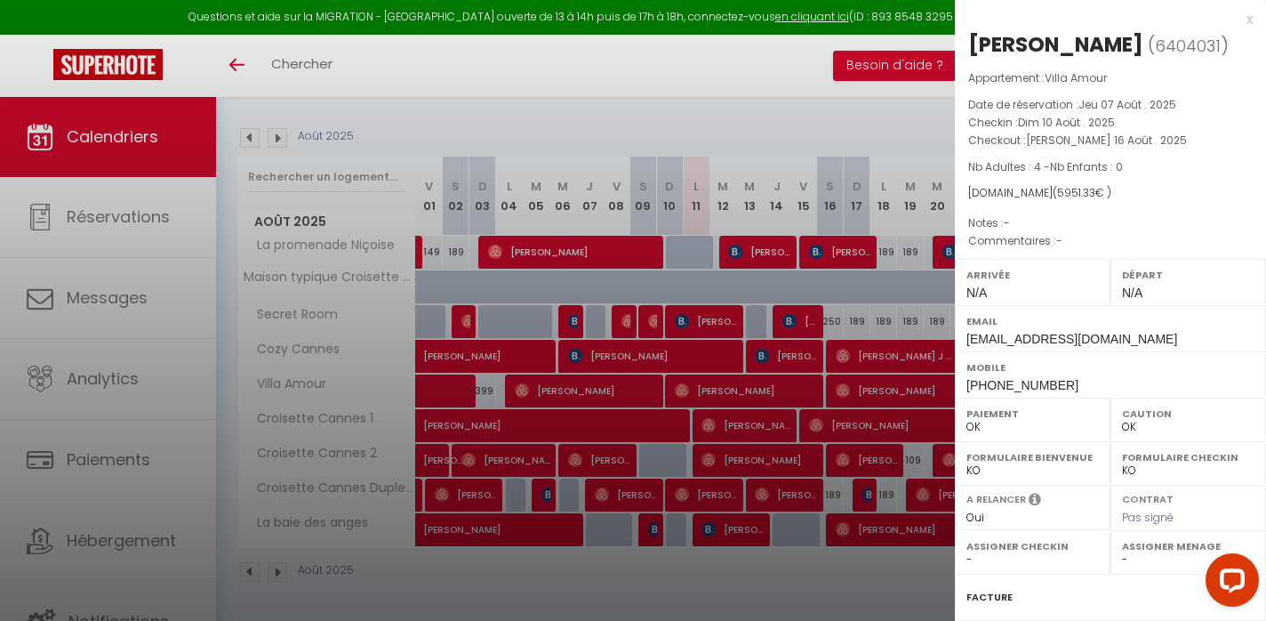
click at [783, 380] on div at bounding box center [633, 310] width 1266 height 621
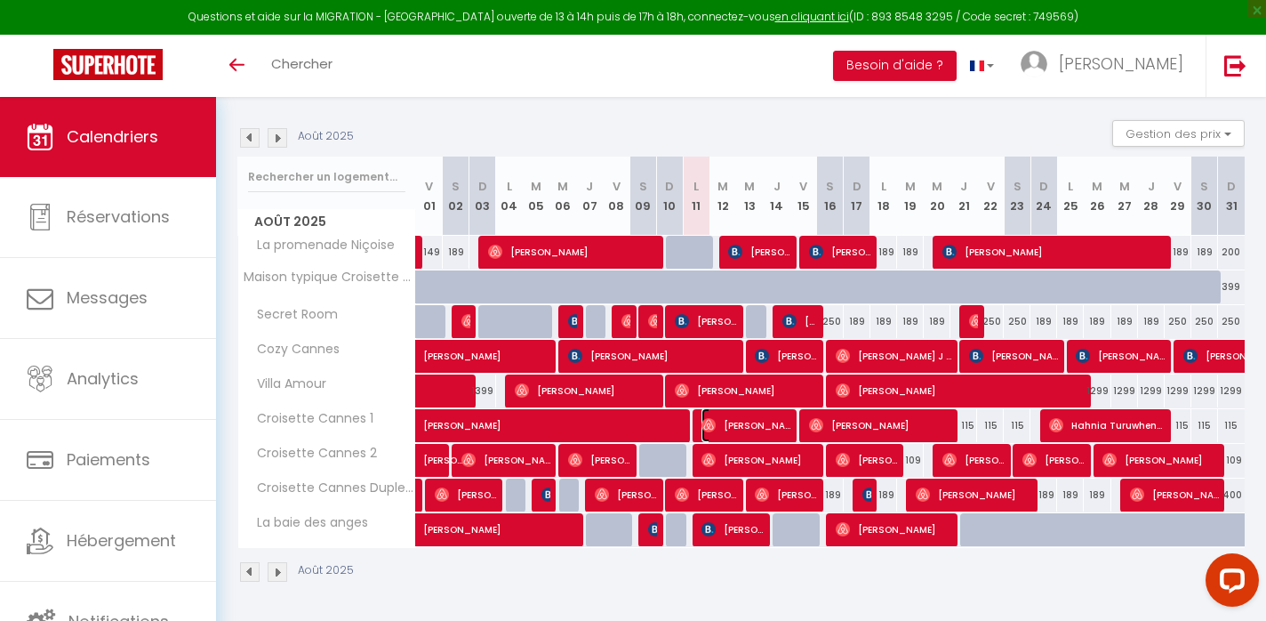
click at [773, 429] on span "[PERSON_NAME]" at bounding box center [746, 425] width 89 height 34
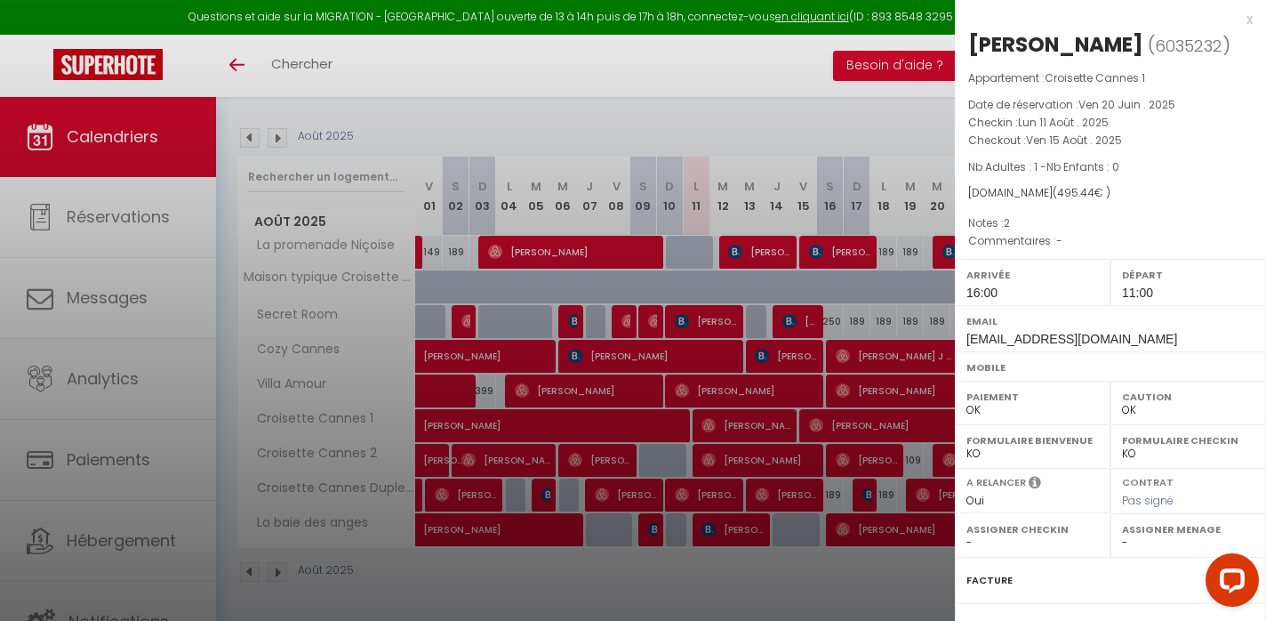
click at [772, 427] on div at bounding box center [633, 310] width 1266 height 621
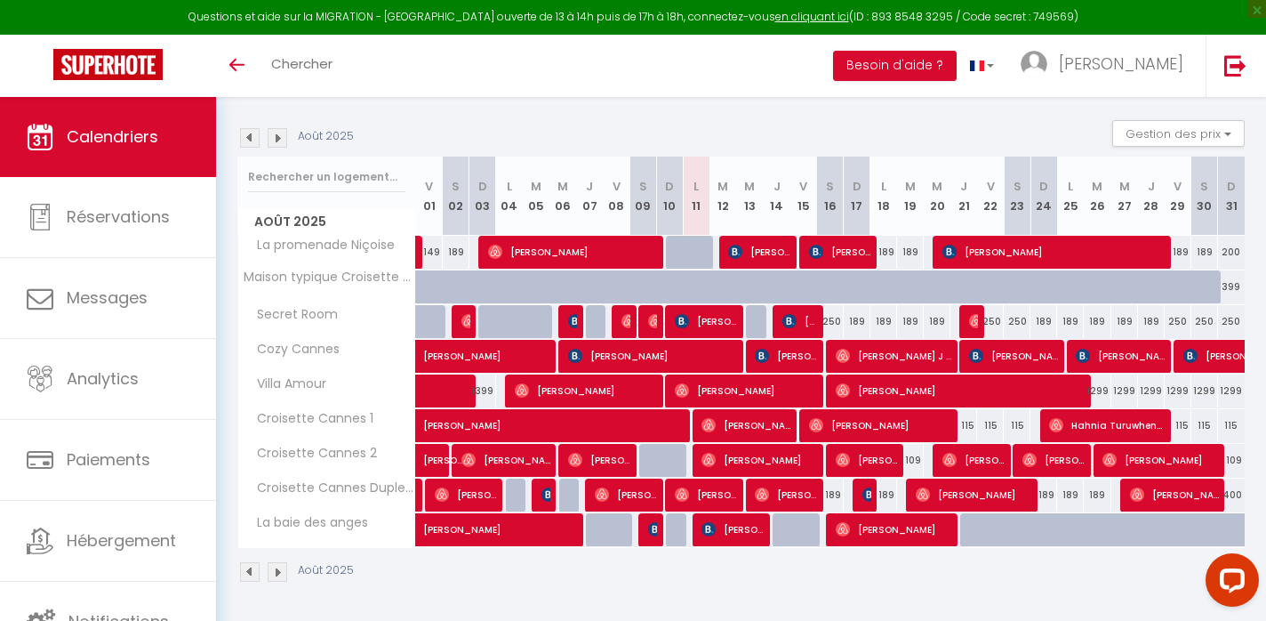
click at [772, 427] on body "Questions et aide sur la MIGRATION - [GEOGRAPHIC_DATA] ouverte de 13 à 14h puis…" at bounding box center [633, 274] width 1266 height 695
click at [774, 424] on span "[PERSON_NAME]" at bounding box center [746, 425] width 89 height 34
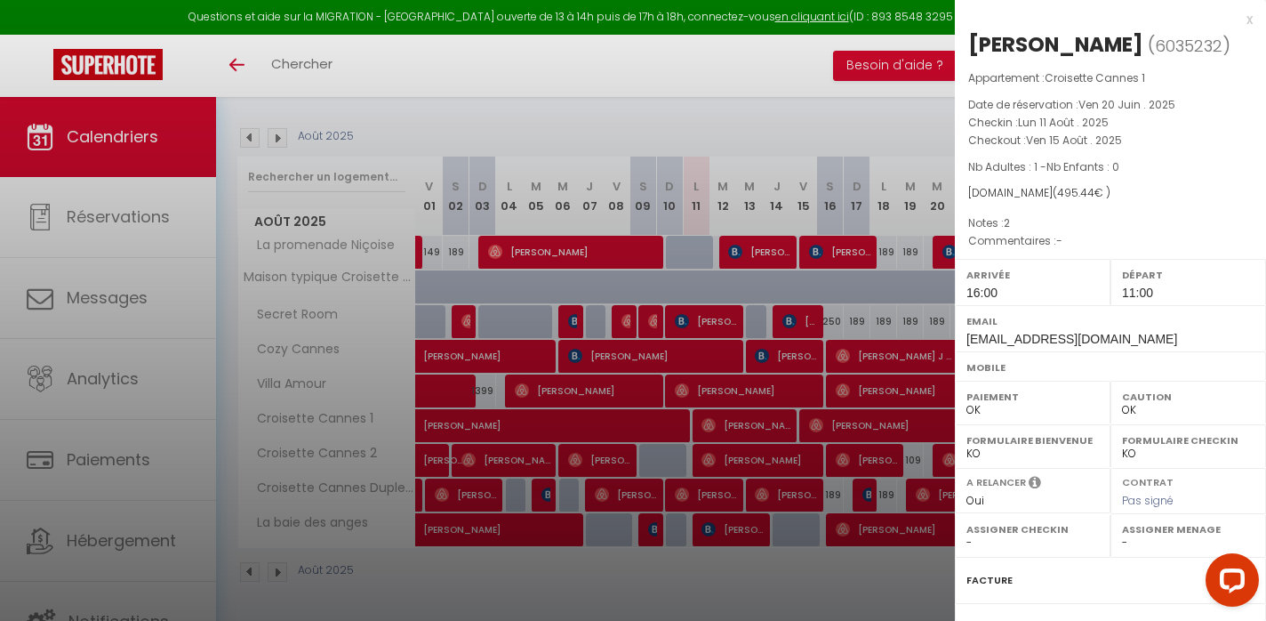
click at [845, 422] on div at bounding box center [633, 310] width 1266 height 621
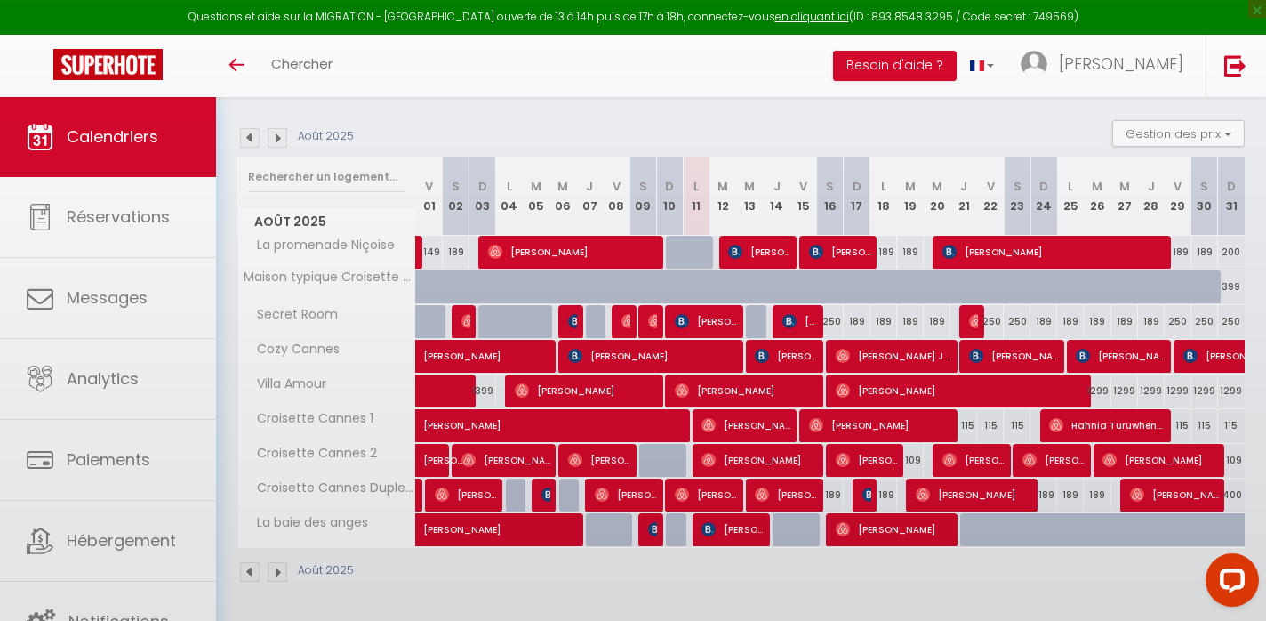
click at [845, 422] on body "Questions et aide sur la MIGRATION - [GEOGRAPHIC_DATA] ouverte de 13 à 14h puis…" at bounding box center [633, 274] width 1266 height 695
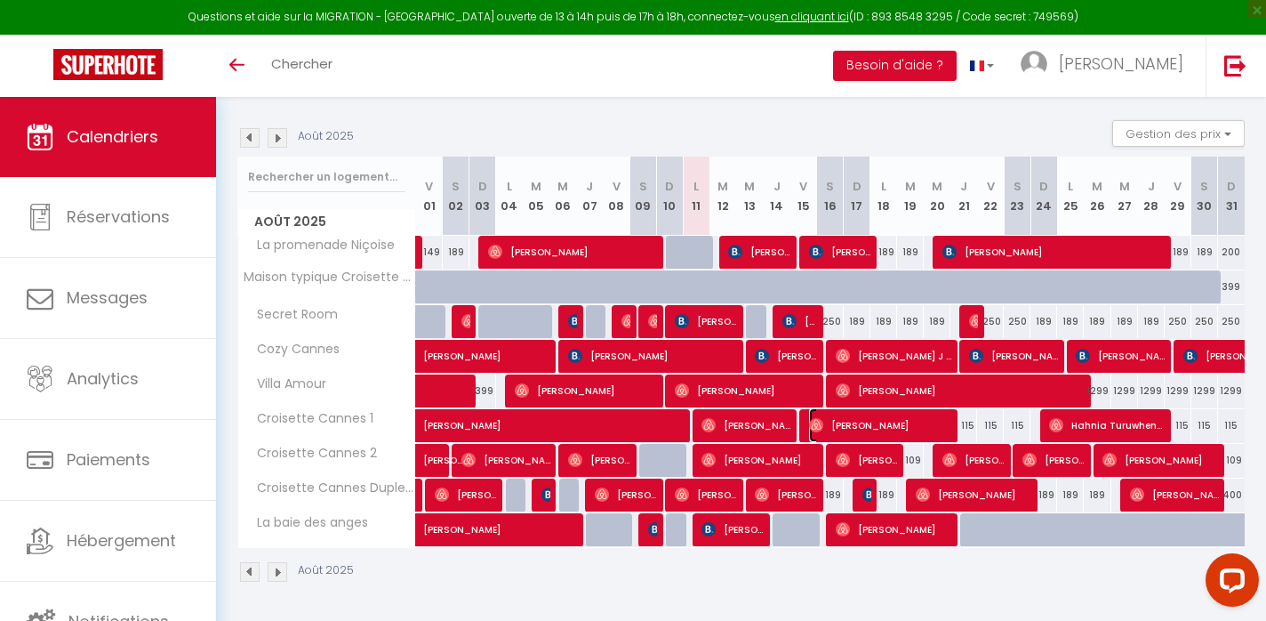
click at [845, 422] on span "[PERSON_NAME]" at bounding box center [880, 425] width 142 height 34
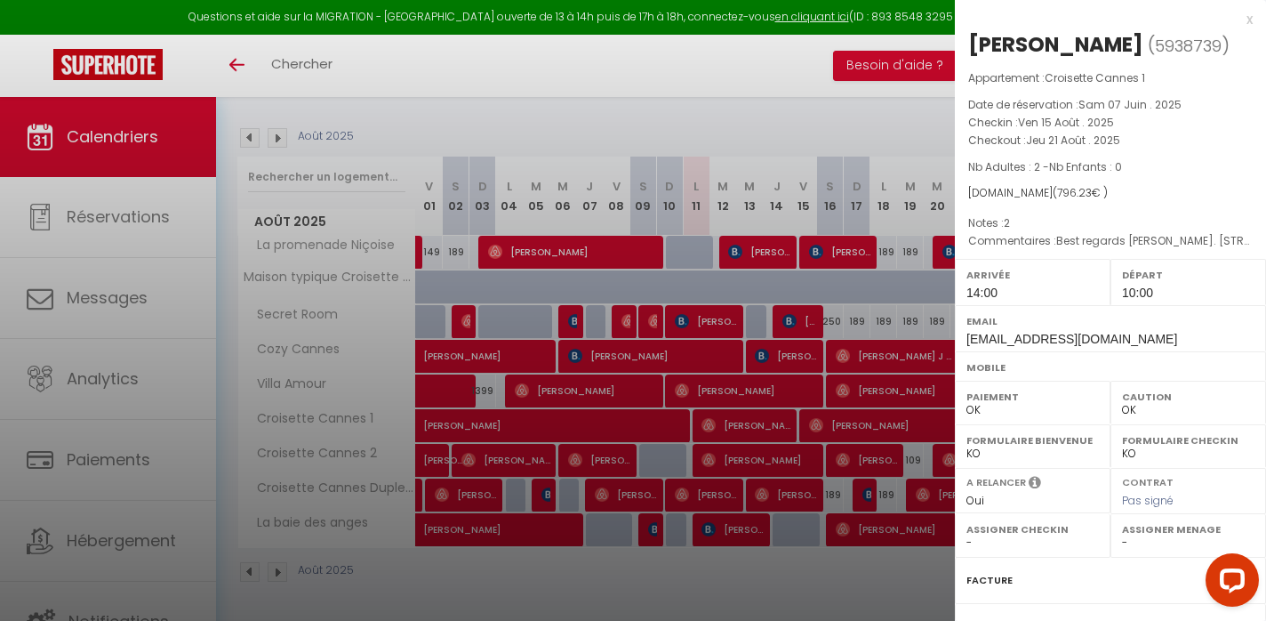
click at [772, 410] on div at bounding box center [633, 310] width 1266 height 621
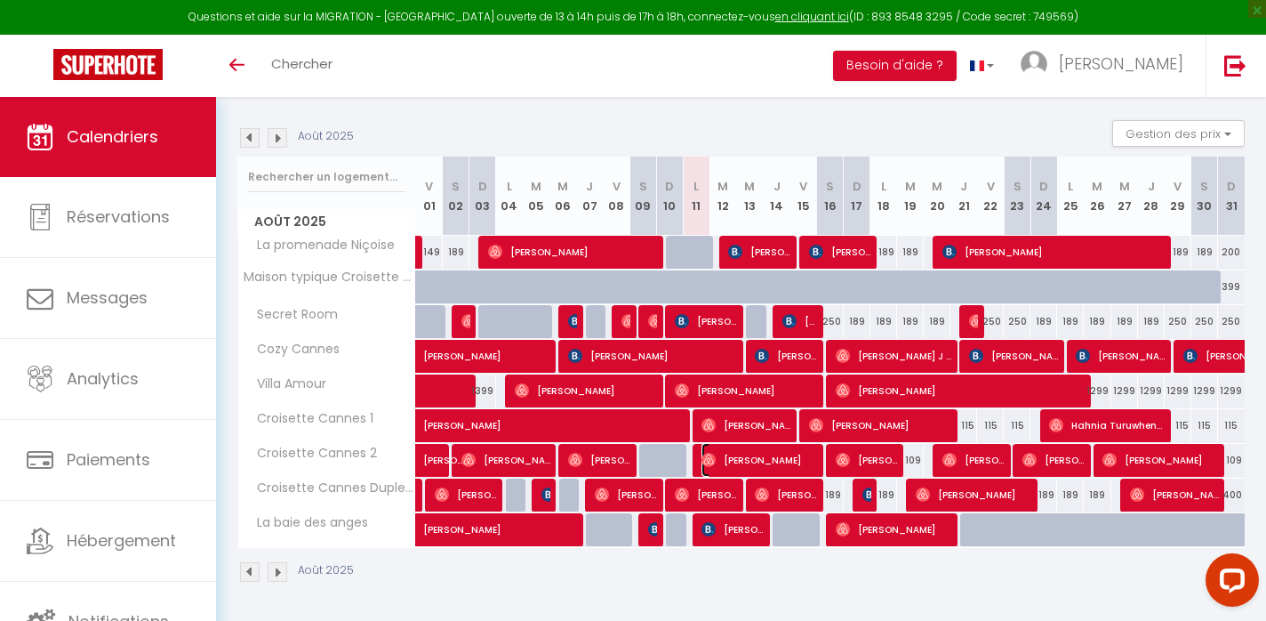
click at [765, 459] on span "[PERSON_NAME]" at bounding box center [760, 460] width 116 height 34
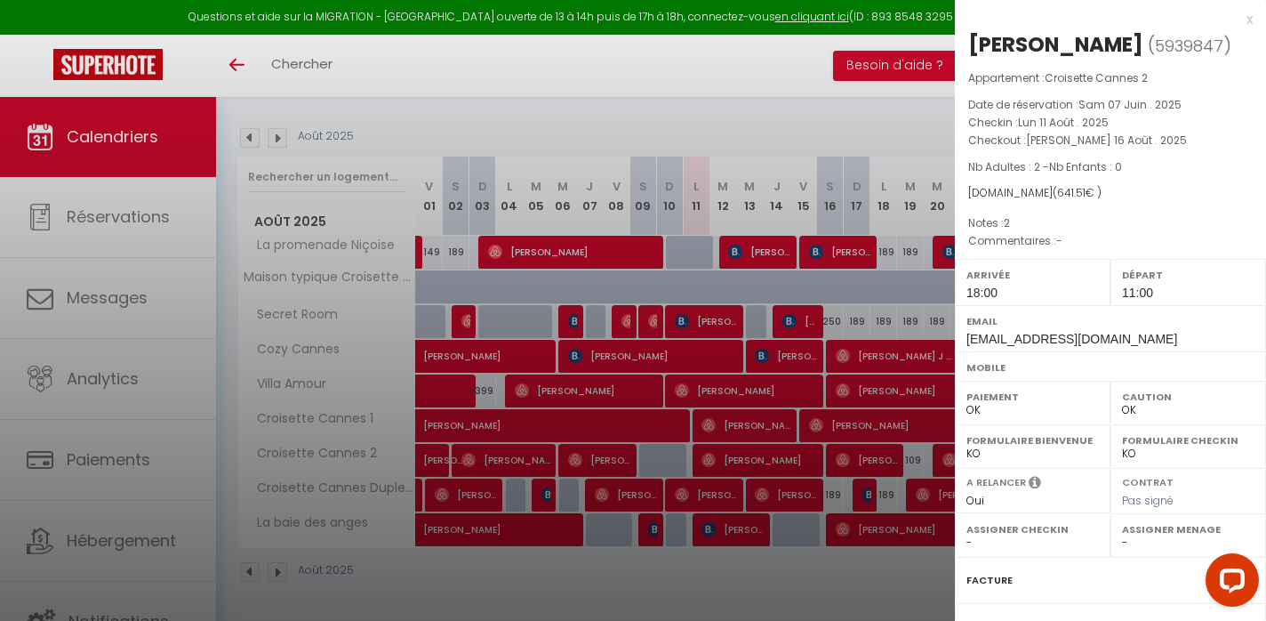
click at [765, 459] on div at bounding box center [633, 310] width 1266 height 621
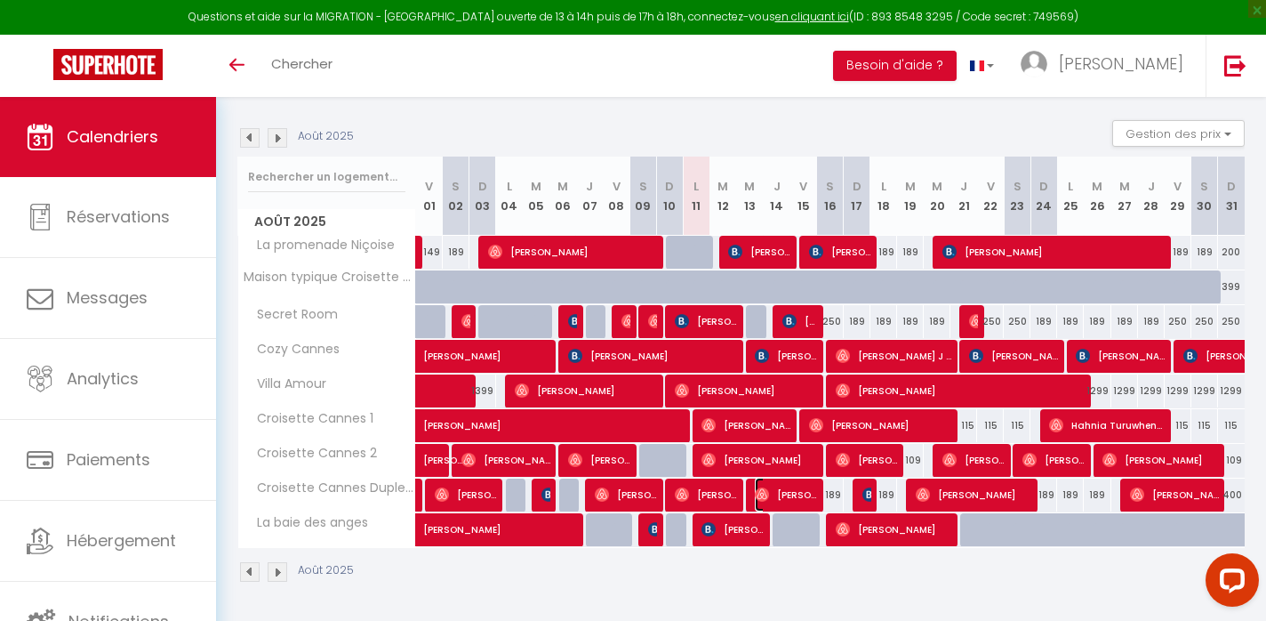
click at [767, 496] on img at bounding box center [762, 494] width 14 height 14
select select "0"
